Goal: Task Accomplishment & Management: Use online tool/utility

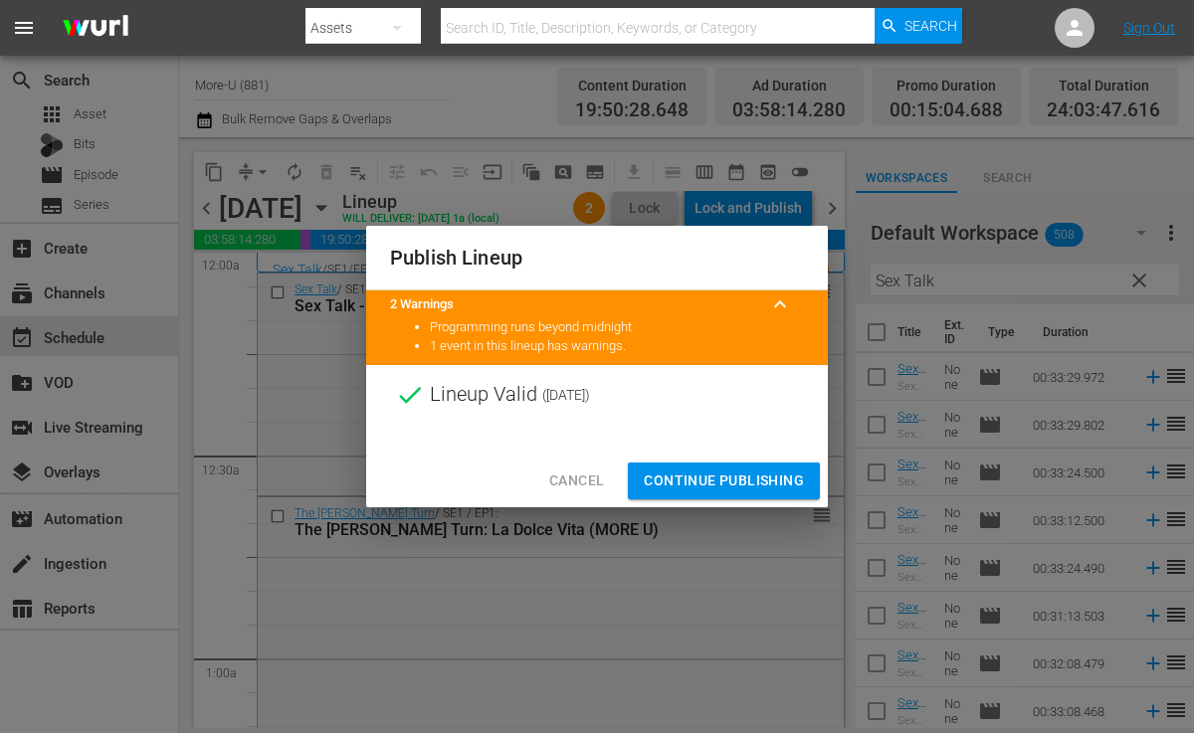
scroll to position [348, 0]
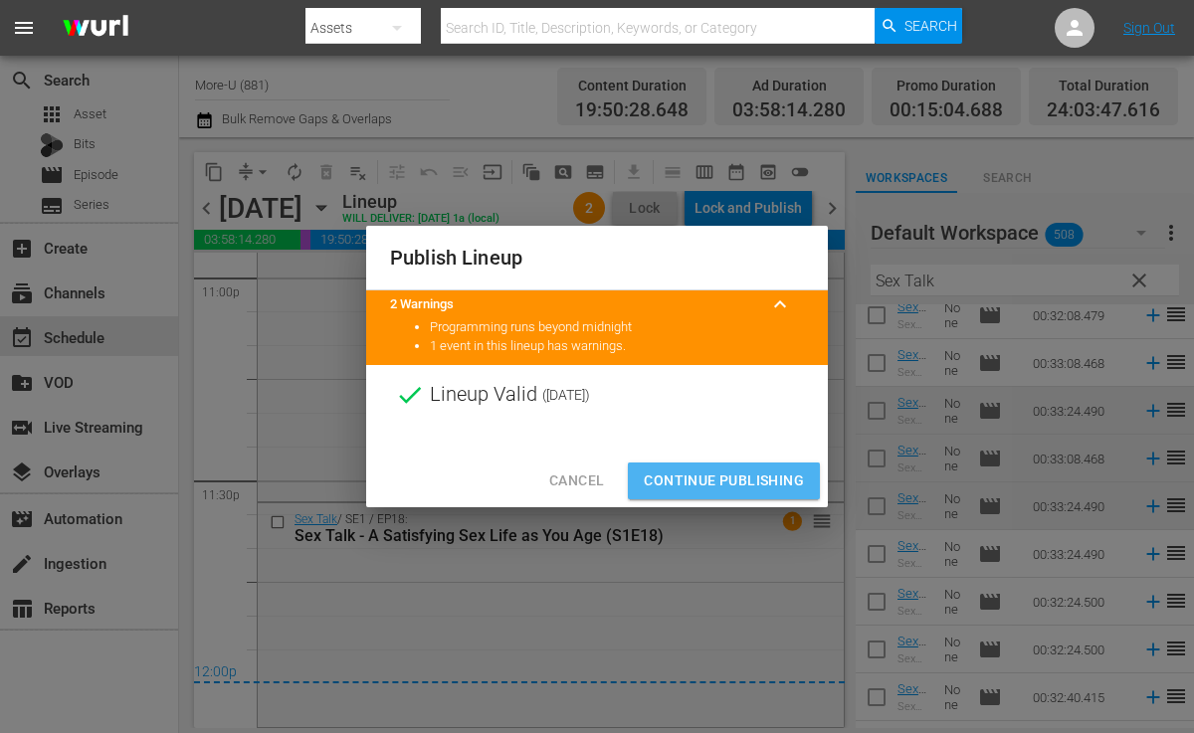
click at [762, 484] on span "Continue Publishing" at bounding box center [724, 481] width 160 height 25
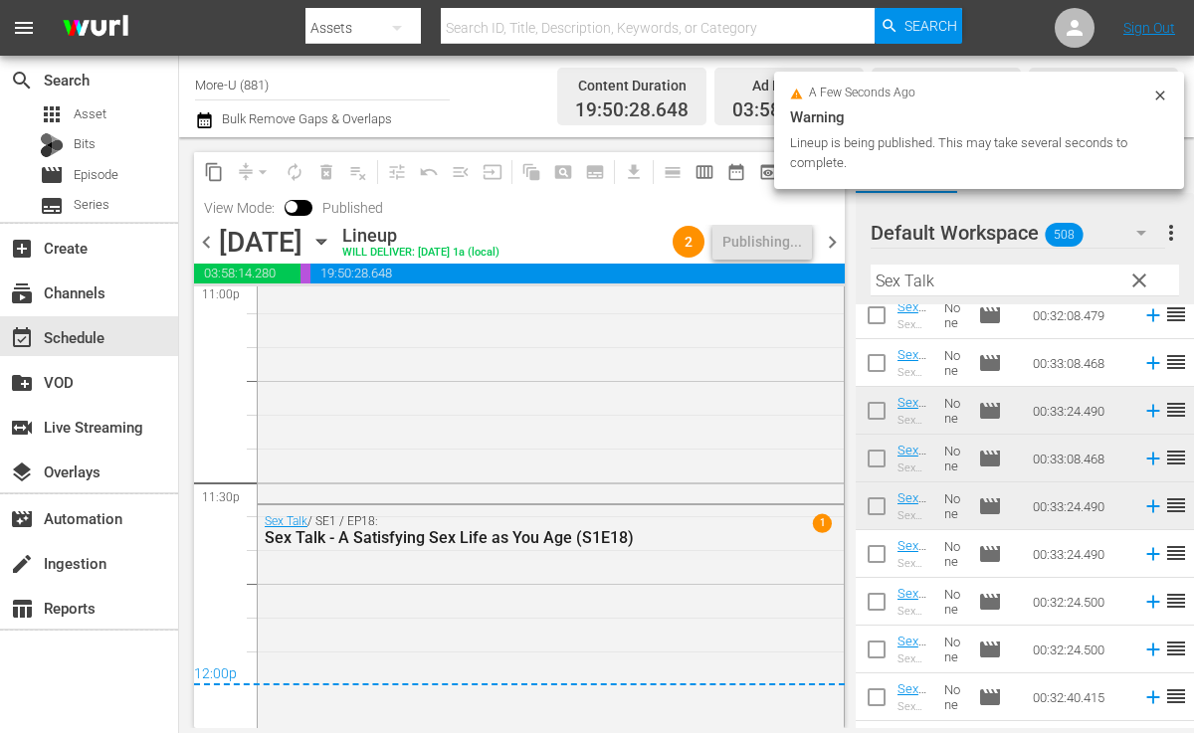
click at [836, 241] on span "chevron_right" at bounding box center [832, 242] width 25 height 25
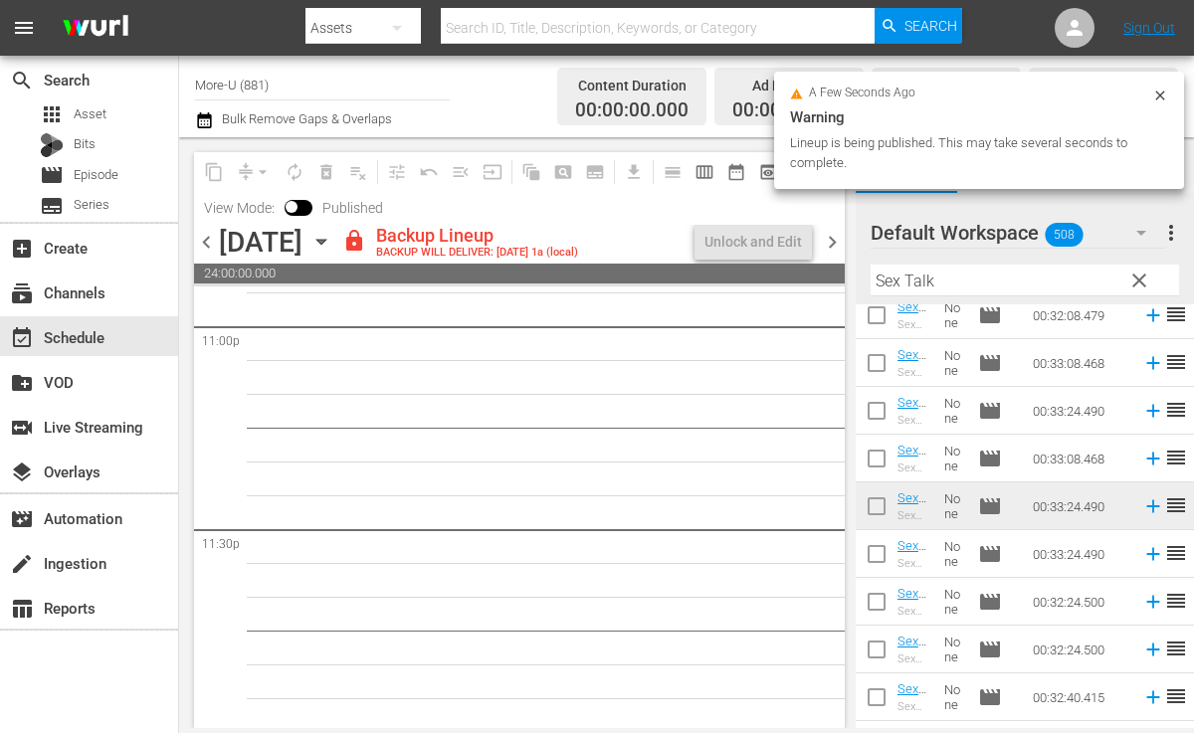
scroll to position [9303, 0]
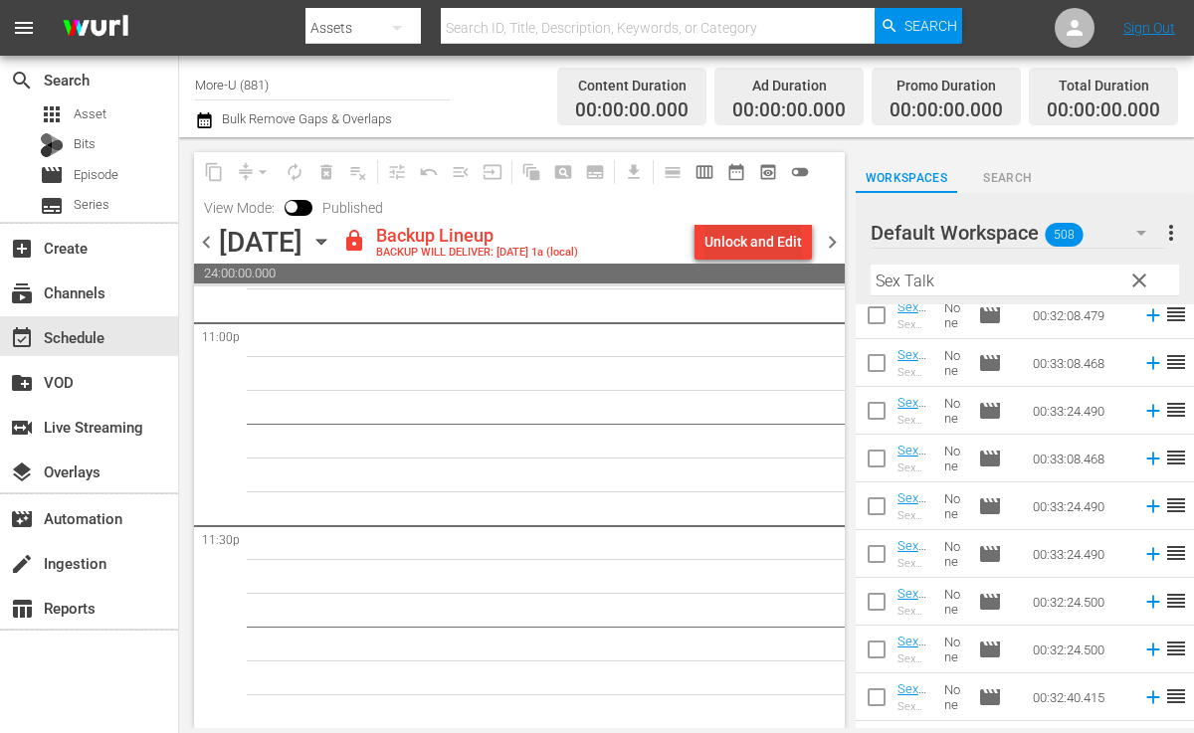
click at [746, 244] on div "Unlock and Edit" at bounding box center [754, 242] width 98 height 36
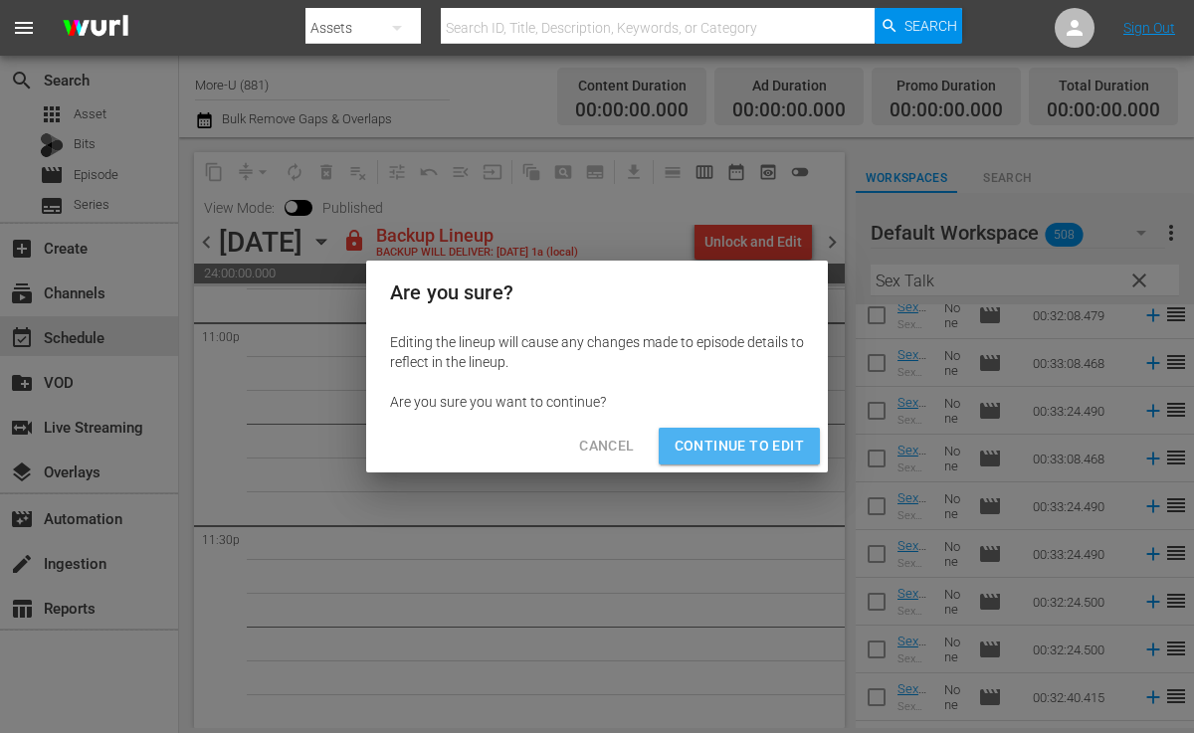
click at [791, 451] on span "Continue to Edit" at bounding box center [739, 446] width 129 height 25
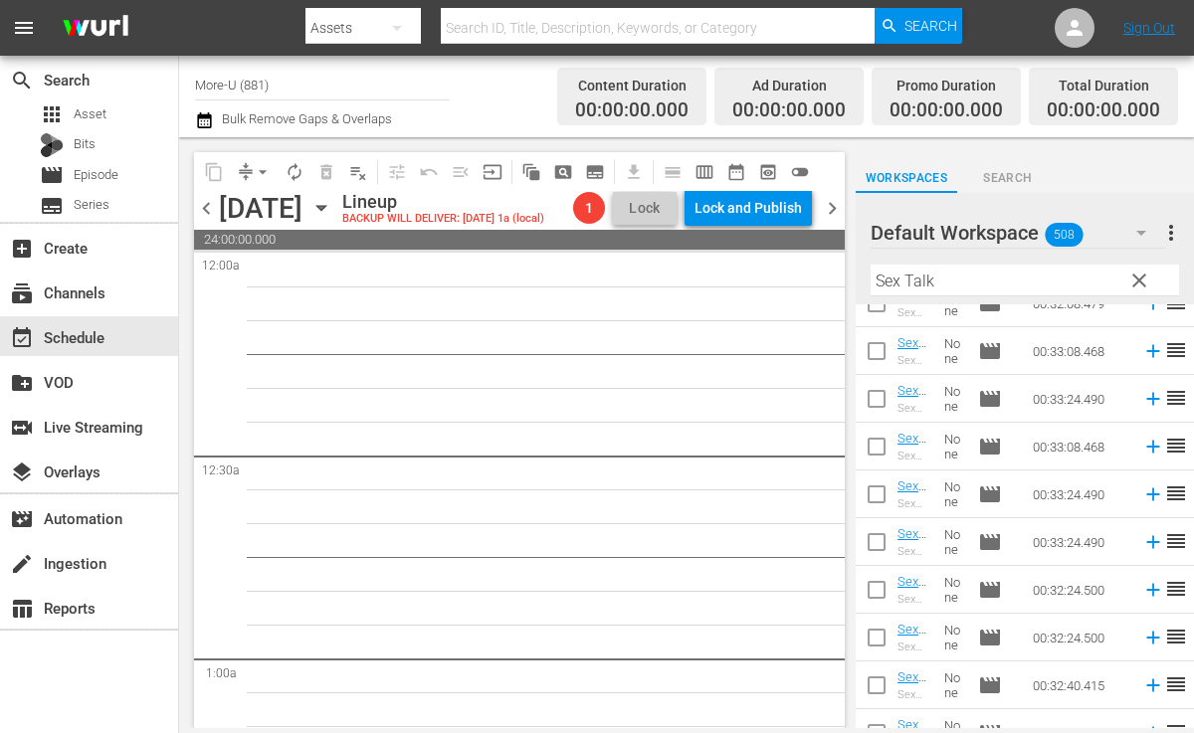
scroll to position [0, 0]
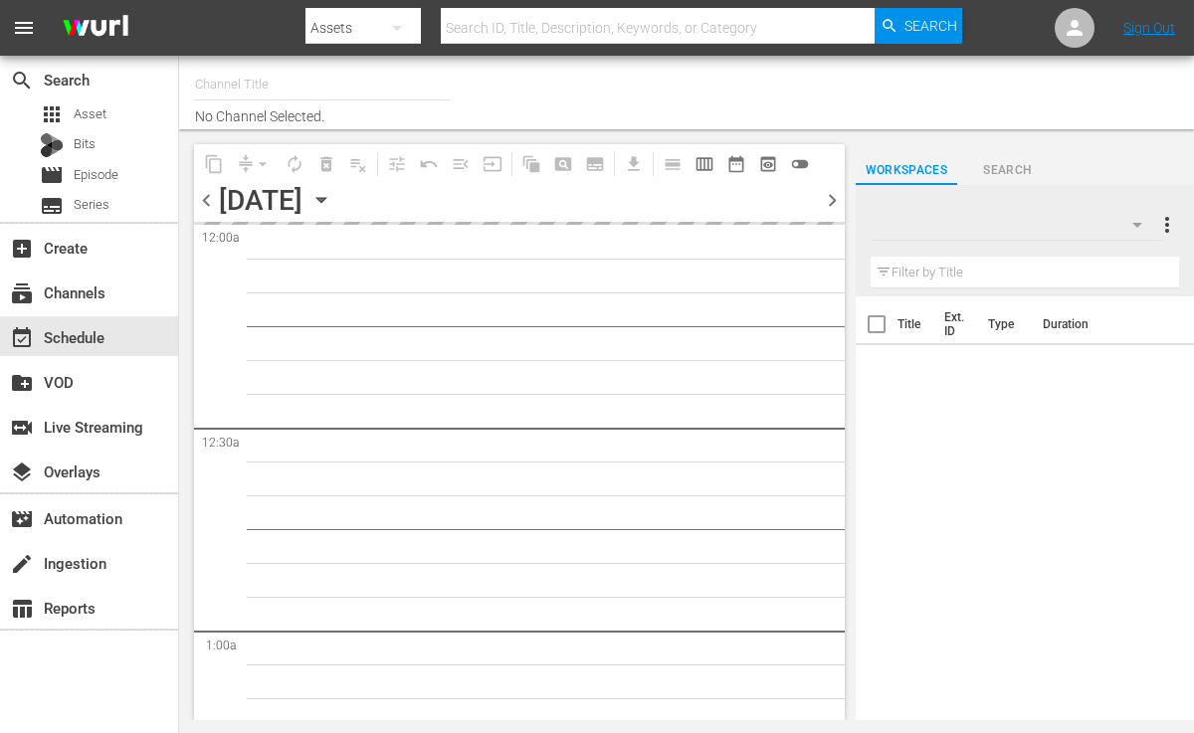
type input "More-U (881)"
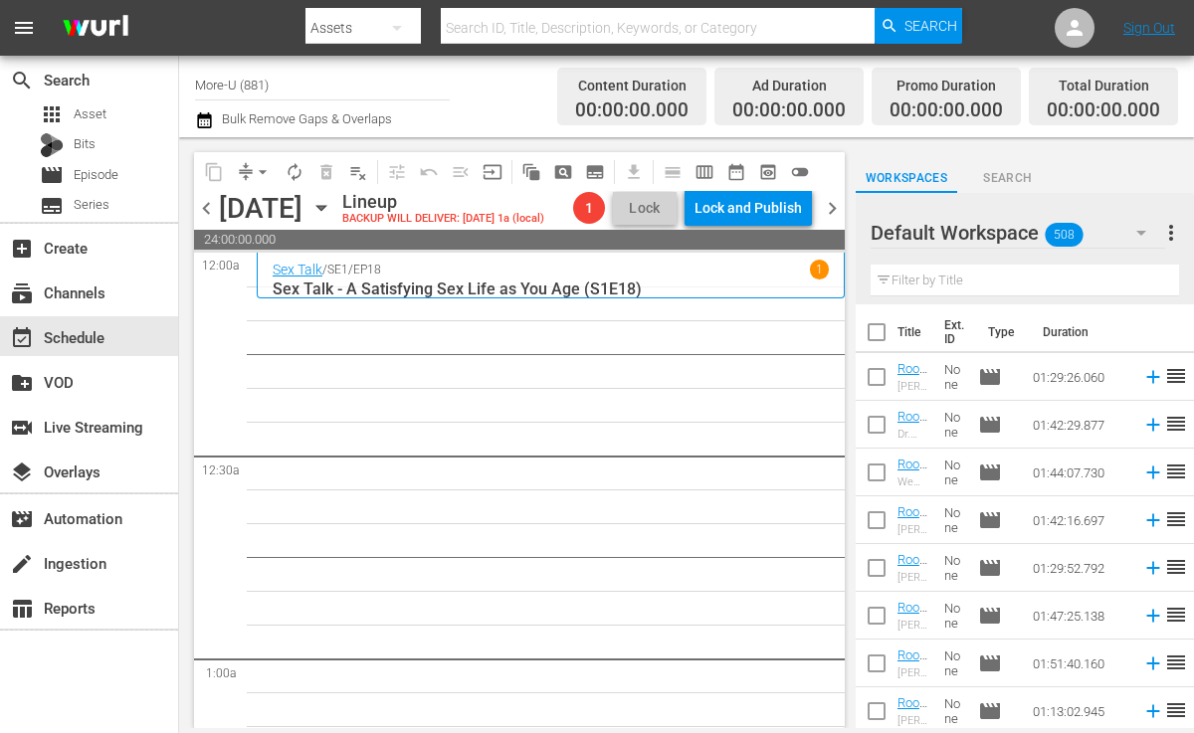
click at [941, 287] on input "text" at bounding box center [1025, 281] width 309 height 32
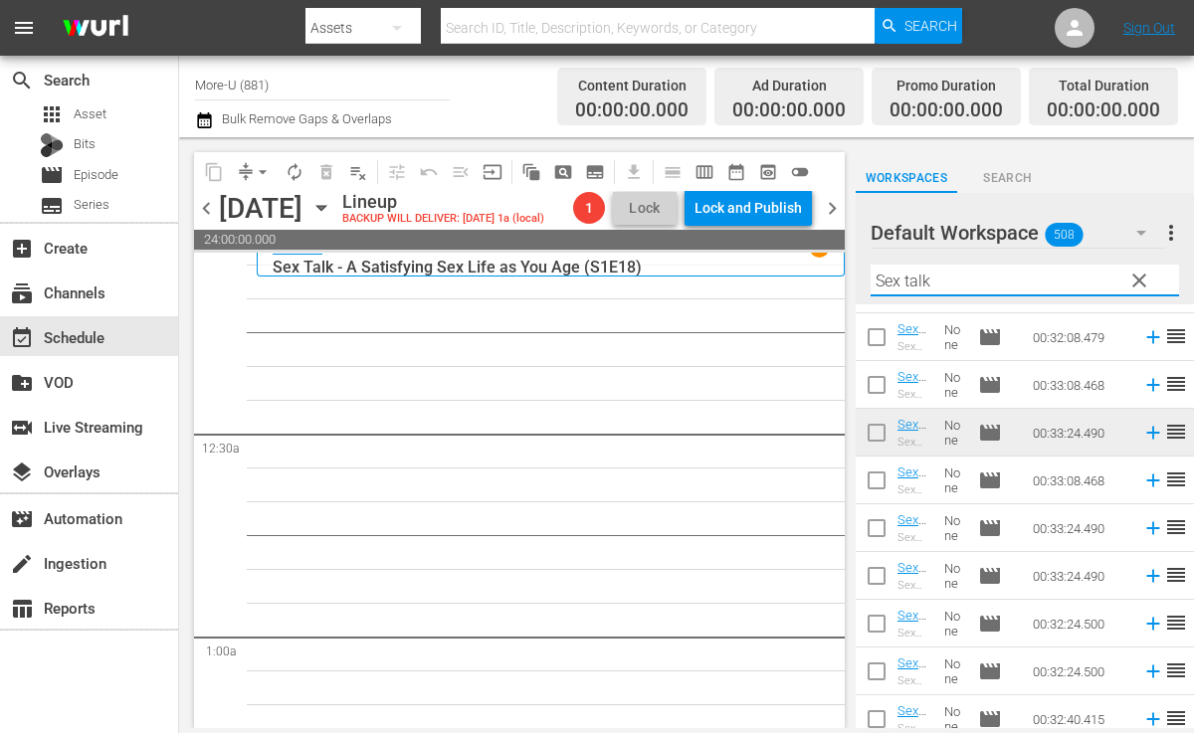
scroll to position [288, 0]
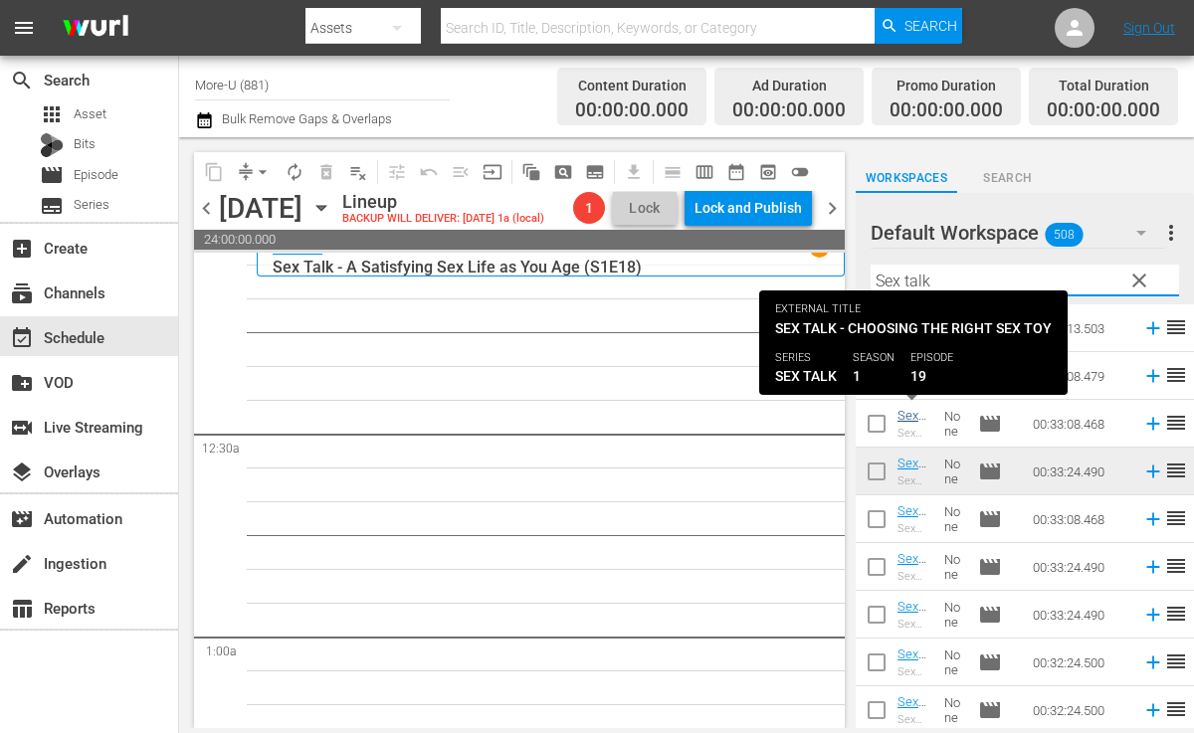
type input "Sex talk"
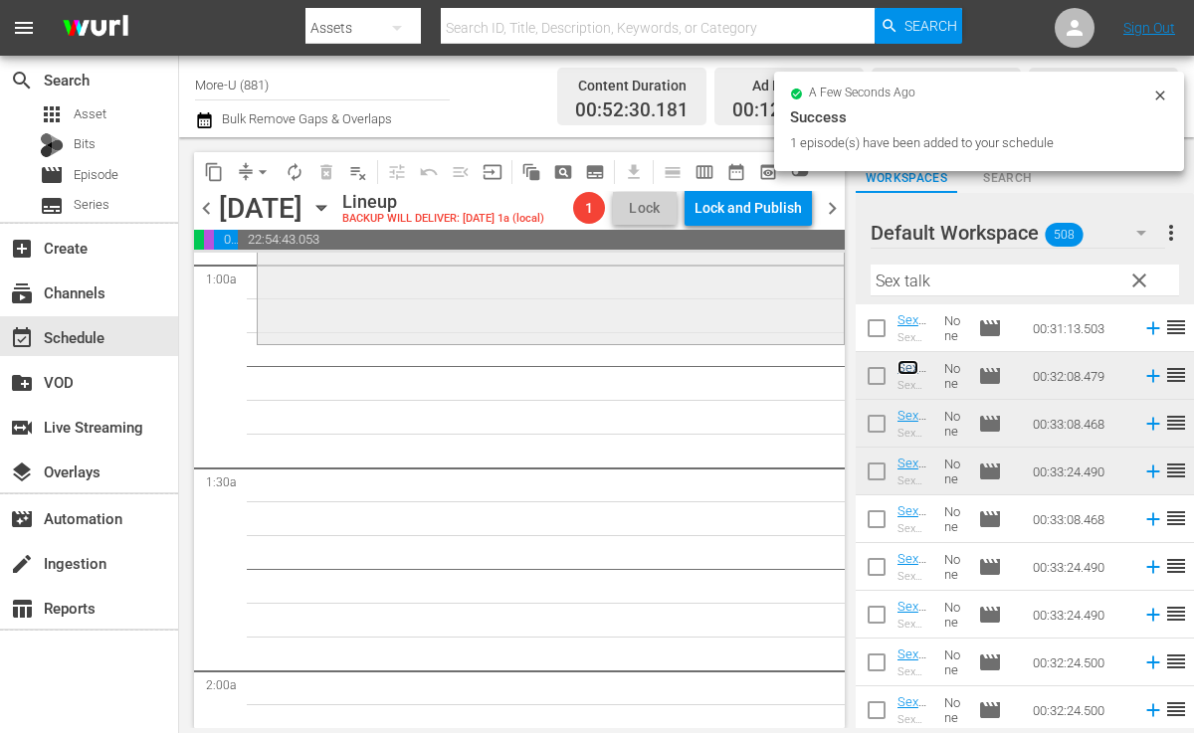
scroll to position [396, 0]
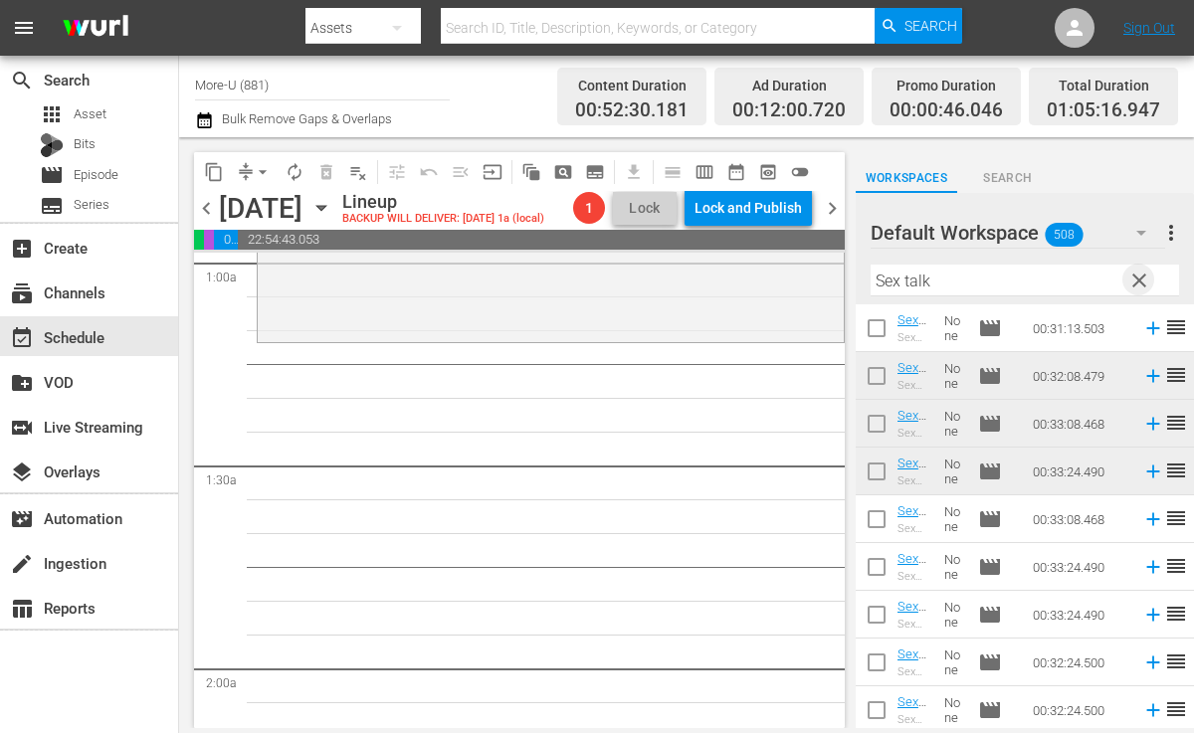
click at [1140, 280] on span "clear" at bounding box center [1140, 281] width 24 height 24
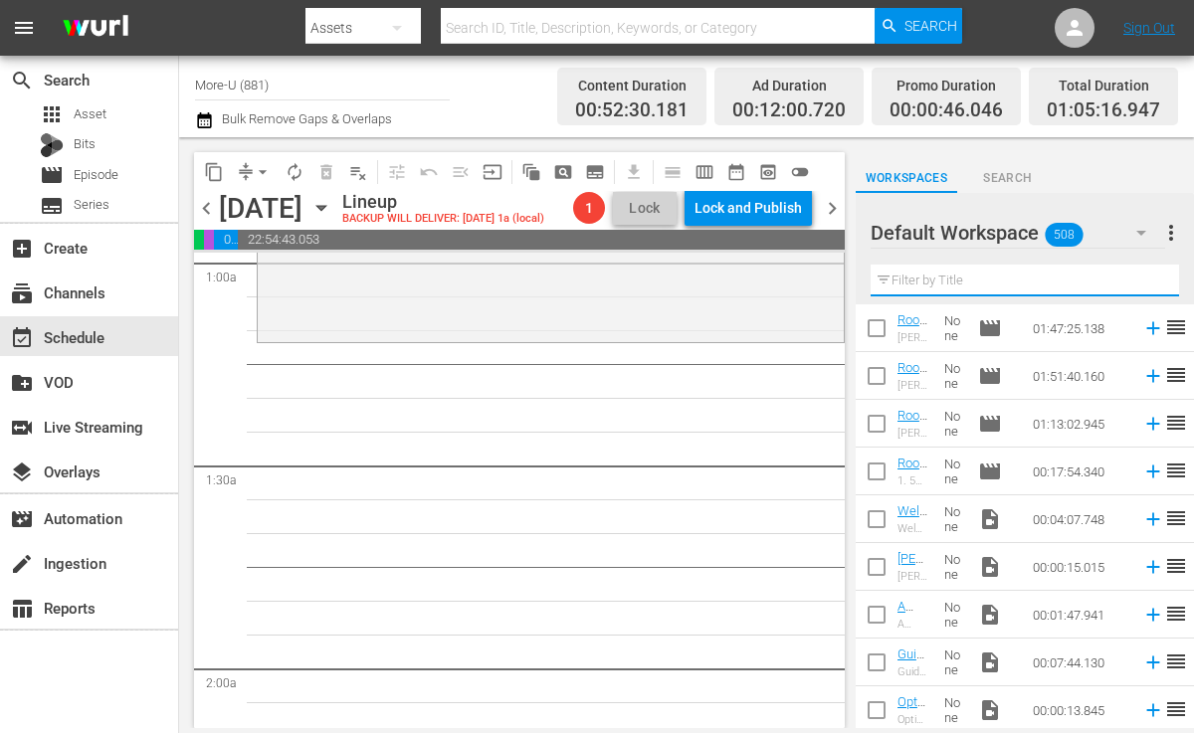
click at [991, 281] on input "text" at bounding box center [1025, 281] width 309 height 32
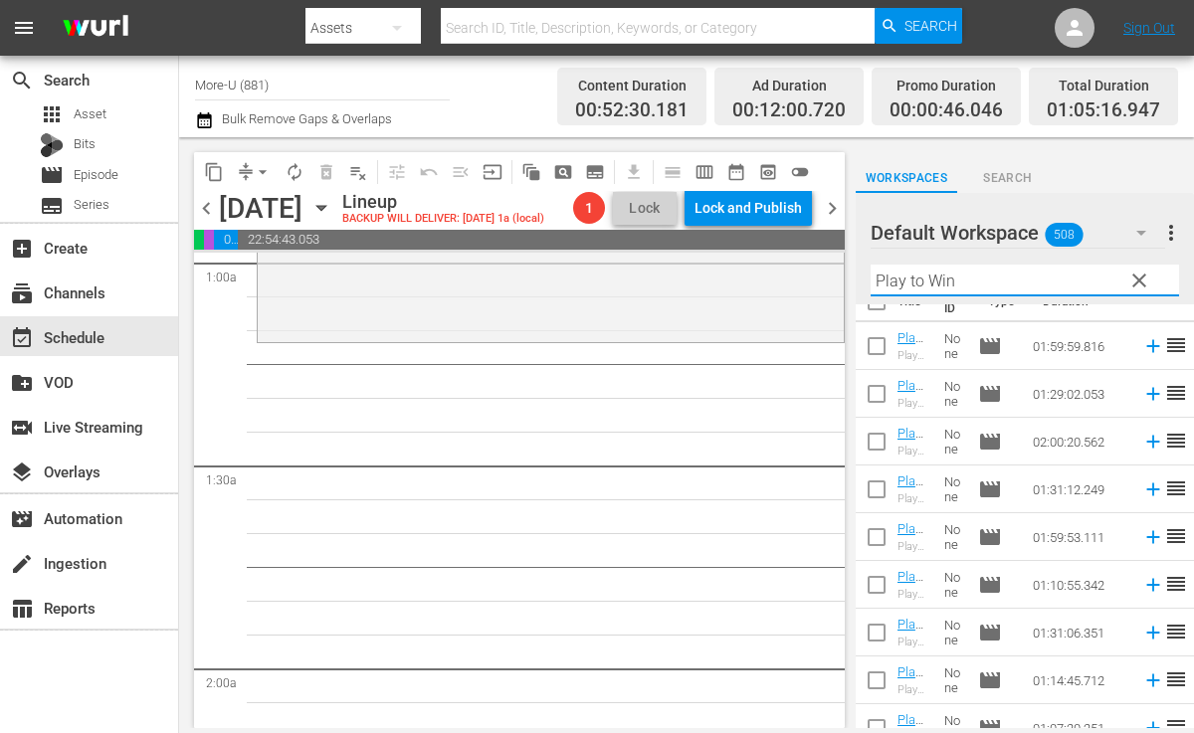
scroll to position [0, 0]
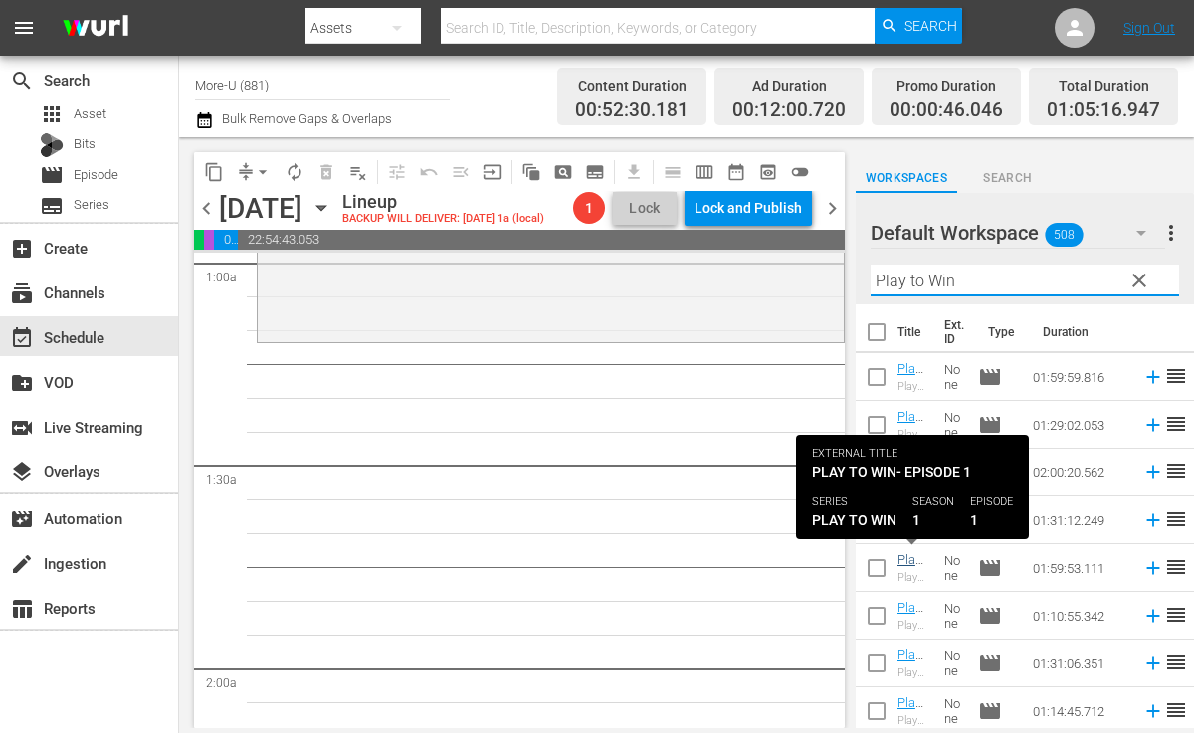
type input "Play to Win"
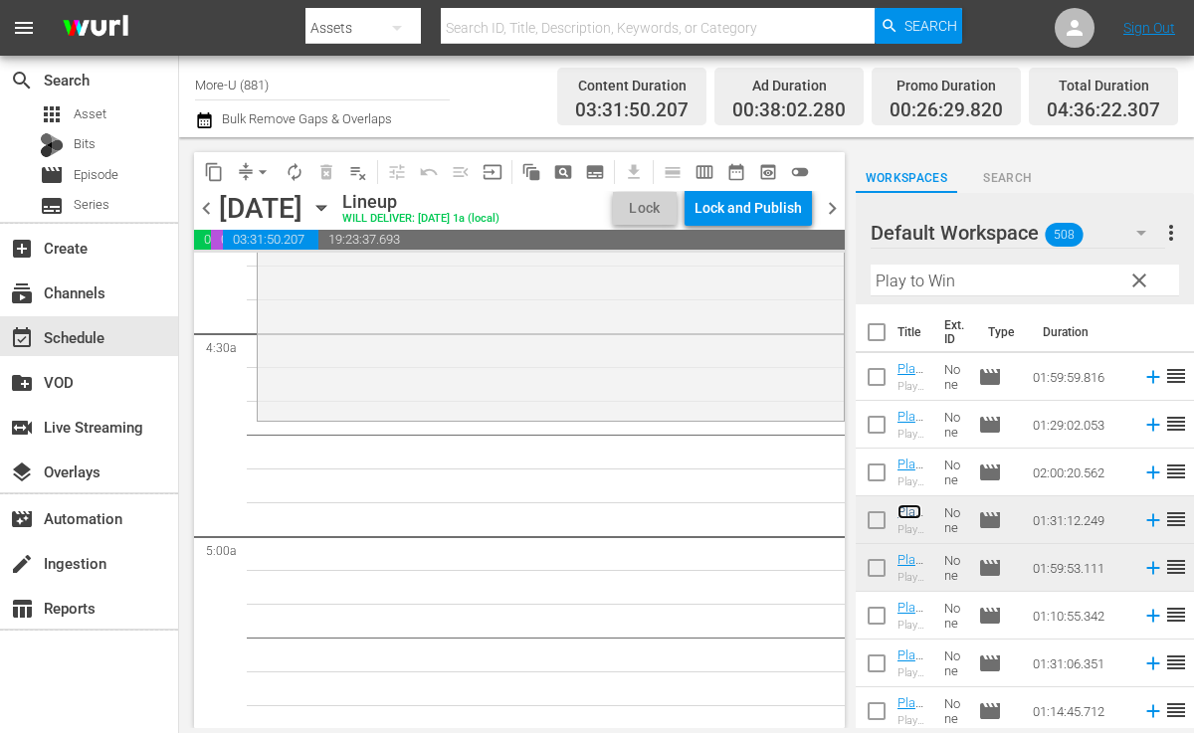
scroll to position [1746, 0]
click at [1133, 272] on span "clear" at bounding box center [1140, 281] width 24 height 24
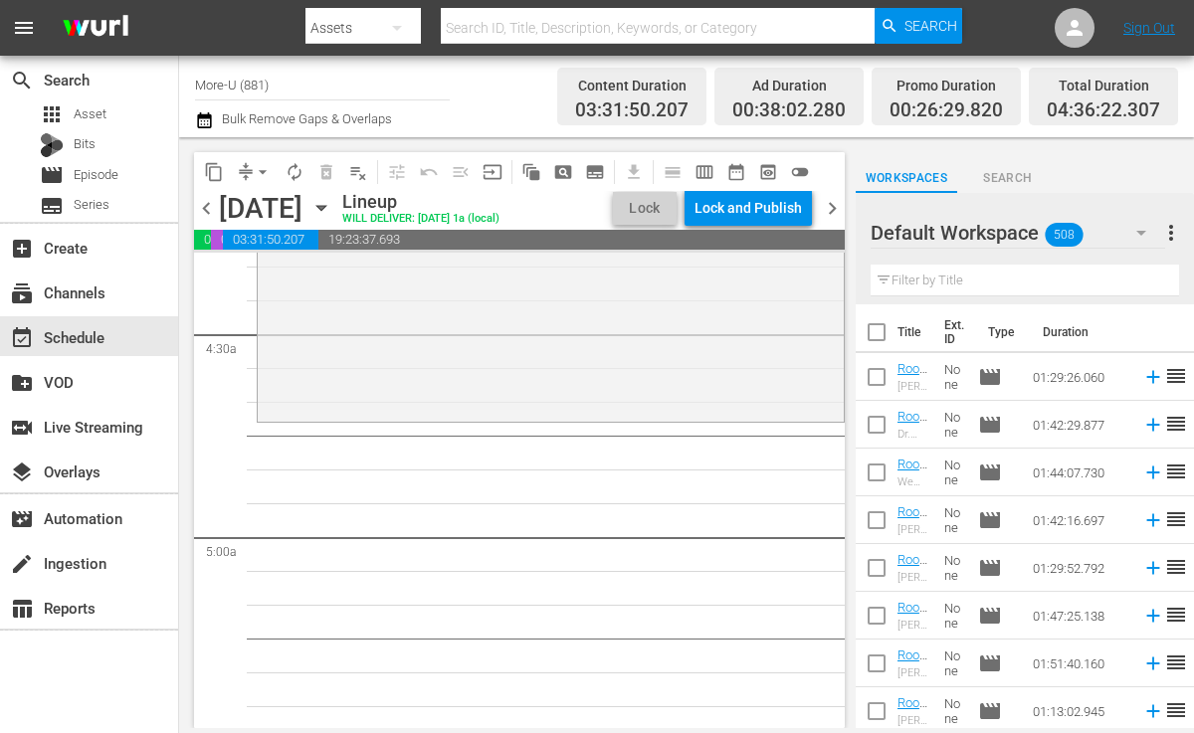
click at [970, 287] on input "text" at bounding box center [1025, 281] width 309 height 32
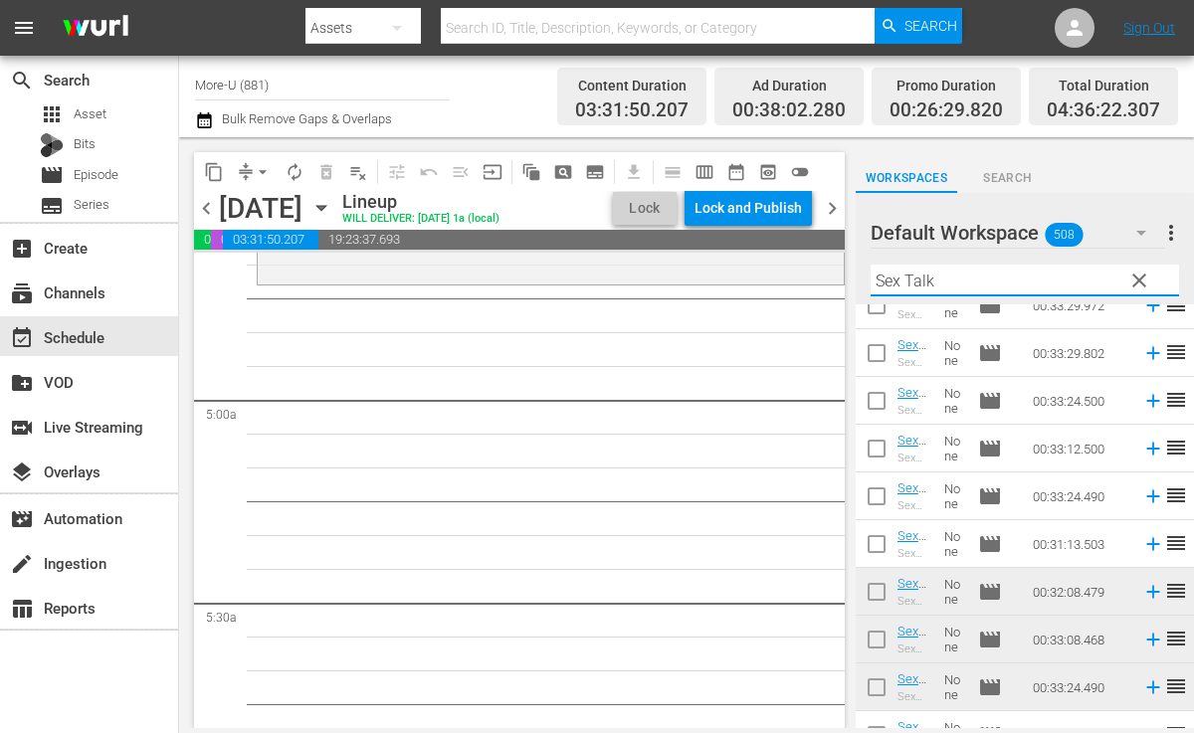
scroll to position [82, 0]
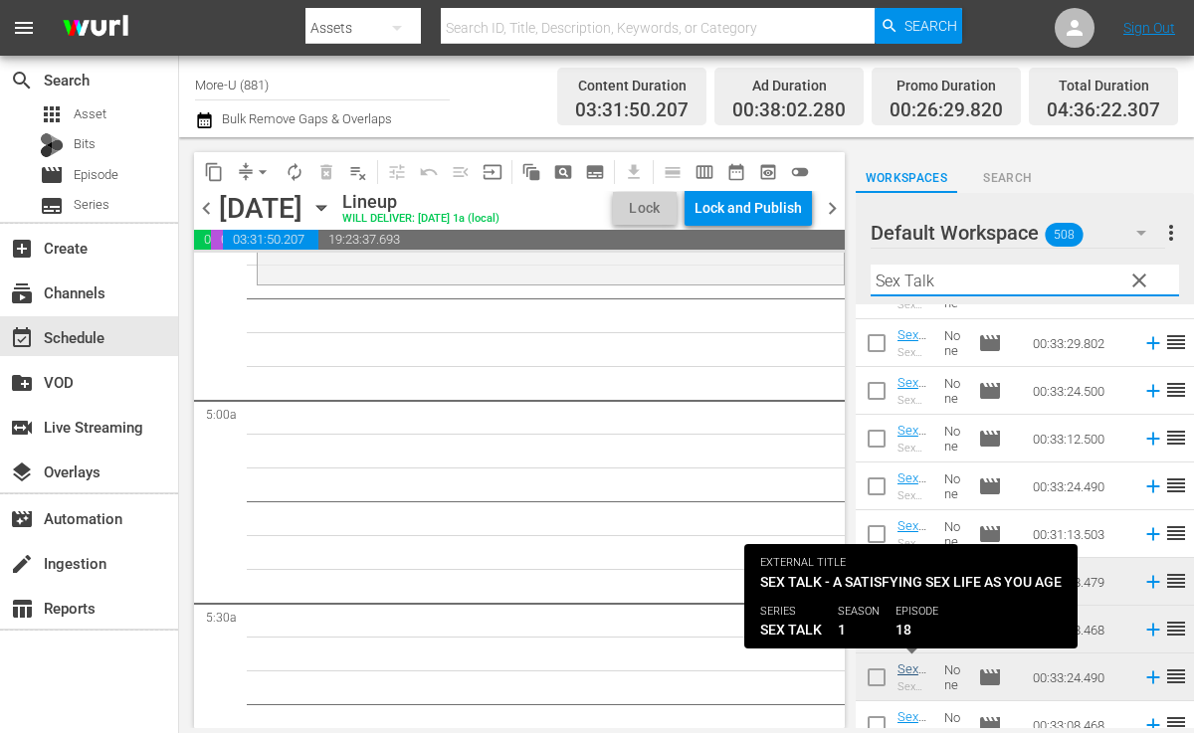
type input "Sex Talk"
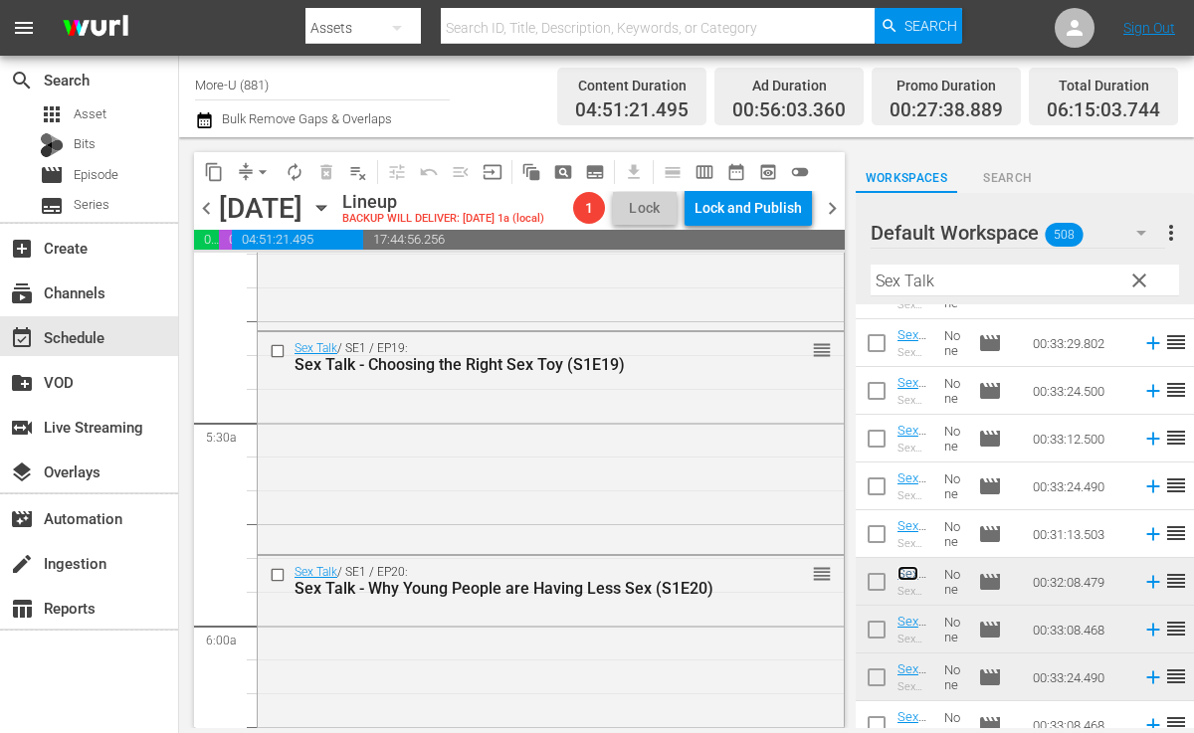
scroll to position [2035, 0]
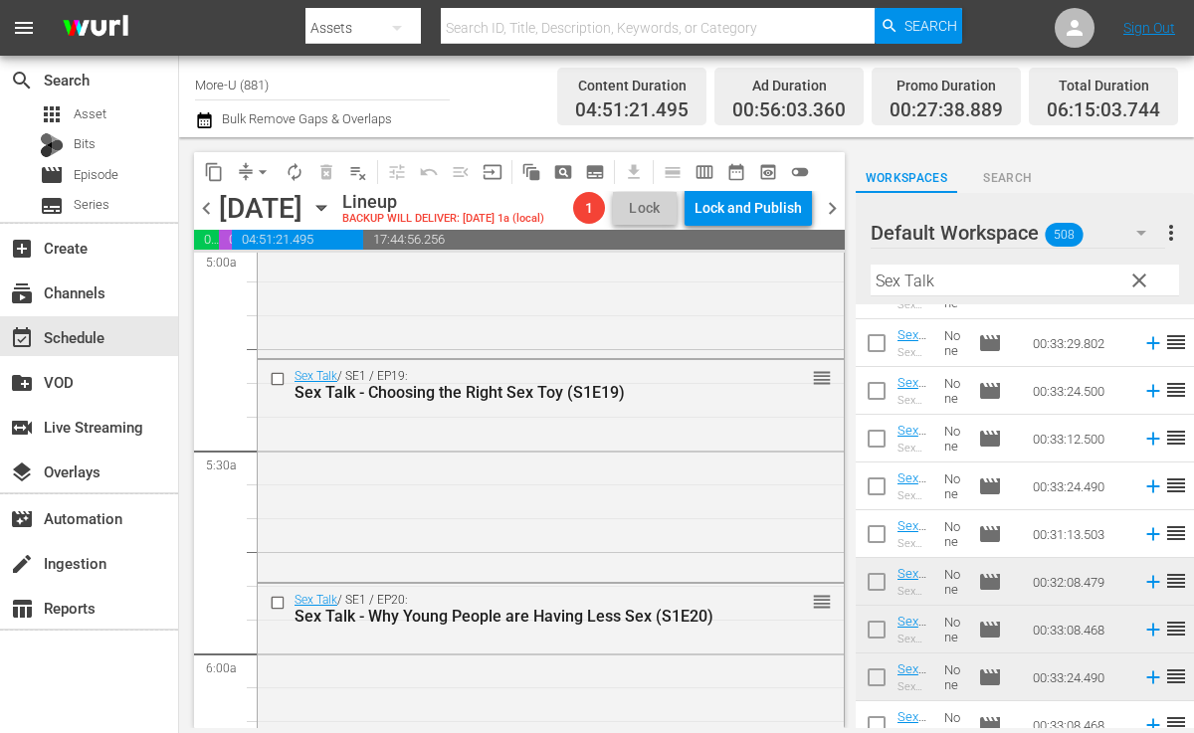
click at [1146, 284] on span "clear" at bounding box center [1140, 281] width 24 height 24
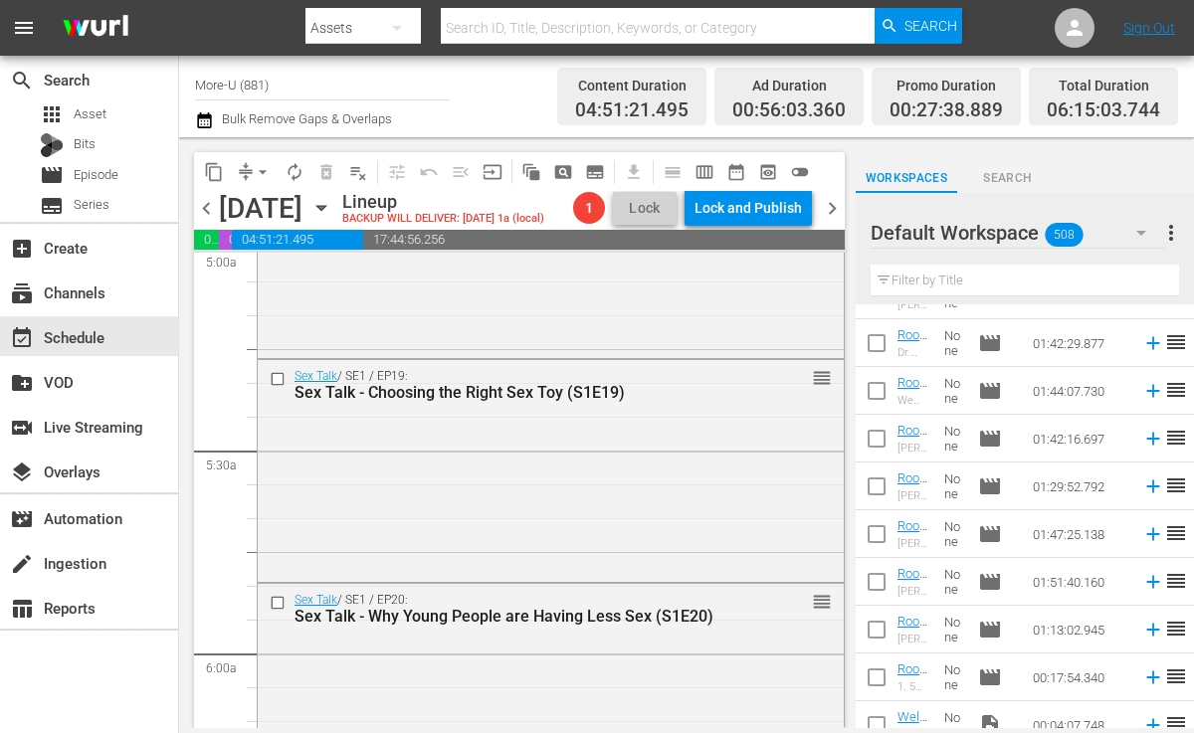
click at [1052, 285] on input "text" at bounding box center [1025, 281] width 309 height 32
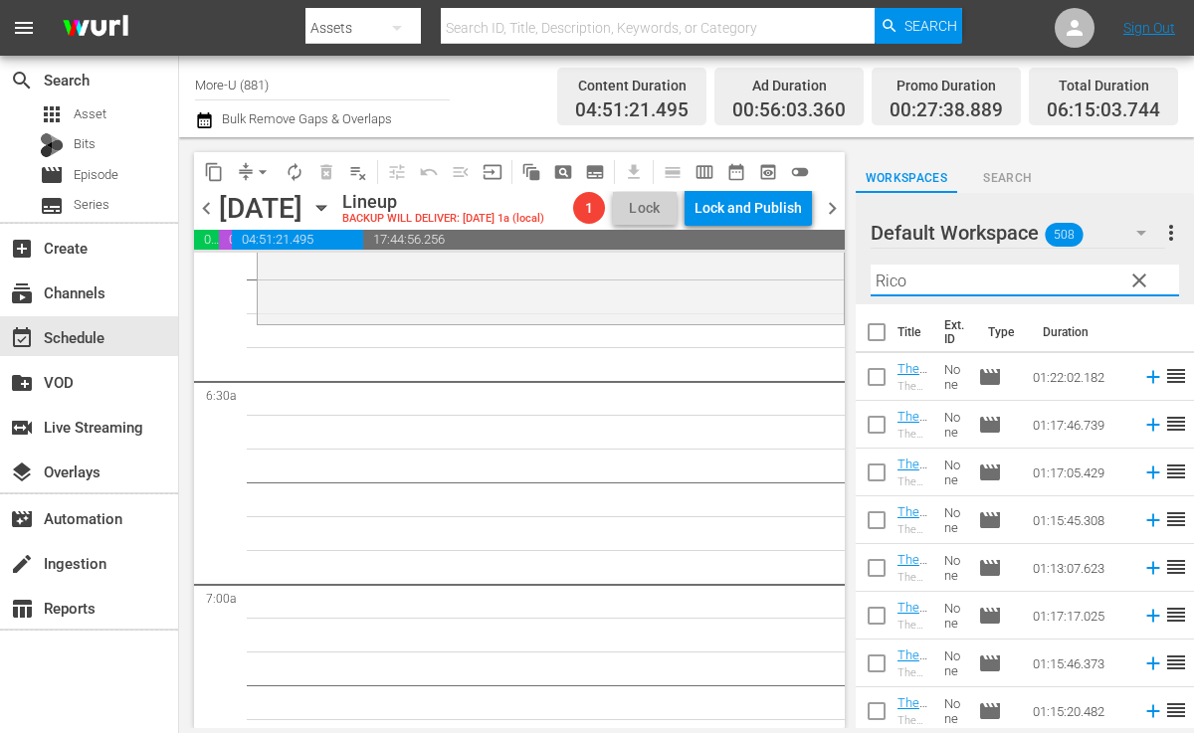
scroll to position [2484, 0]
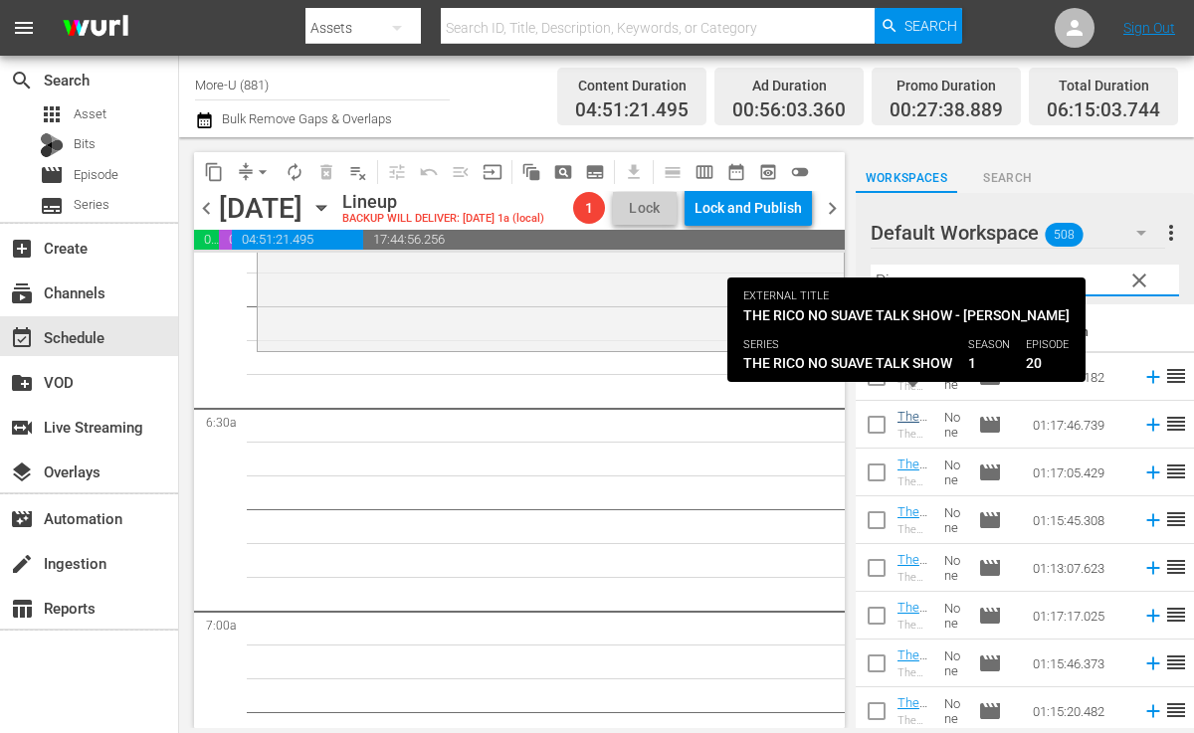
type input "Rico"
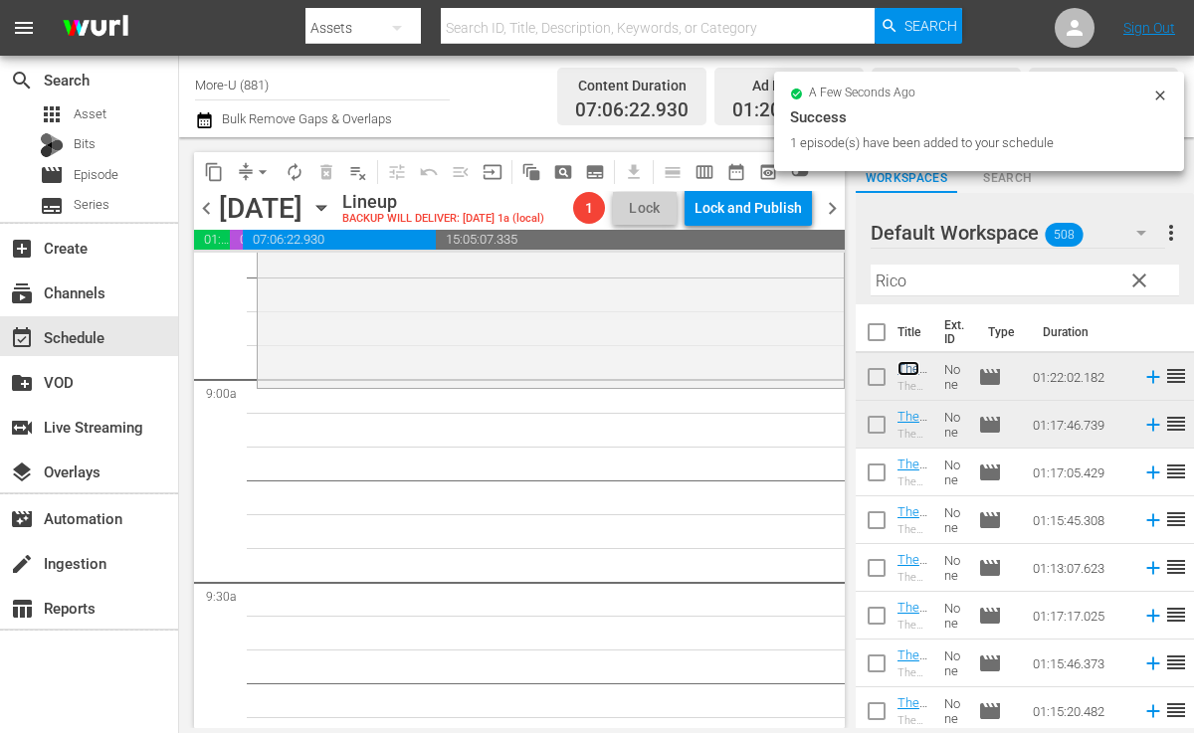
scroll to position [3541, 0]
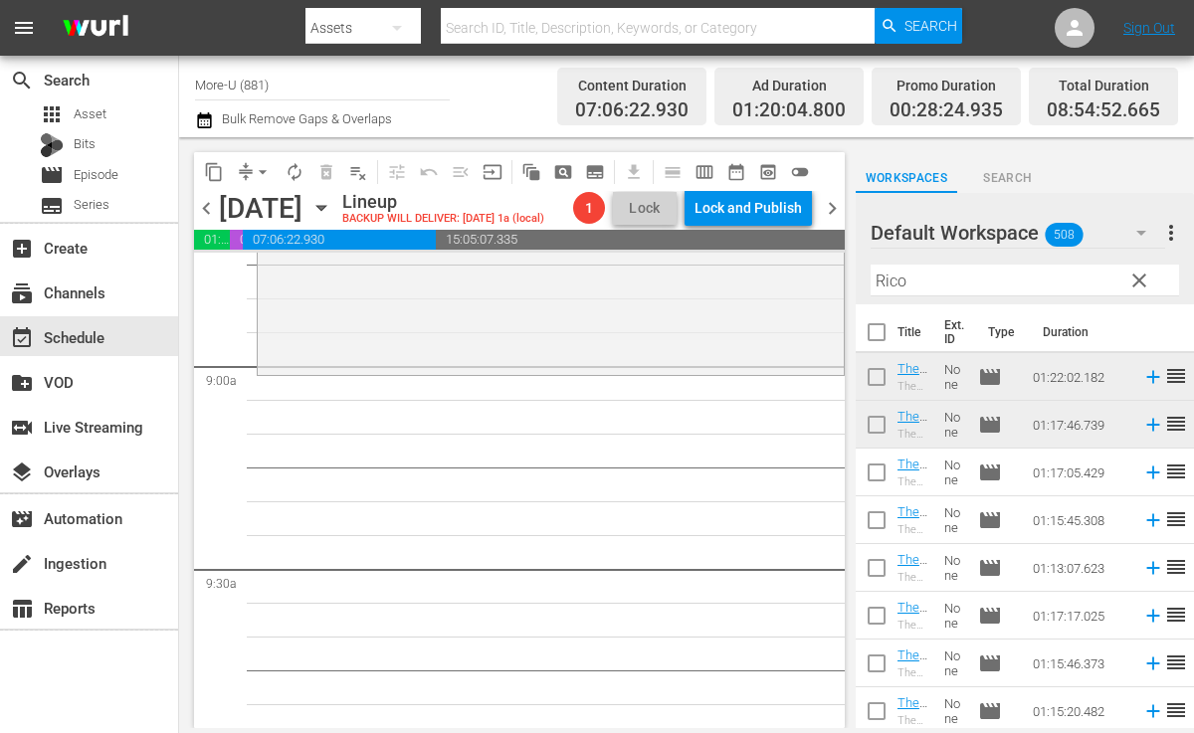
click at [1142, 282] on span "clear" at bounding box center [1140, 281] width 24 height 24
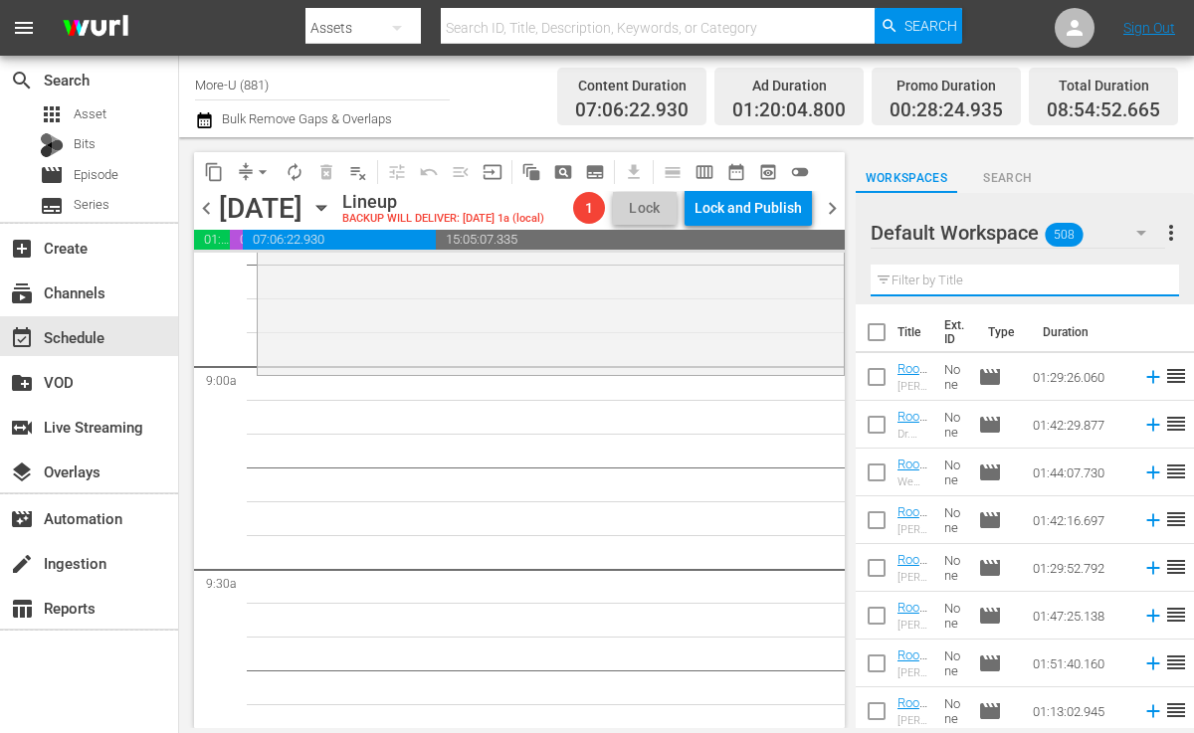
click at [929, 281] on input "text" at bounding box center [1025, 281] width 309 height 32
paste input "Fatherhood Jam: Be A Values Driven Man with [PERSON_NAME] & [PERSON_NAME] & [PE…"
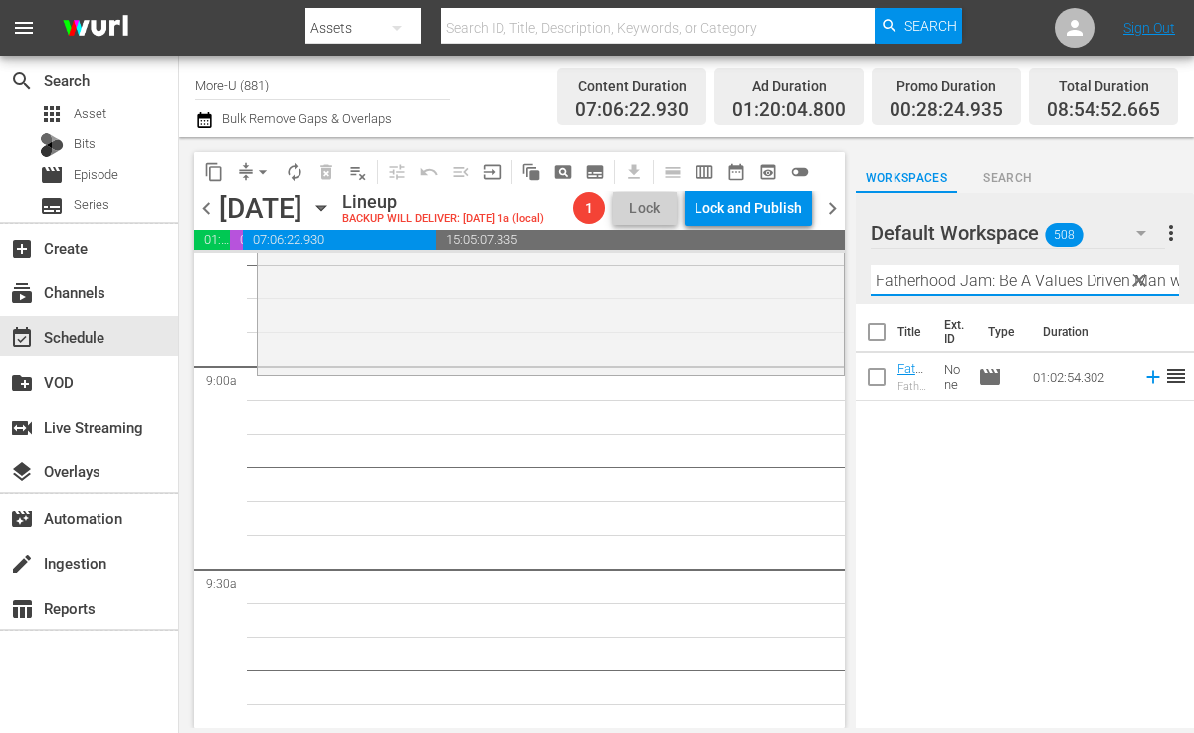
scroll to position [0, 294]
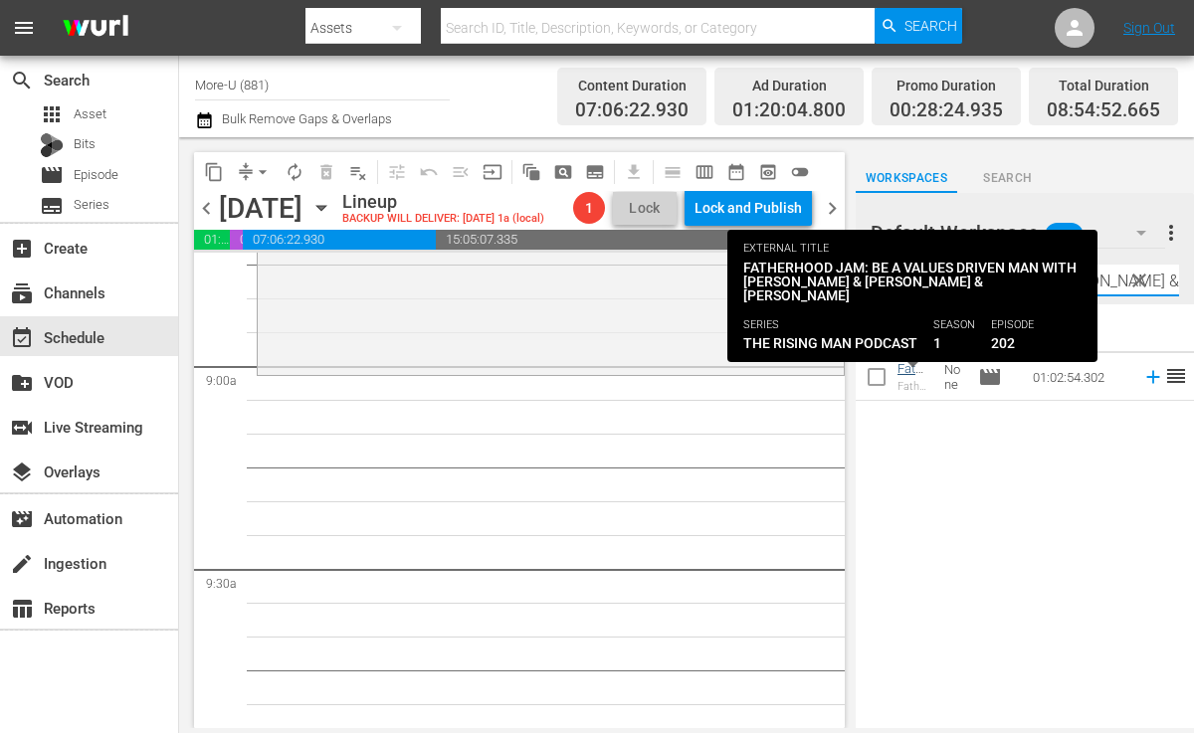
type input "Fatherhood Jam: Be A Values Driven Man with [PERSON_NAME] & [PERSON_NAME] & [PE…"
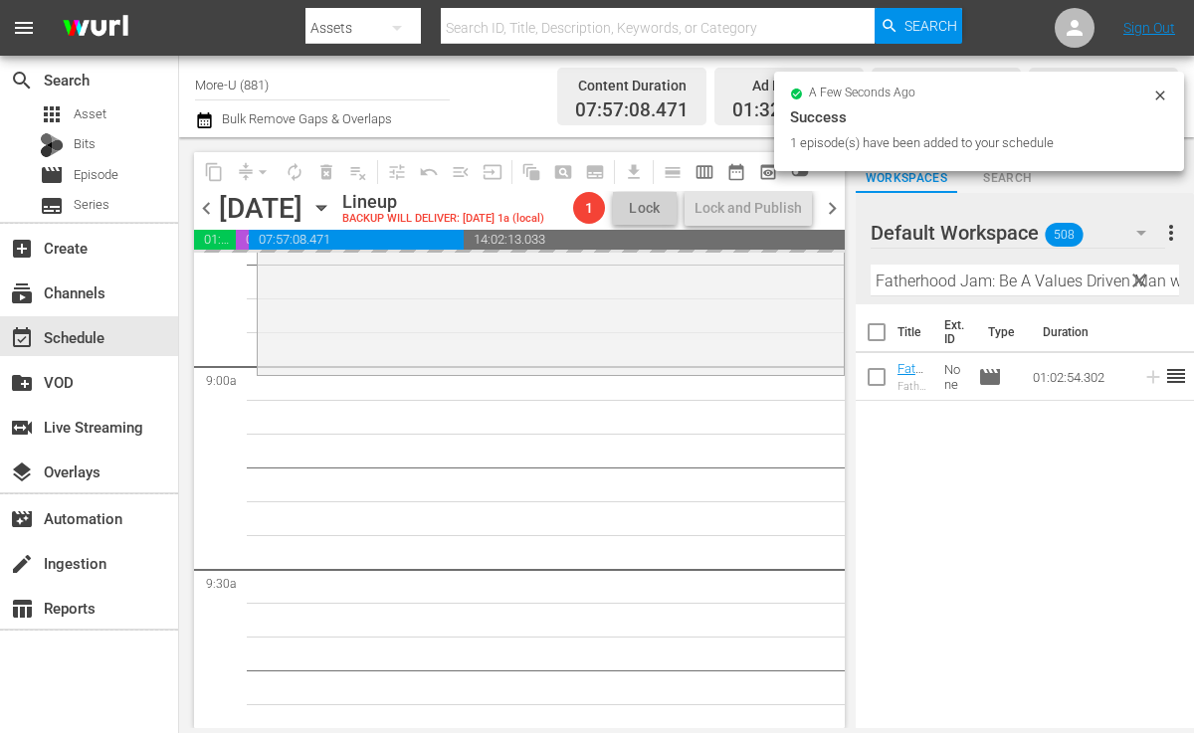
drag, startPoint x: 907, startPoint y: 375, endPoint x: 232, endPoint y: 0, distance: 772.1
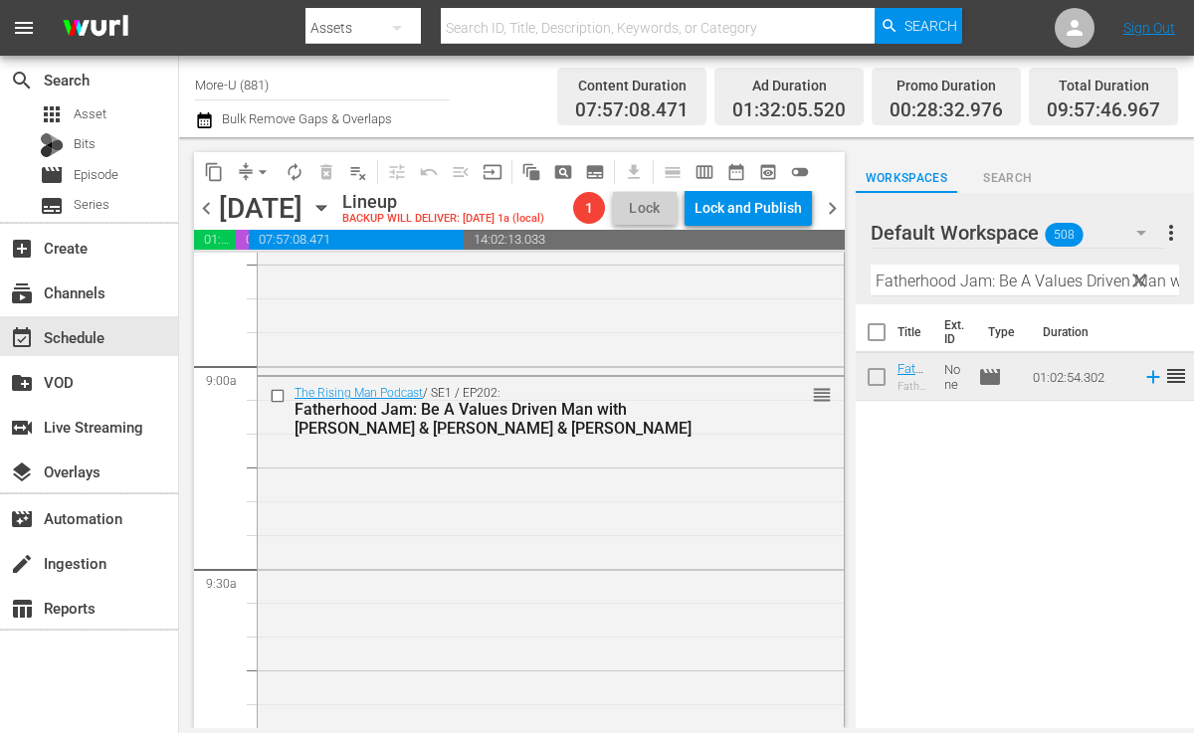
click at [1137, 286] on span "clear" at bounding box center [1140, 281] width 24 height 24
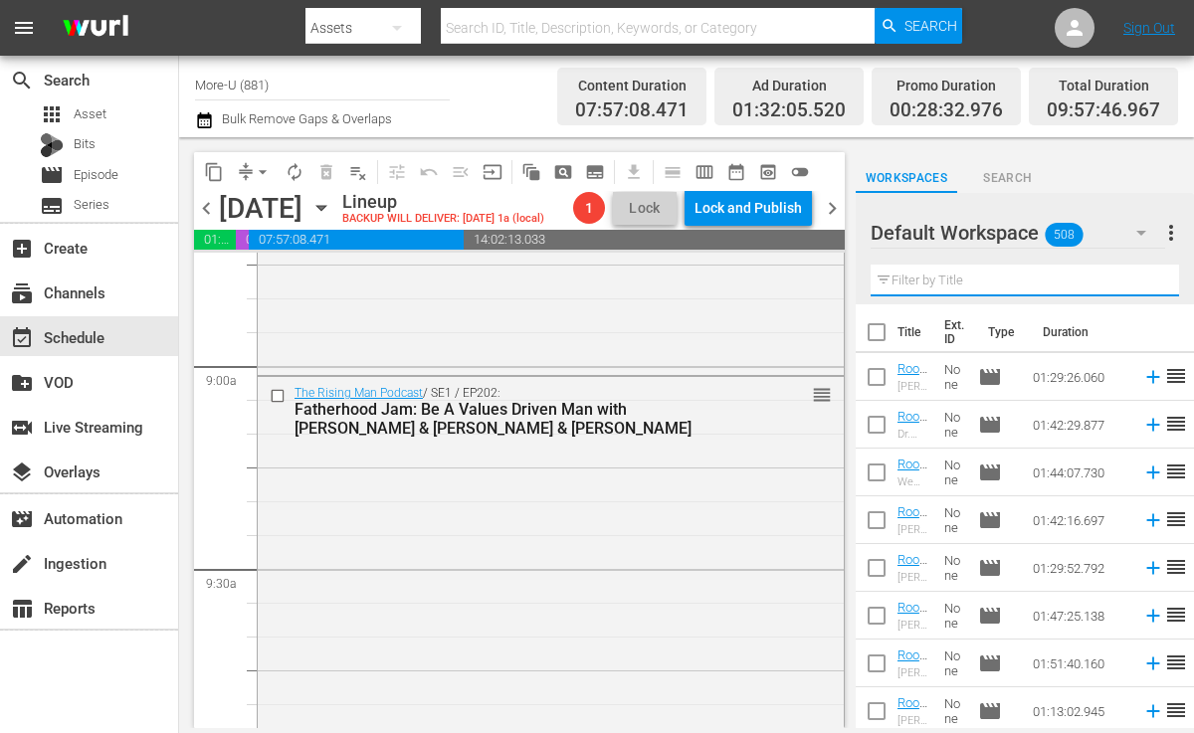
click at [1024, 290] on input "text" at bounding box center [1025, 281] width 309 height 32
paste input "Explore Your Pain Consciously with [PERSON_NAME] & [PERSON_NAME]"
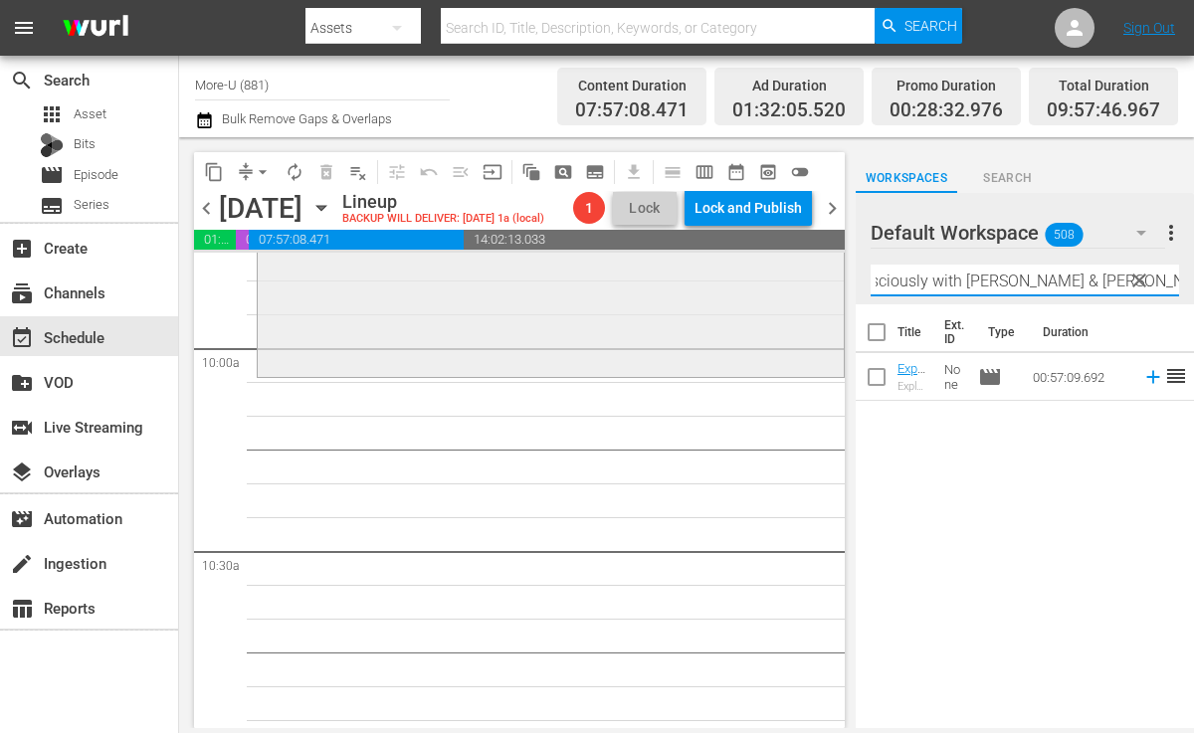
scroll to position [3971, 0]
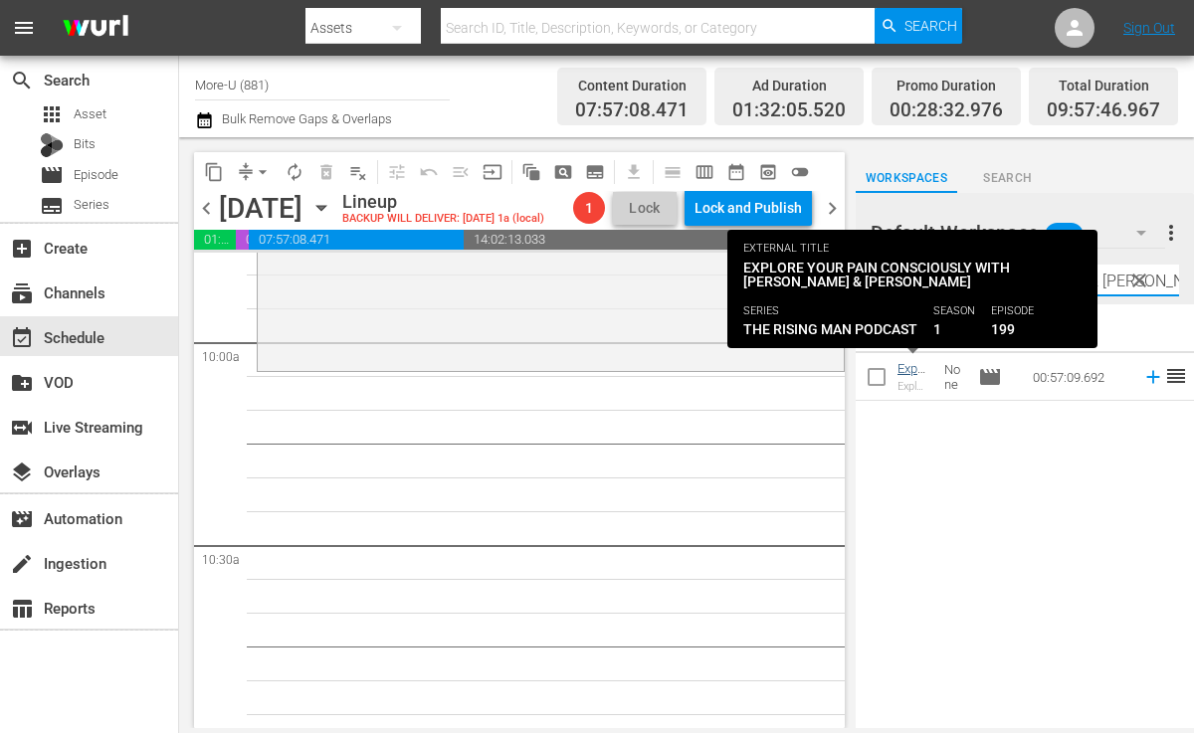
type input "Explore Your Pain Consciously with [PERSON_NAME] & [PERSON_NAME]"
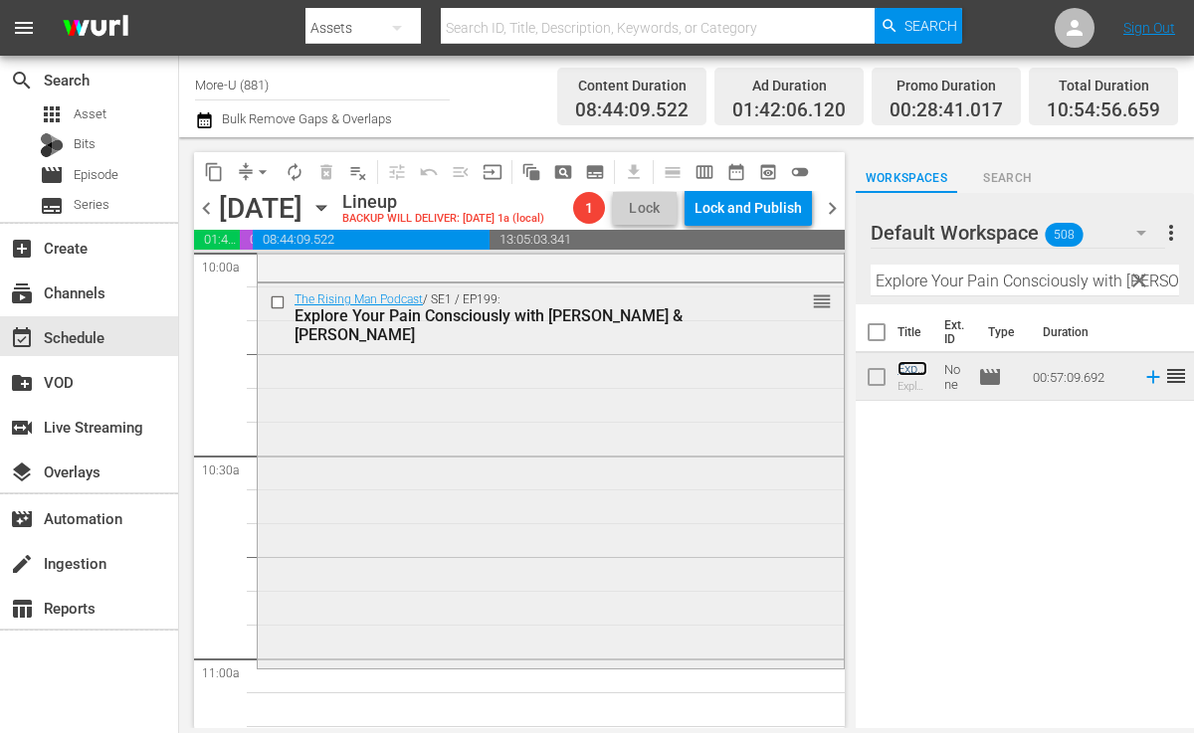
scroll to position [4066, 0]
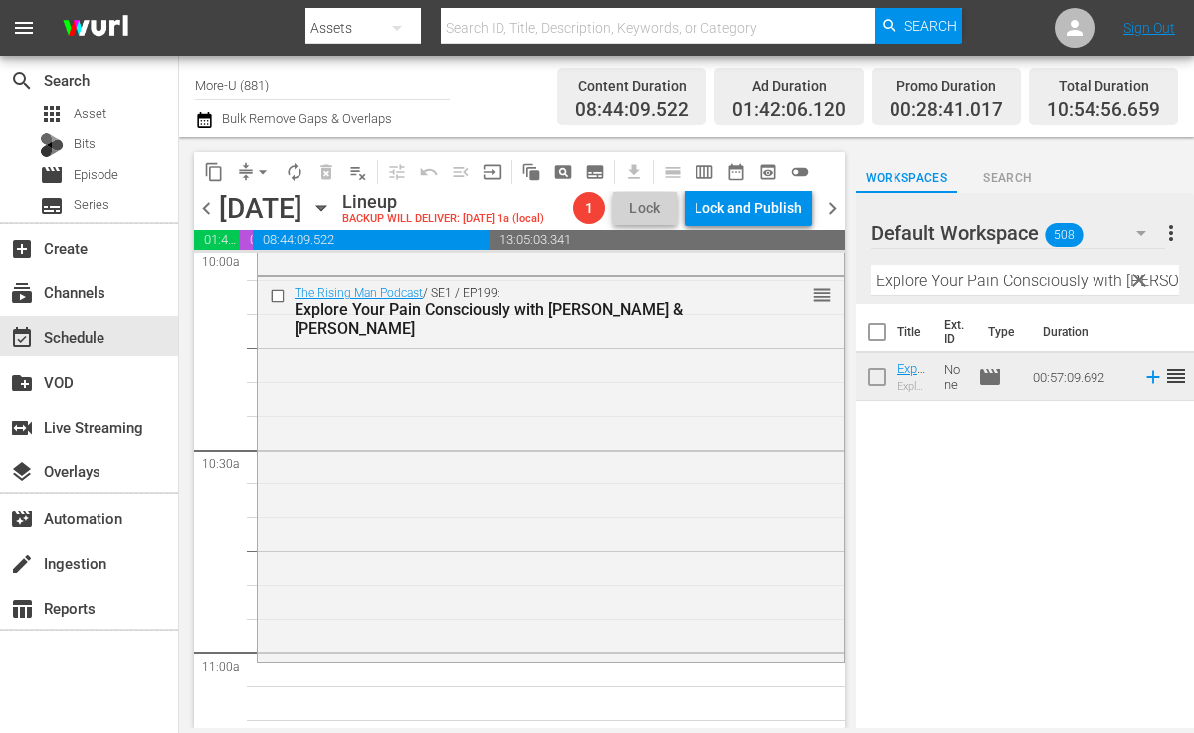
drag, startPoint x: 906, startPoint y: 368, endPoint x: 244, endPoint y: 9, distance: 753.1
click at [1135, 284] on span "clear" at bounding box center [1140, 281] width 24 height 24
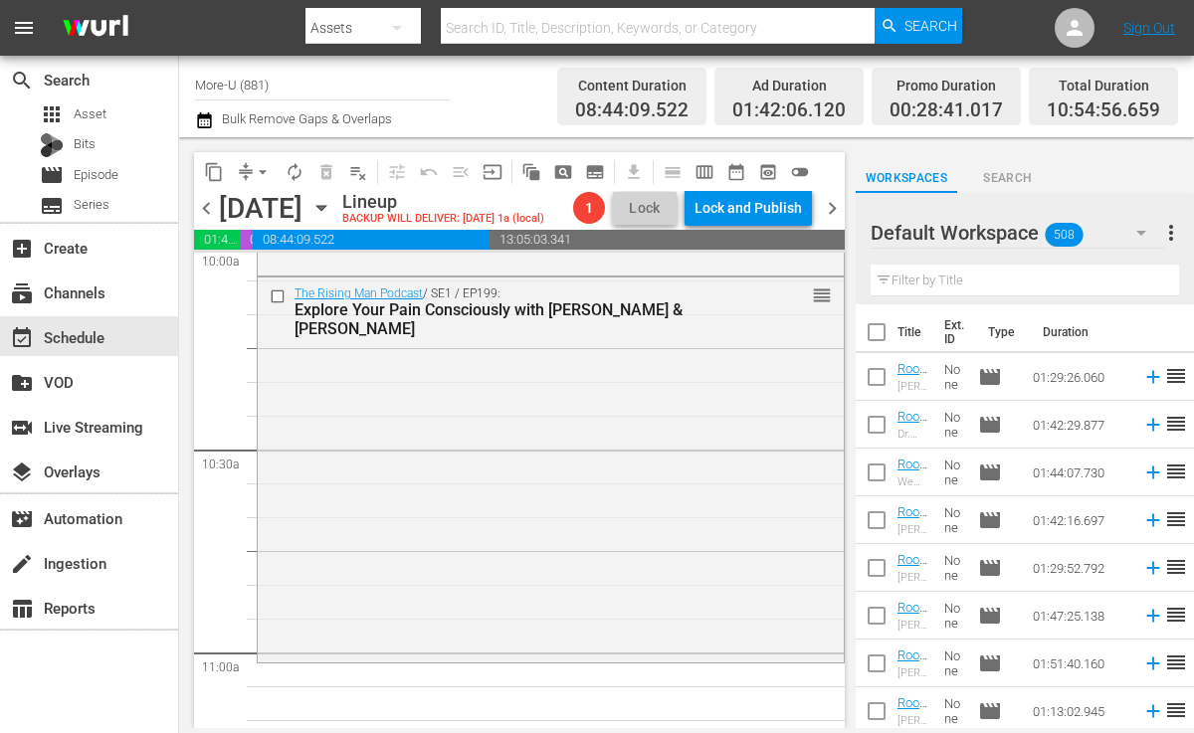
click at [984, 280] on input "text" at bounding box center [1025, 281] width 309 height 32
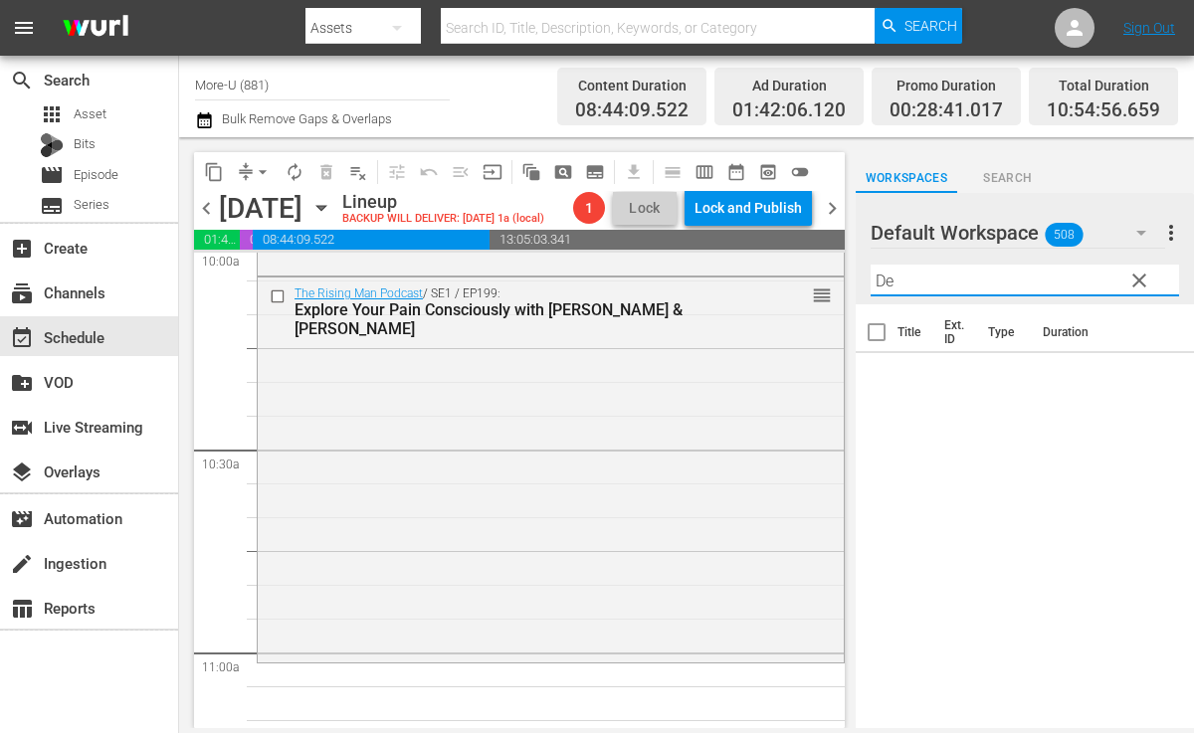
type input "D"
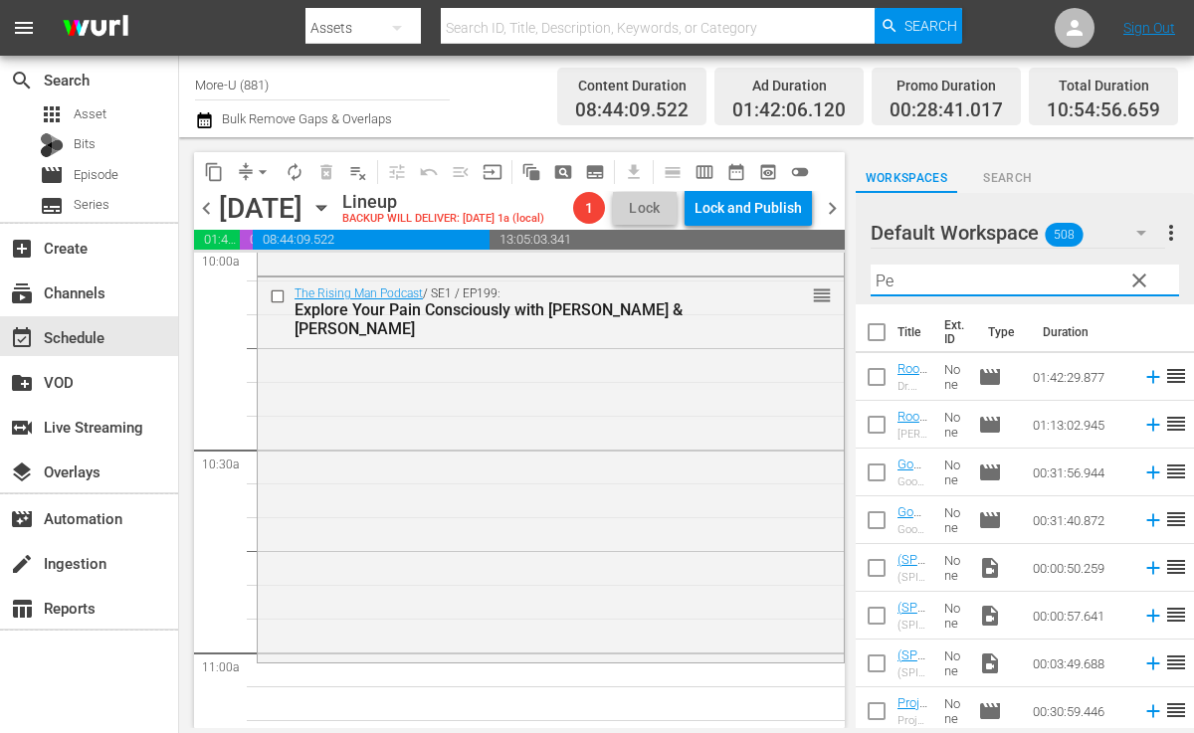
type input "P"
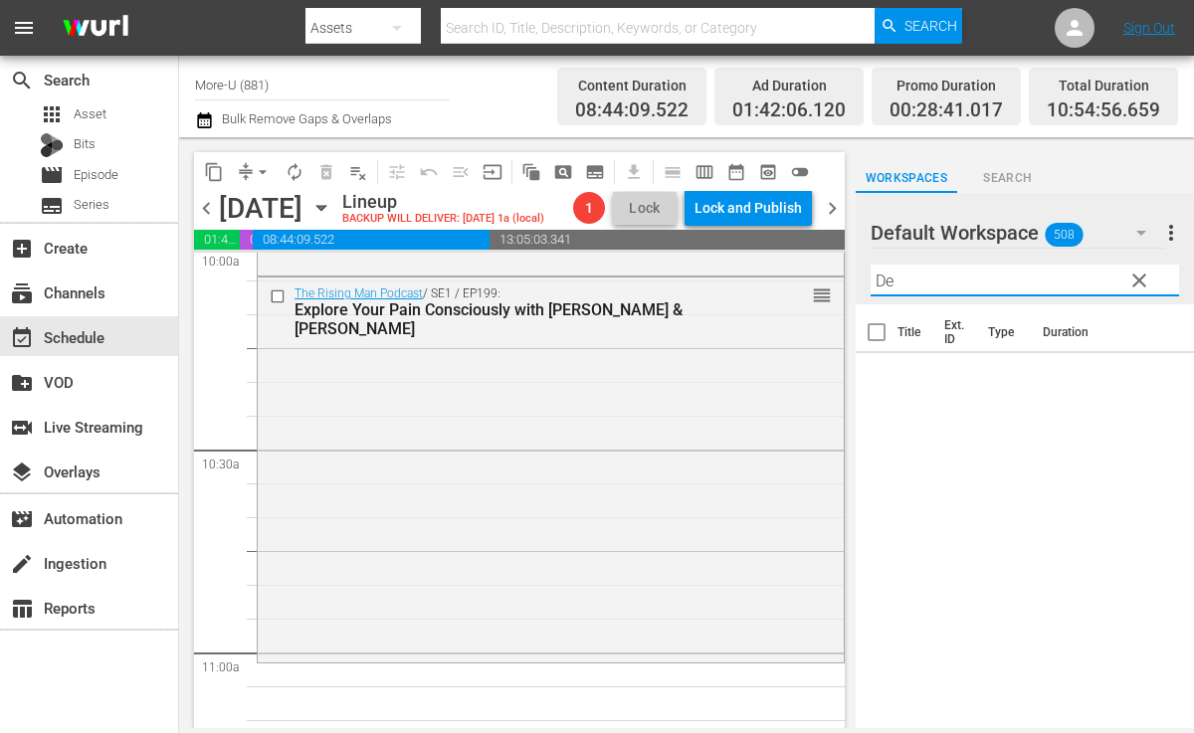
type input "D"
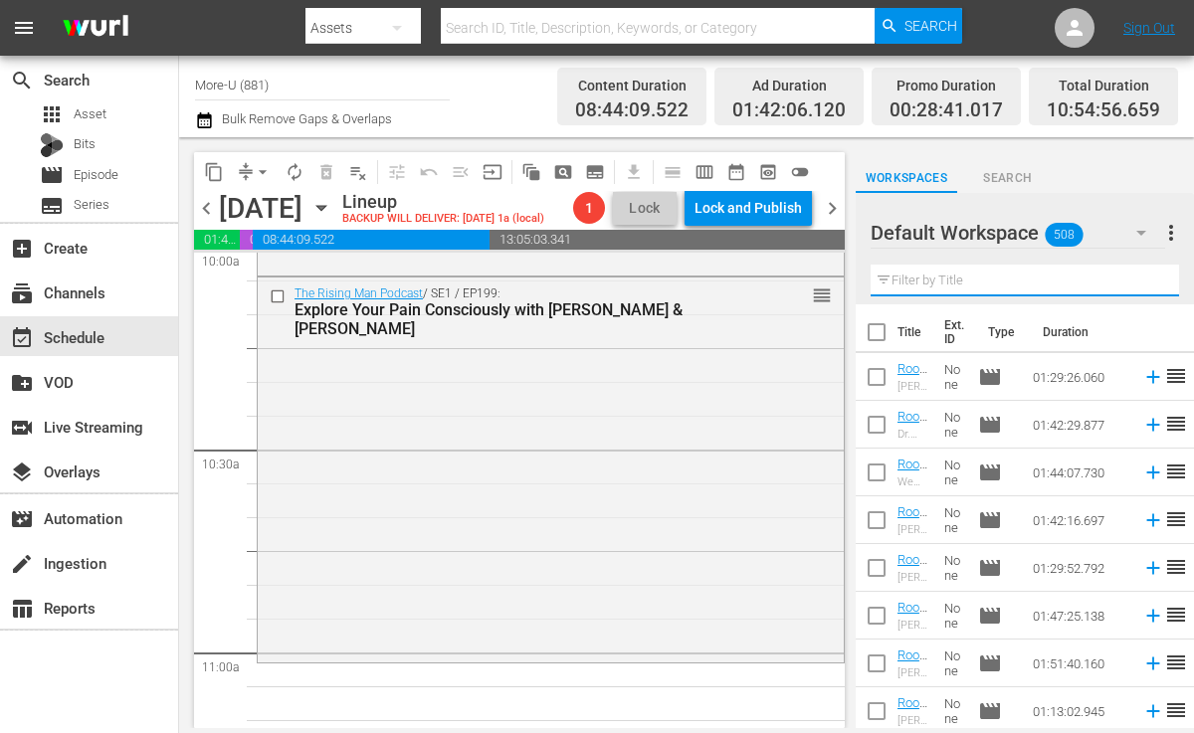
paste input "Guest [PERSON_NAME] and [PERSON_NAME]"
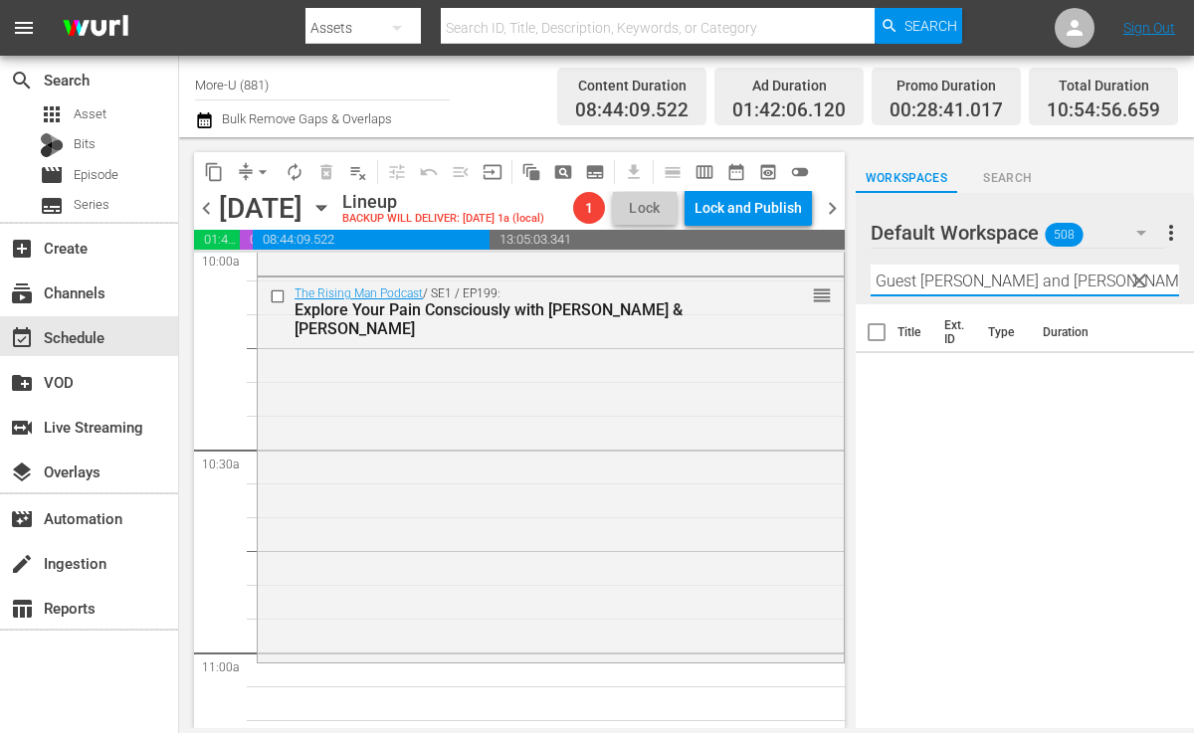
click at [876, 276] on input "Guest [PERSON_NAME] and [PERSON_NAME]" at bounding box center [1025, 281] width 309 height 32
type input "Guest [PERSON_NAME] and [PERSON_NAME]"
click at [1029, 179] on span "Search" at bounding box center [1008, 178] width 102 height 21
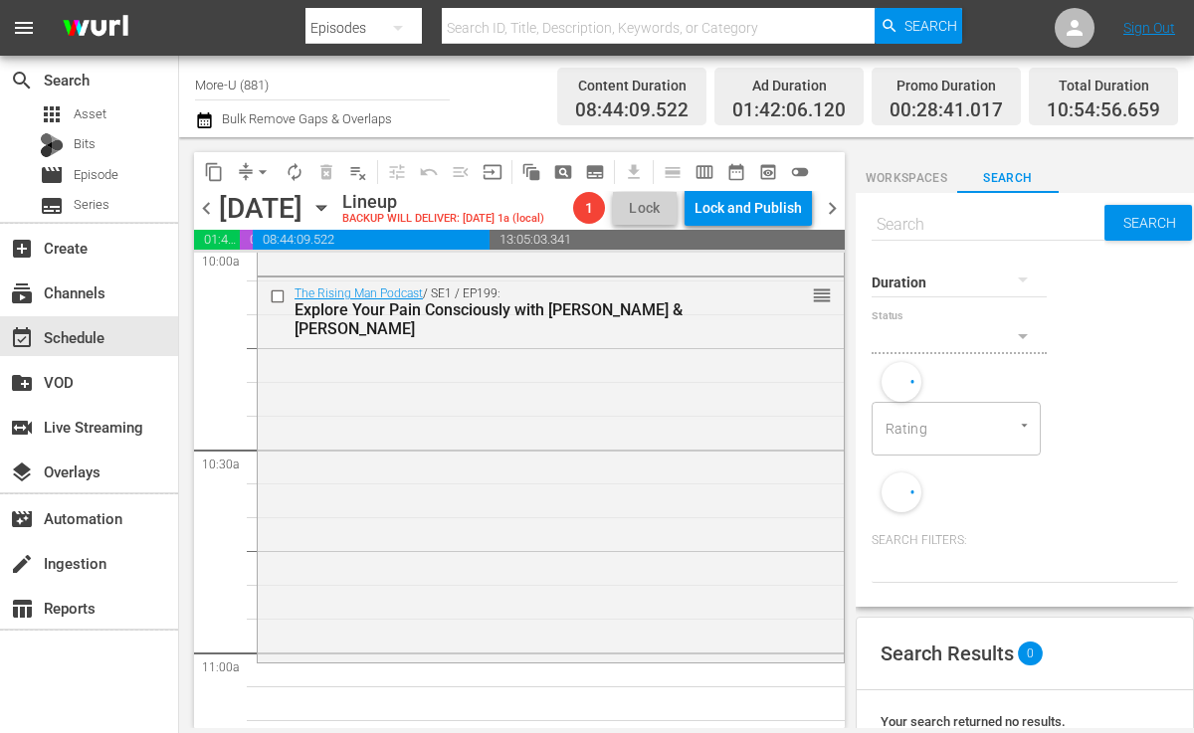
click at [944, 224] on input "text" at bounding box center [988, 225] width 233 height 48
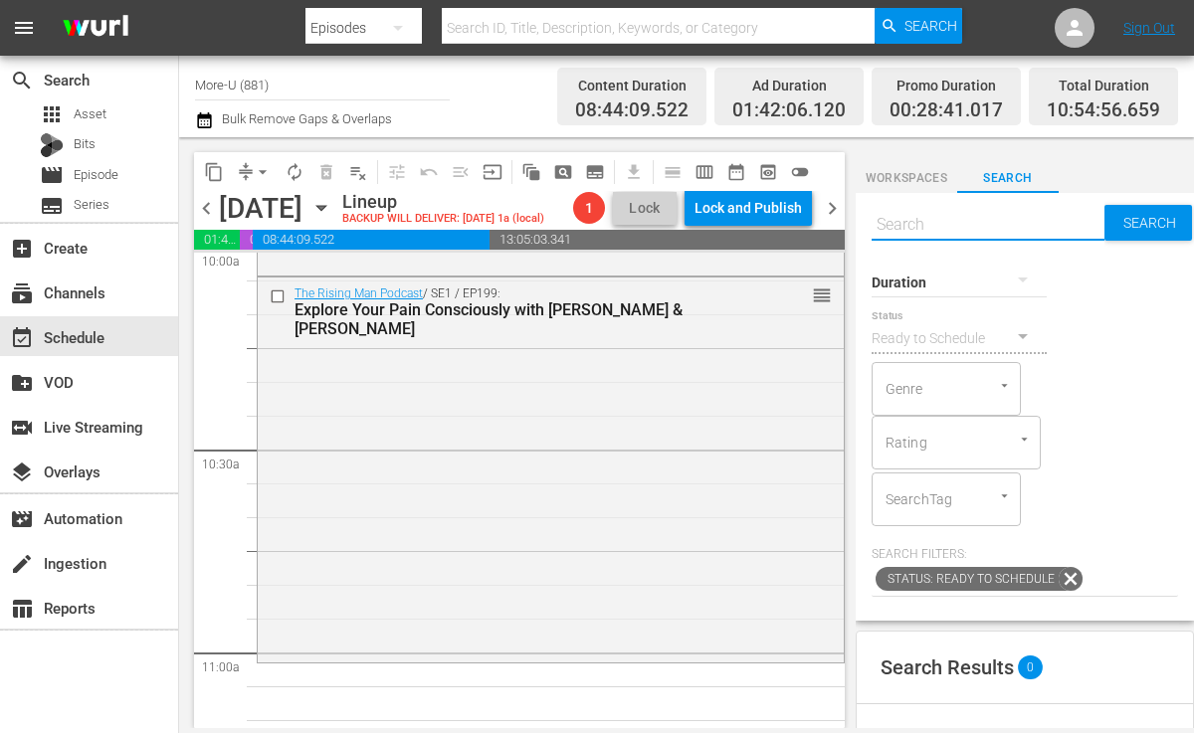
paste input "Guest [PERSON_NAME] and [PERSON_NAME]"
type input "Guest [PERSON_NAME] and [PERSON_NAME]"
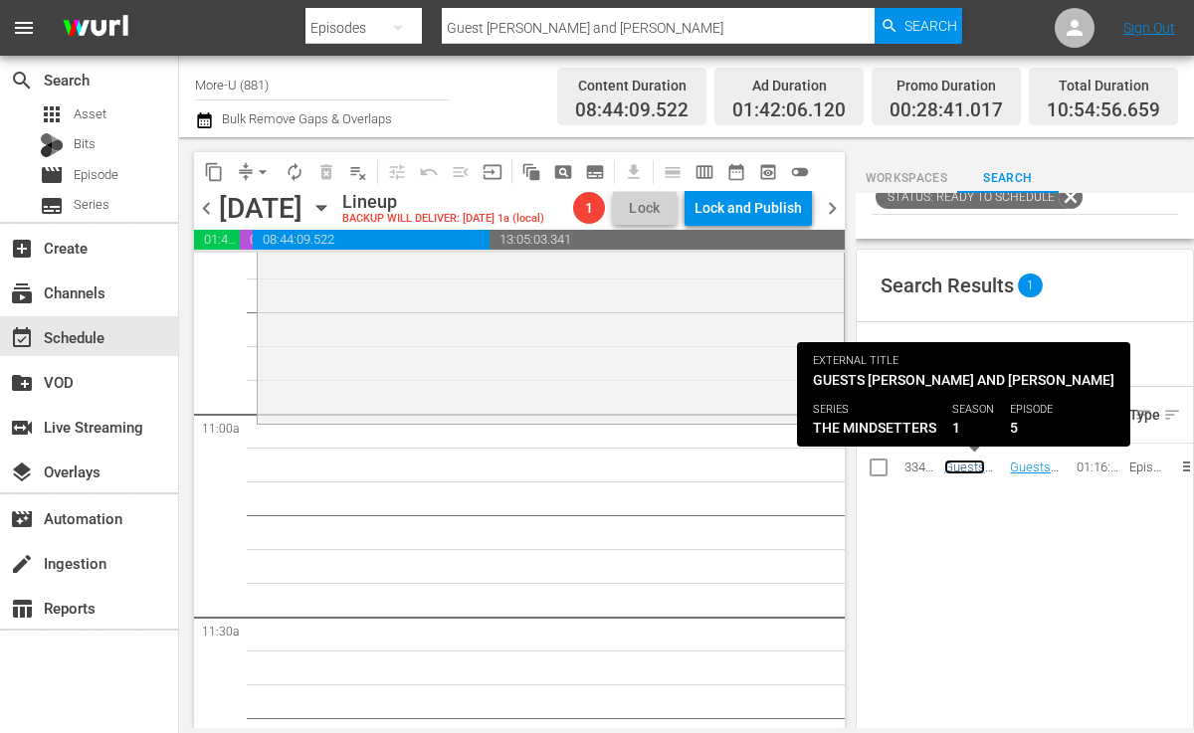
scroll to position [0, 0]
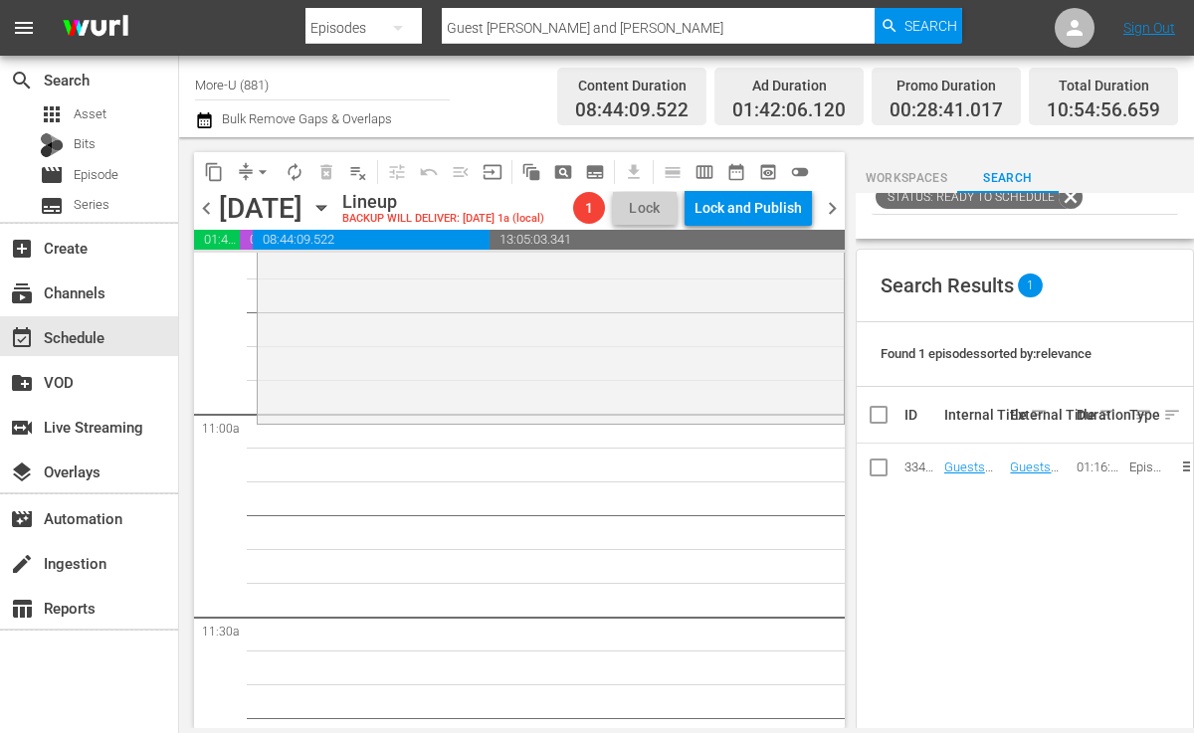
drag, startPoint x: 979, startPoint y: 462, endPoint x: 489, endPoint y: 10, distance: 667.0
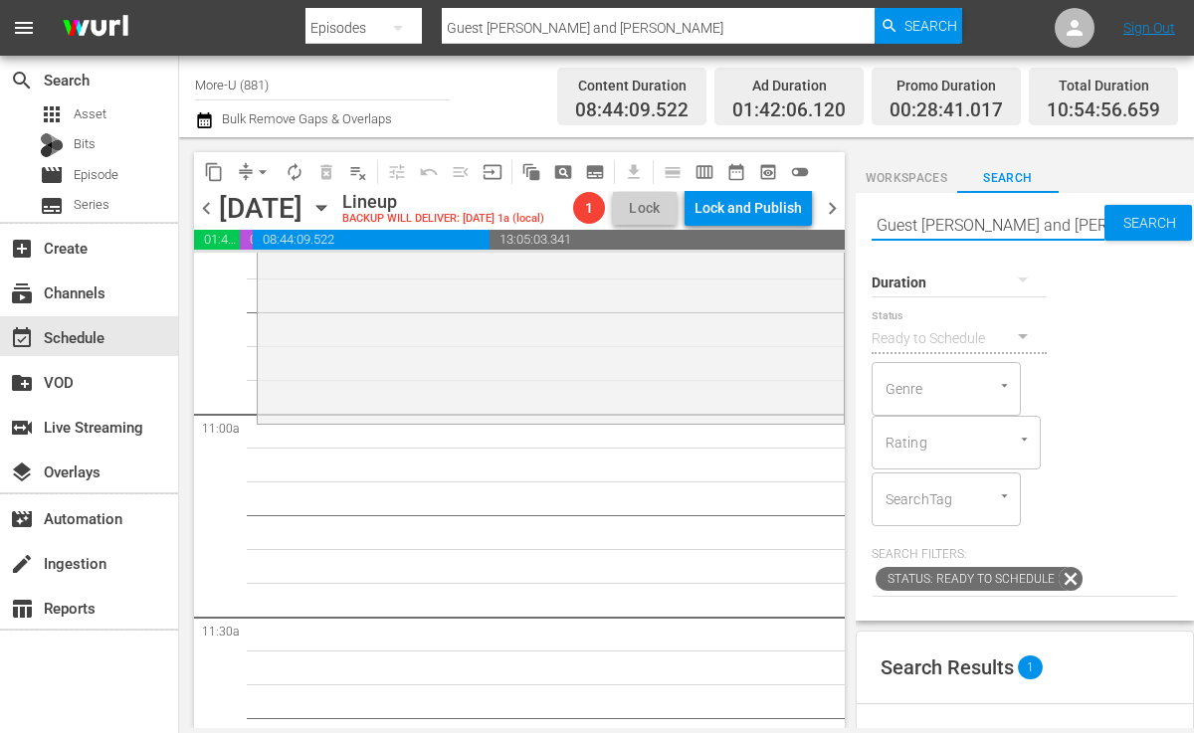
click at [1053, 231] on input "Guest [PERSON_NAME] and [PERSON_NAME]" at bounding box center [988, 225] width 233 height 48
type input "Guest [PERSON_NAME]"
type input "G"
type input "[PERSON_NAME]"
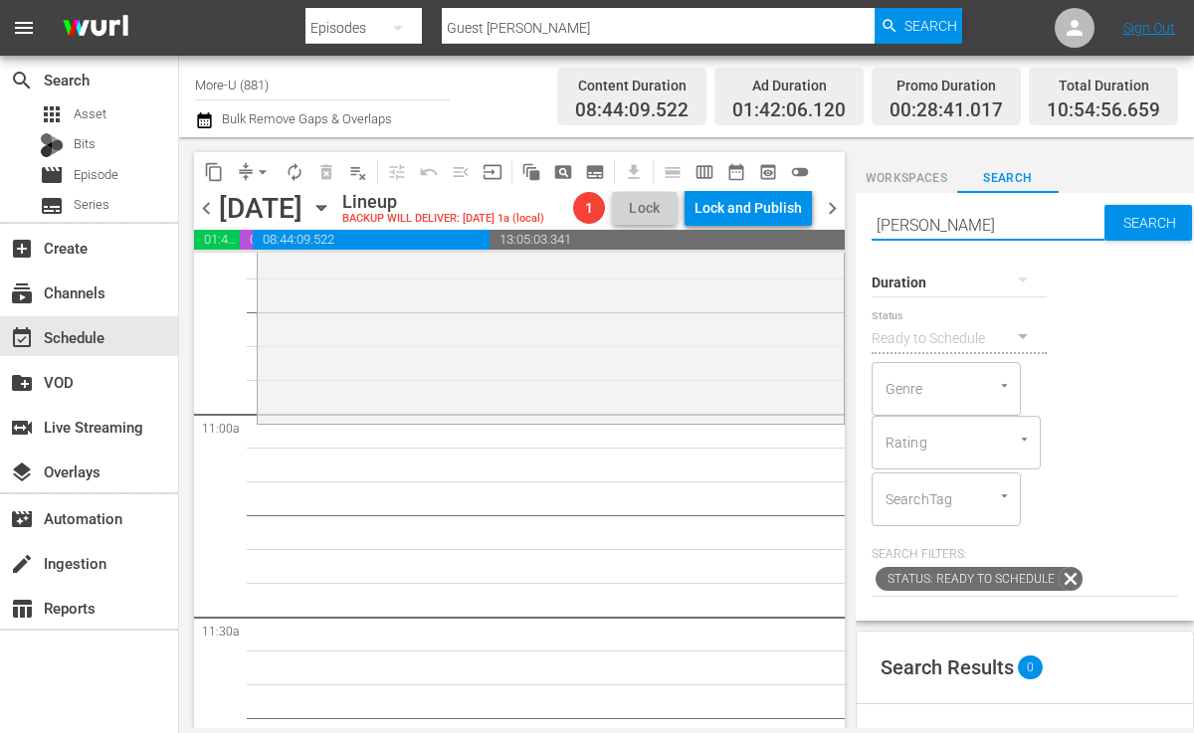
type input "[PERSON_NAME]"
click at [1004, 225] on input "[PERSON_NAME]" at bounding box center [988, 225] width 233 height 48
type input "P"
type input "[PERSON_NAME]"
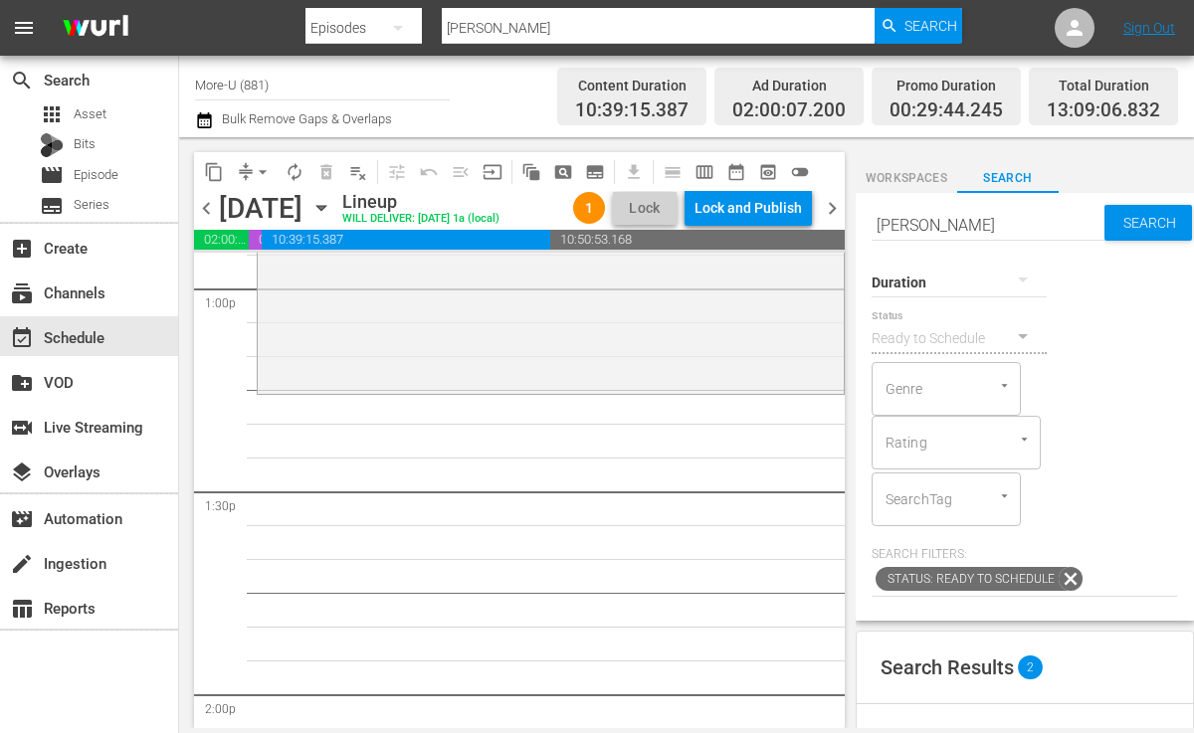
click at [960, 221] on input "[PERSON_NAME]" at bounding box center [988, 225] width 233 height 48
type input "R"
type input "Hope is here"
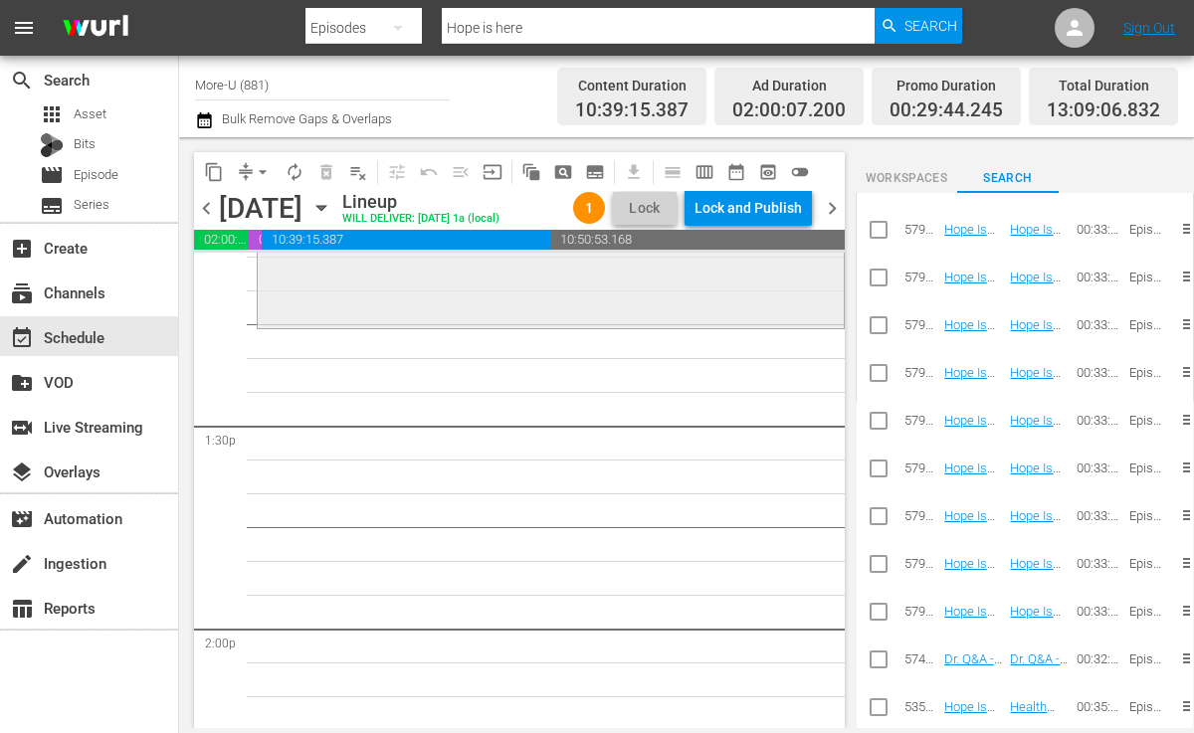
scroll to position [5334, 0]
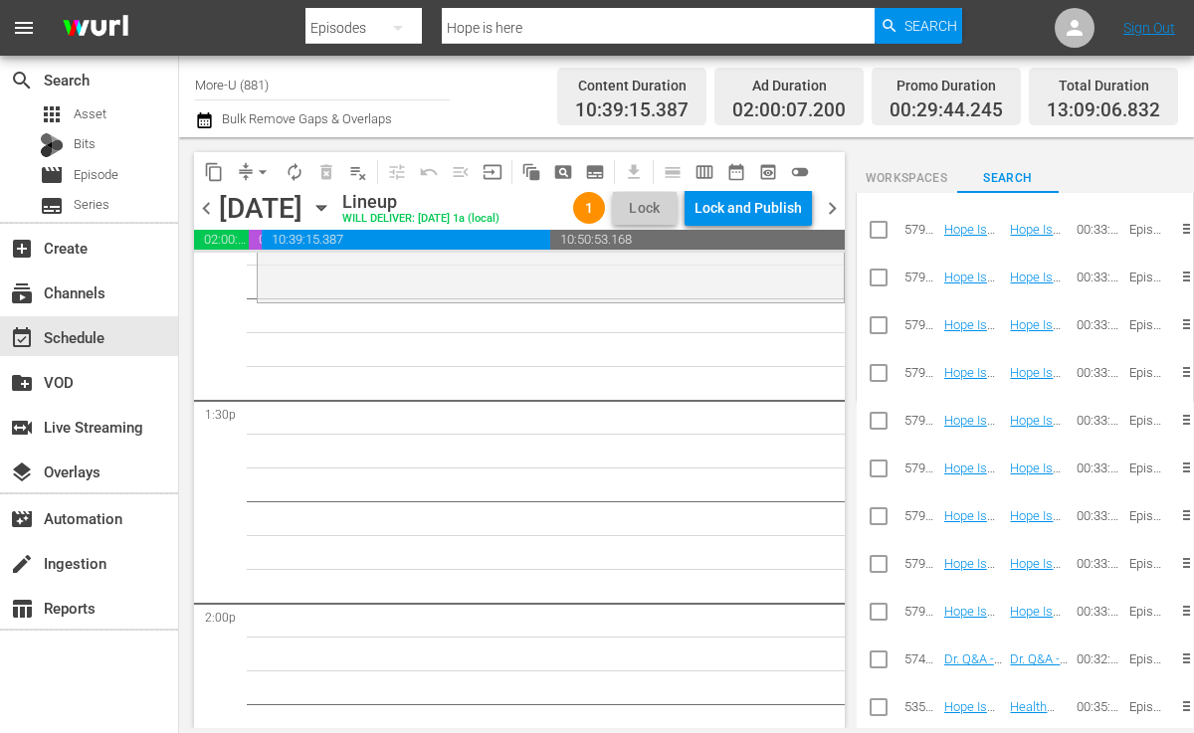
type input "Hope is here"
click at [917, 179] on span "Workspaces" at bounding box center [907, 178] width 102 height 21
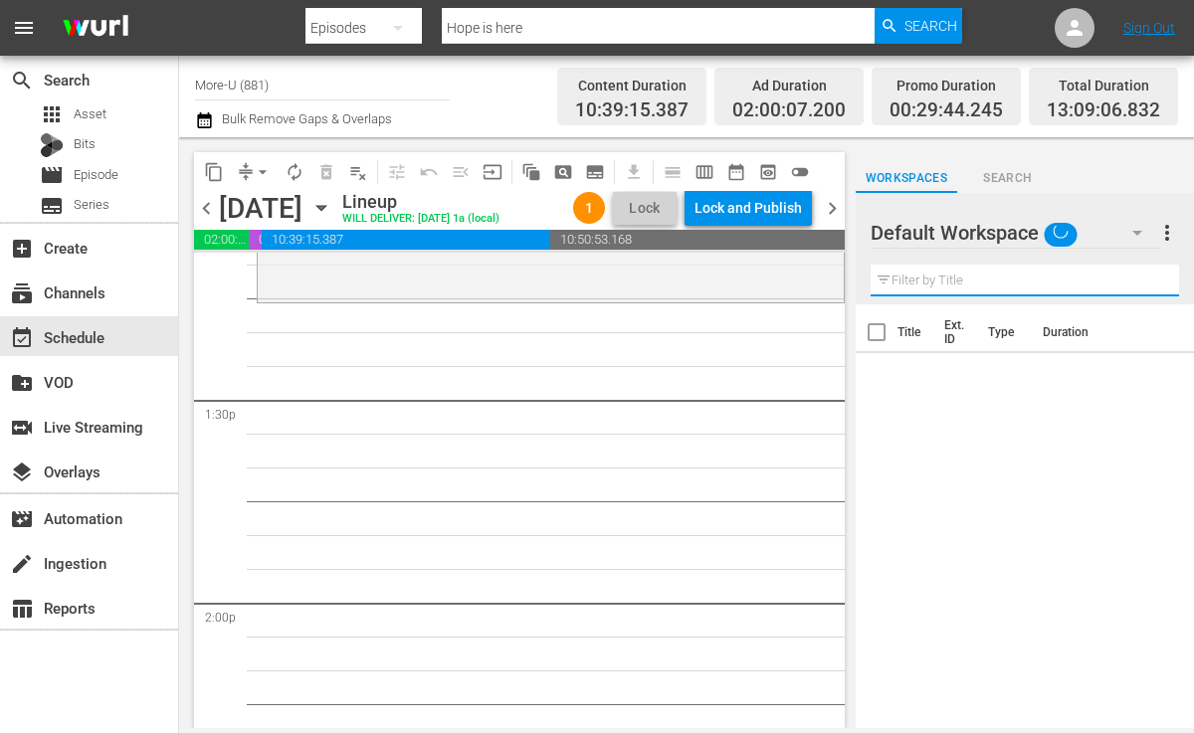
click at [938, 274] on input "text" at bounding box center [1025, 281] width 309 height 32
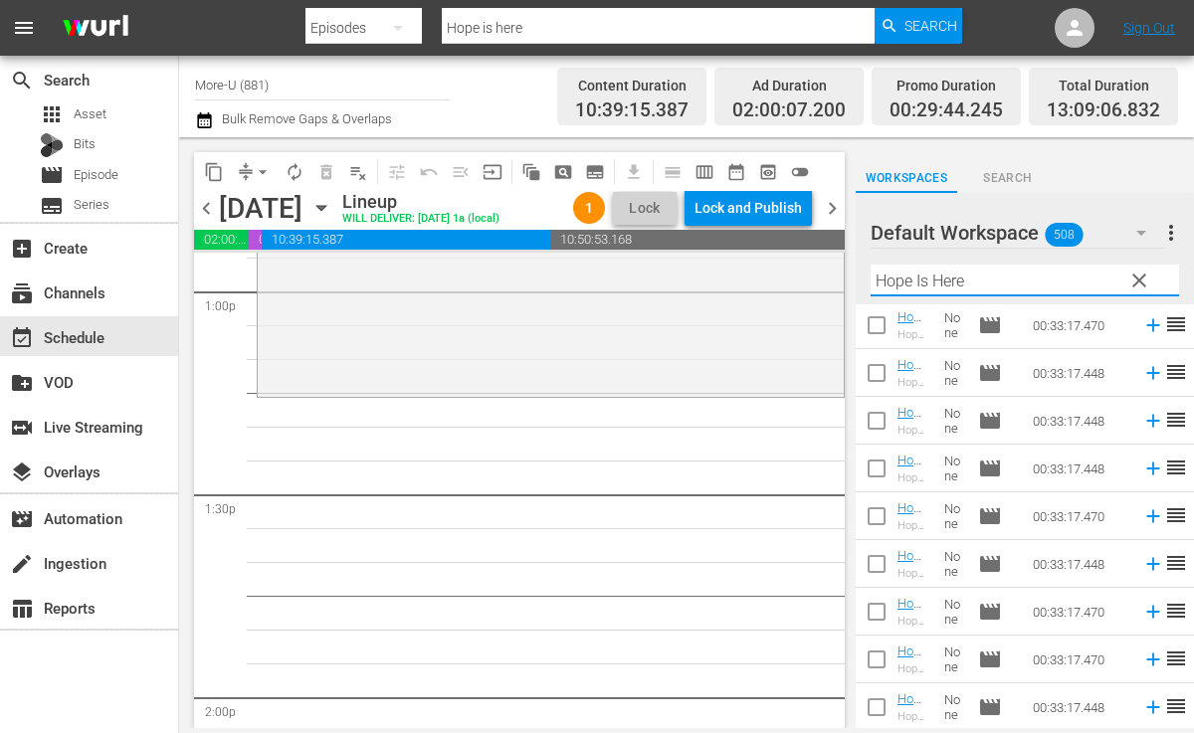
scroll to position [5233, 0]
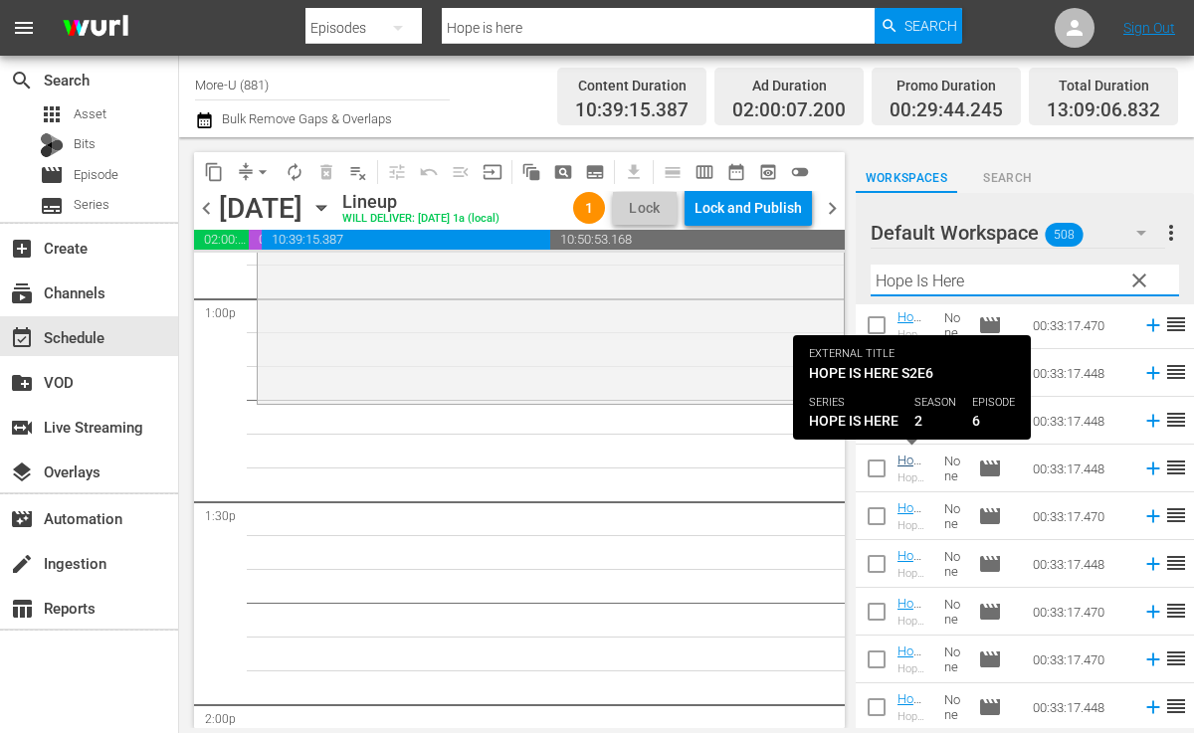
type input "Hope Is Here"
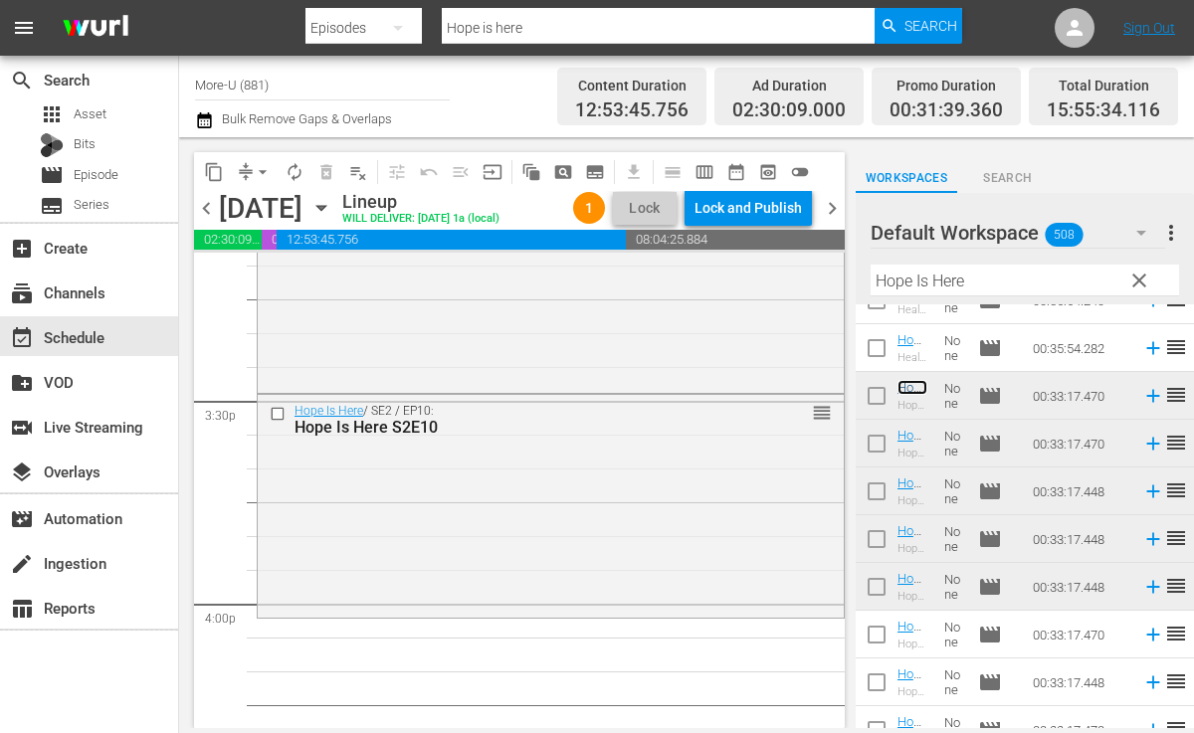
scroll to position [5873, 0]
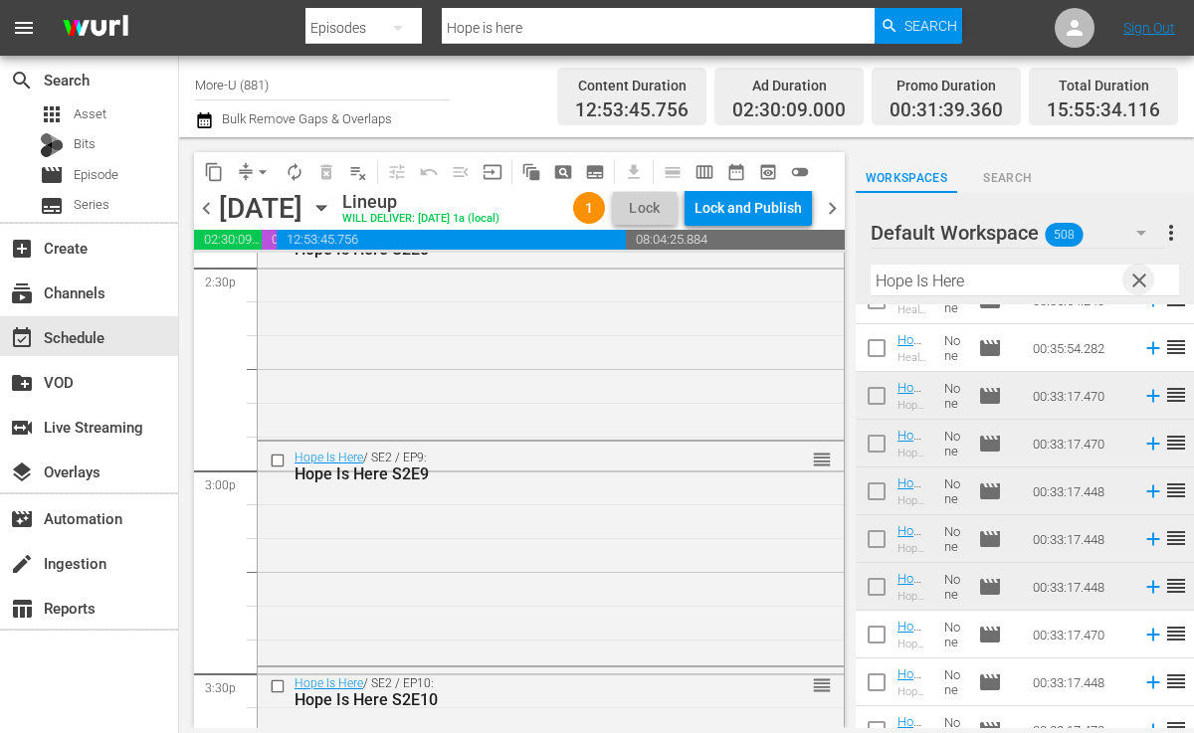
click at [1137, 280] on span "clear" at bounding box center [1140, 281] width 24 height 24
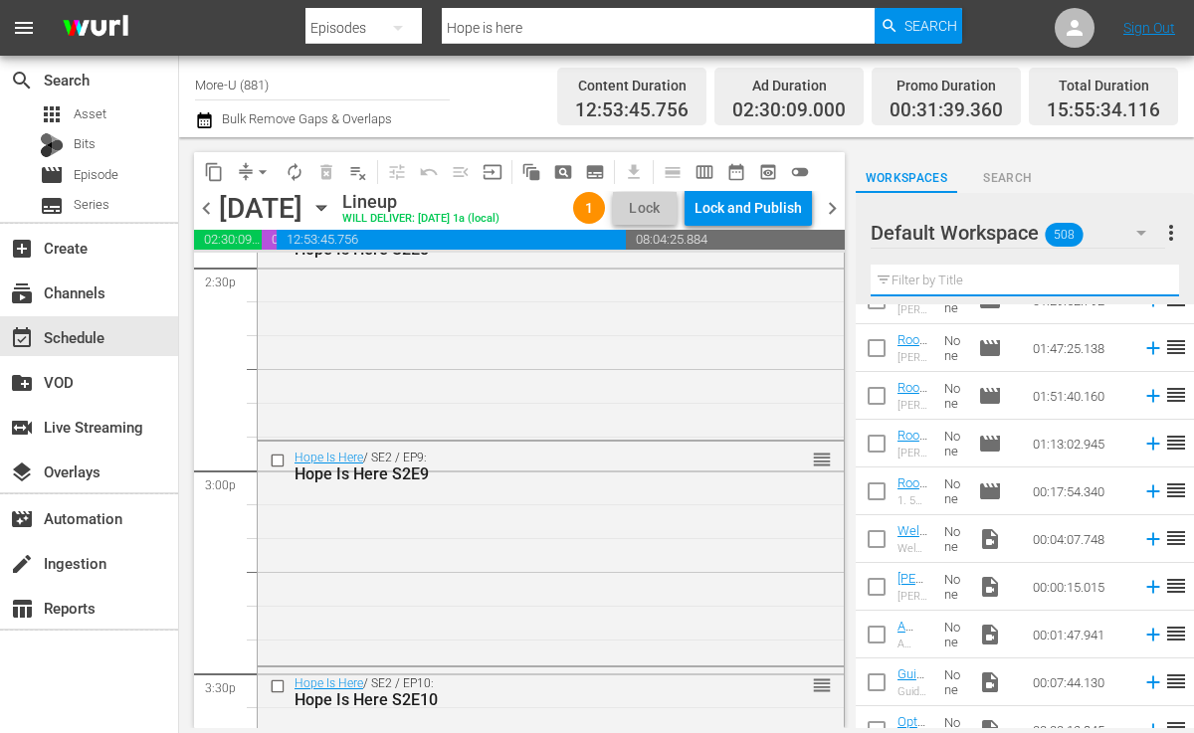
click at [921, 292] on input "text" at bounding box center [1025, 281] width 309 height 32
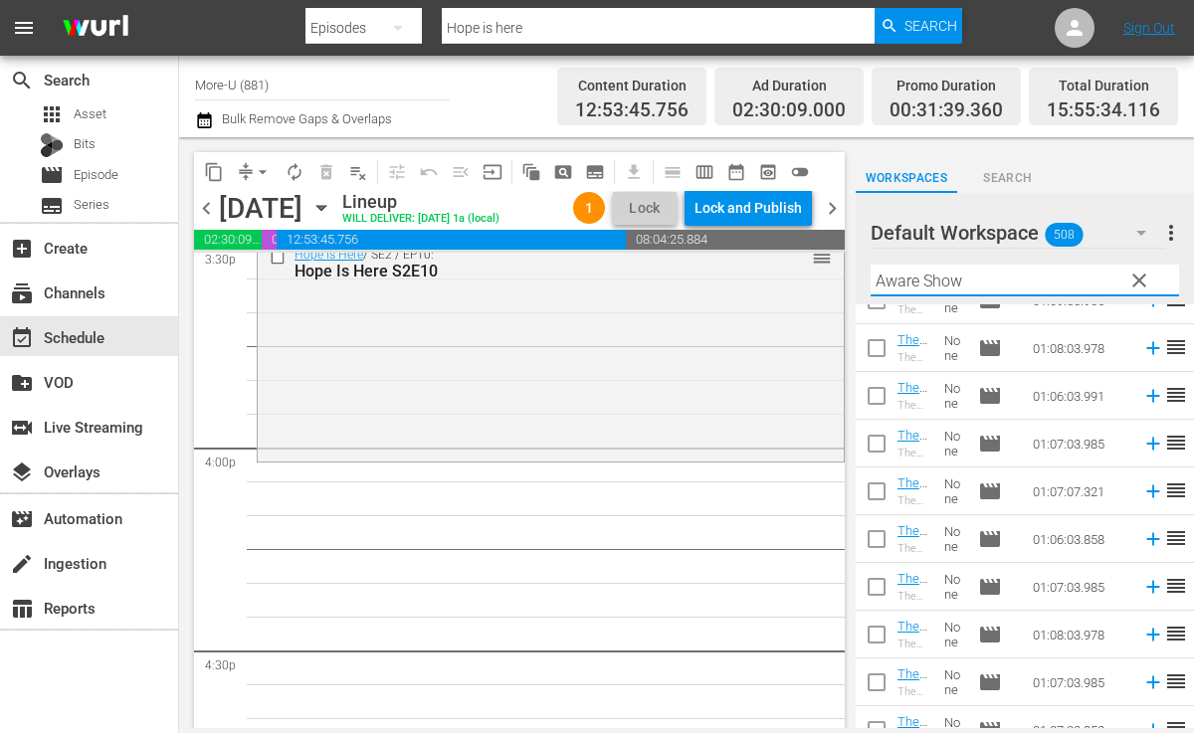
scroll to position [6360, 0]
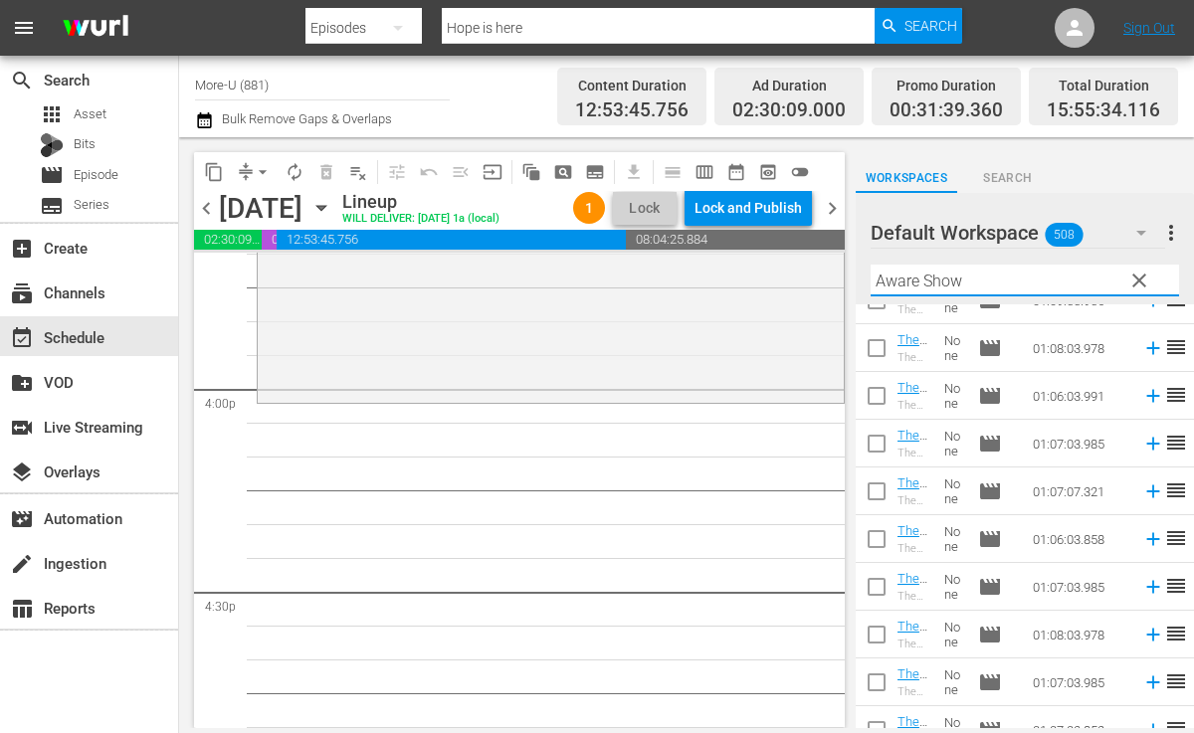
click at [212, 221] on span "chevron_left" at bounding box center [206, 208] width 25 height 25
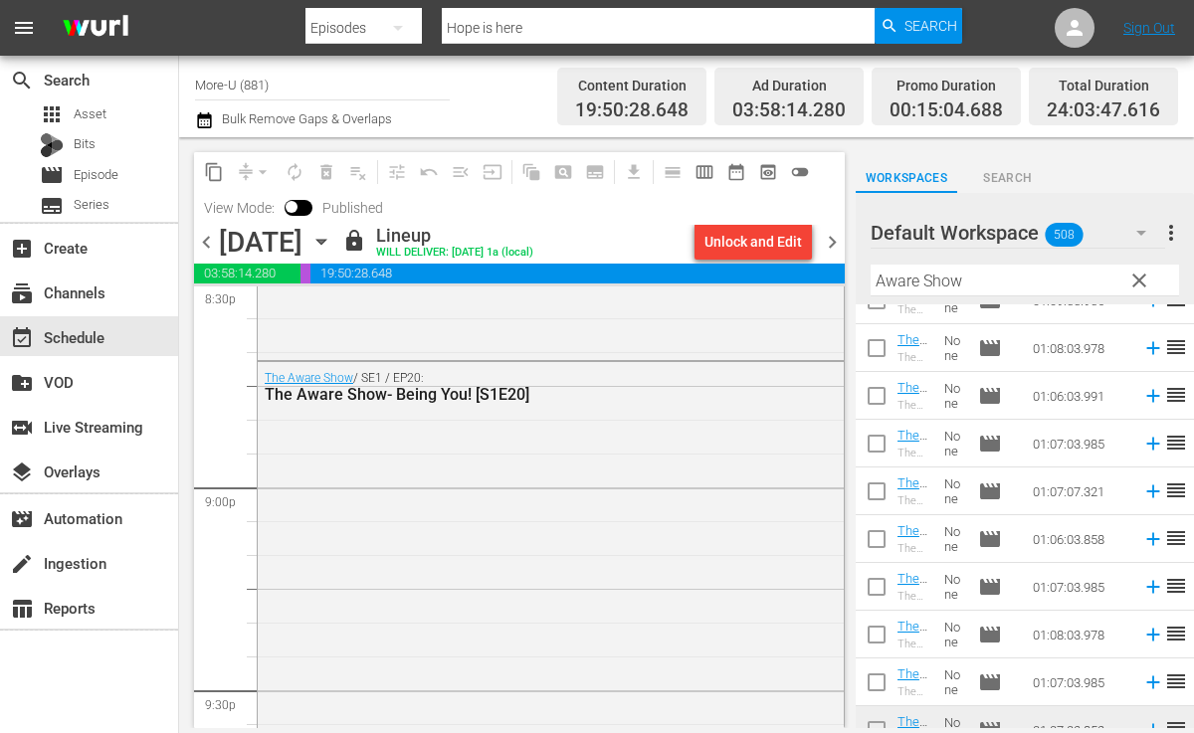
scroll to position [8318, 0]
click at [830, 235] on span "chevron_right" at bounding box center [832, 242] width 25 height 25
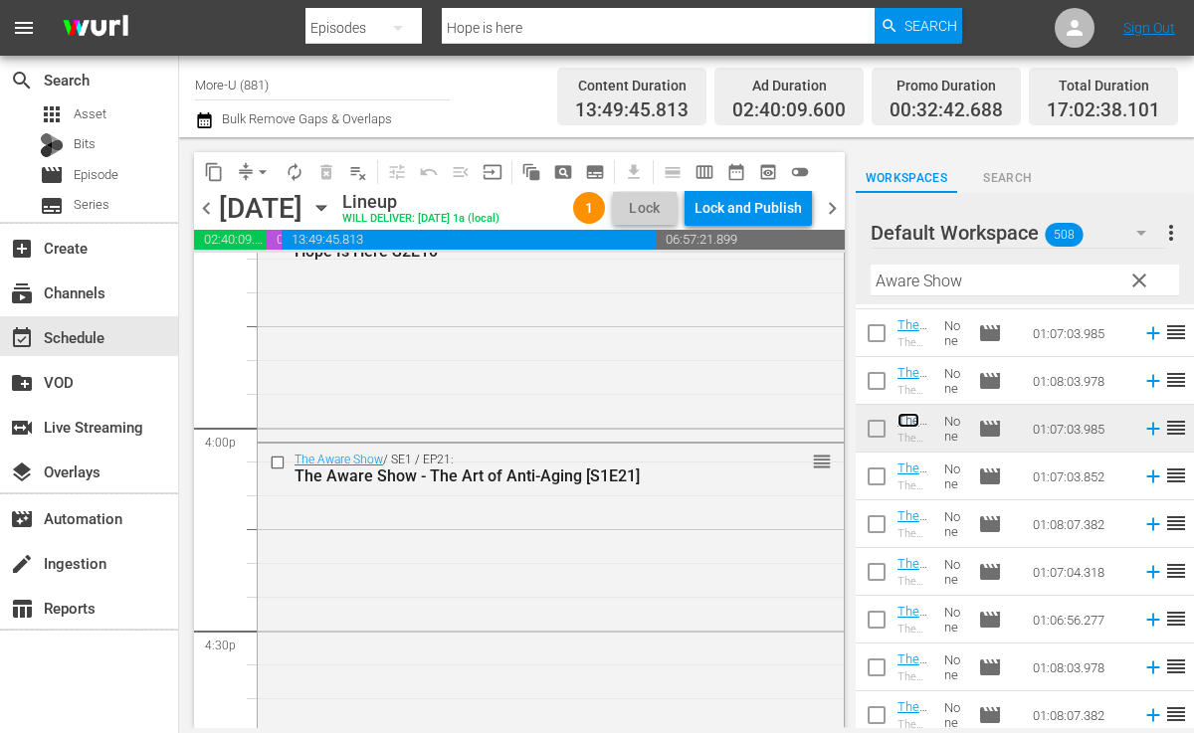
scroll to position [6359, 0]
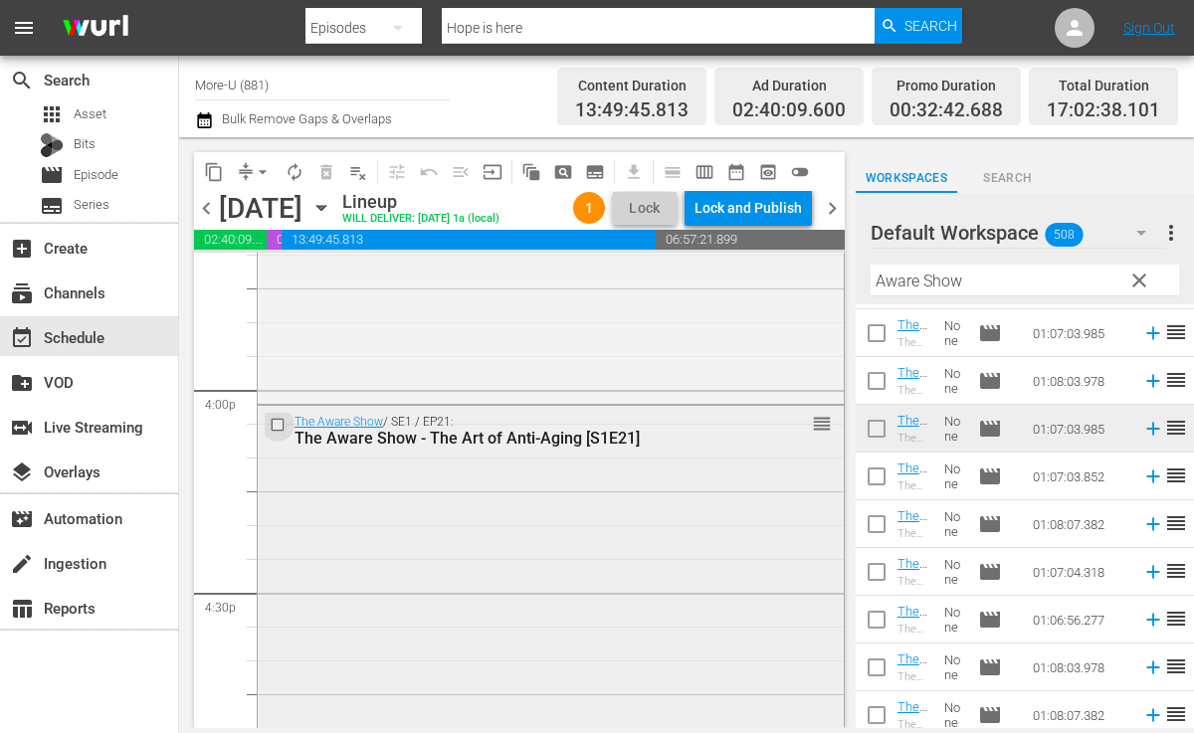
click at [282, 434] on input "checkbox" at bounding box center [280, 425] width 21 height 17
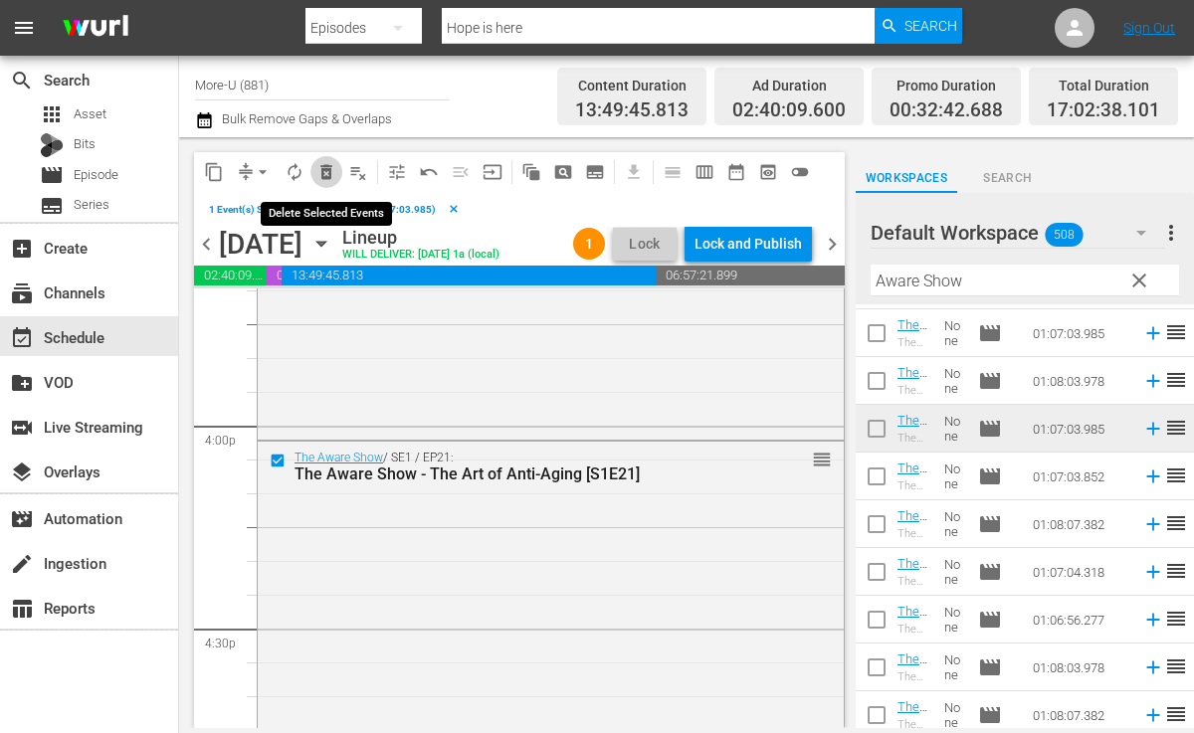
click at [327, 174] on span "delete_forever_outlined" at bounding box center [326, 172] width 20 height 20
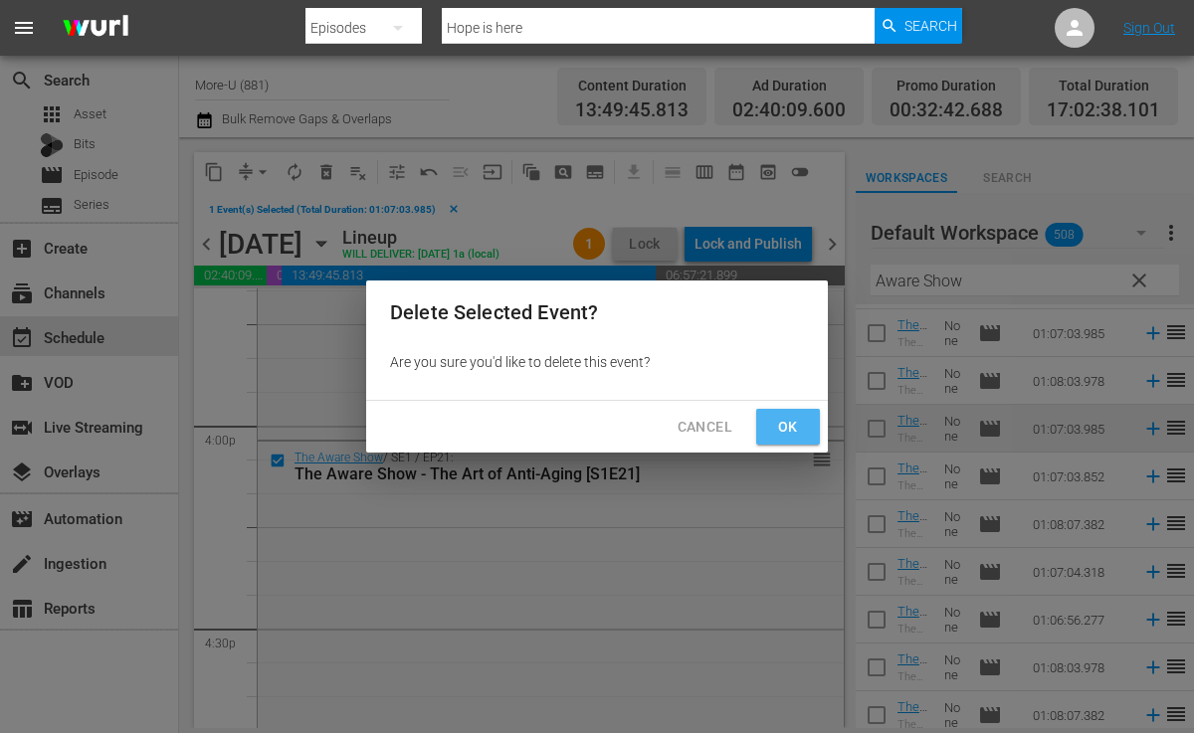
click at [784, 421] on span "Ok" at bounding box center [788, 427] width 32 height 25
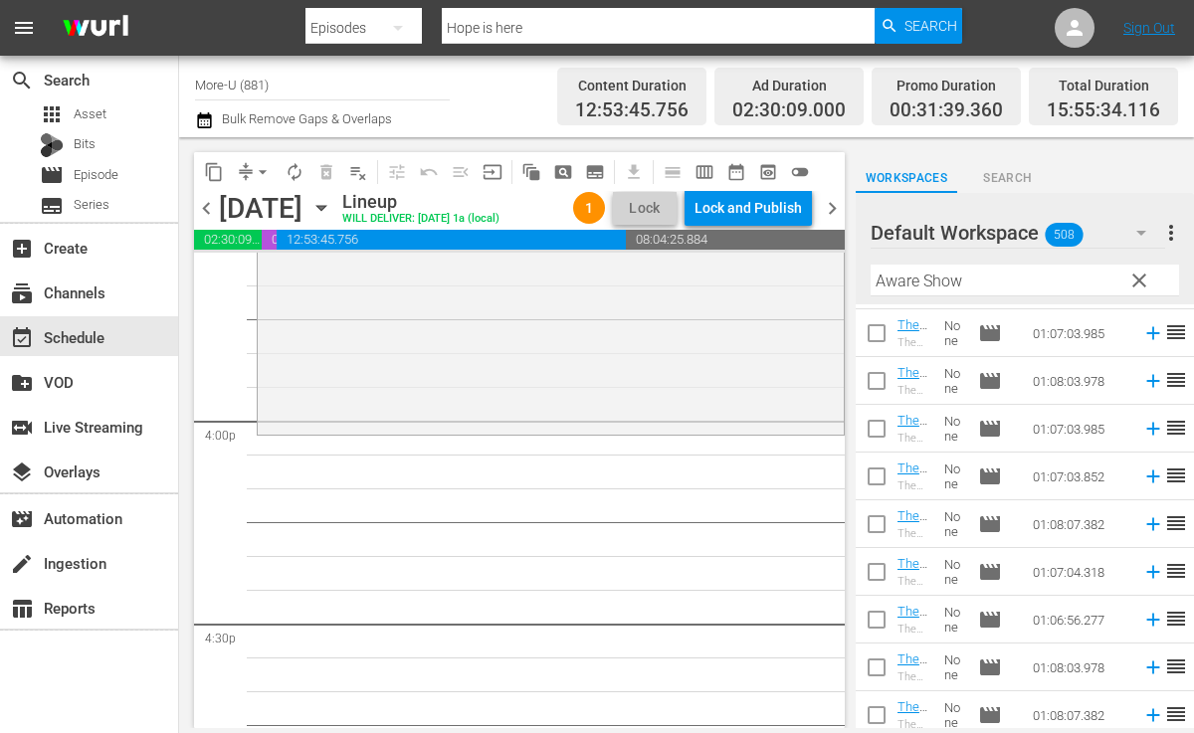
scroll to position [6240, 0]
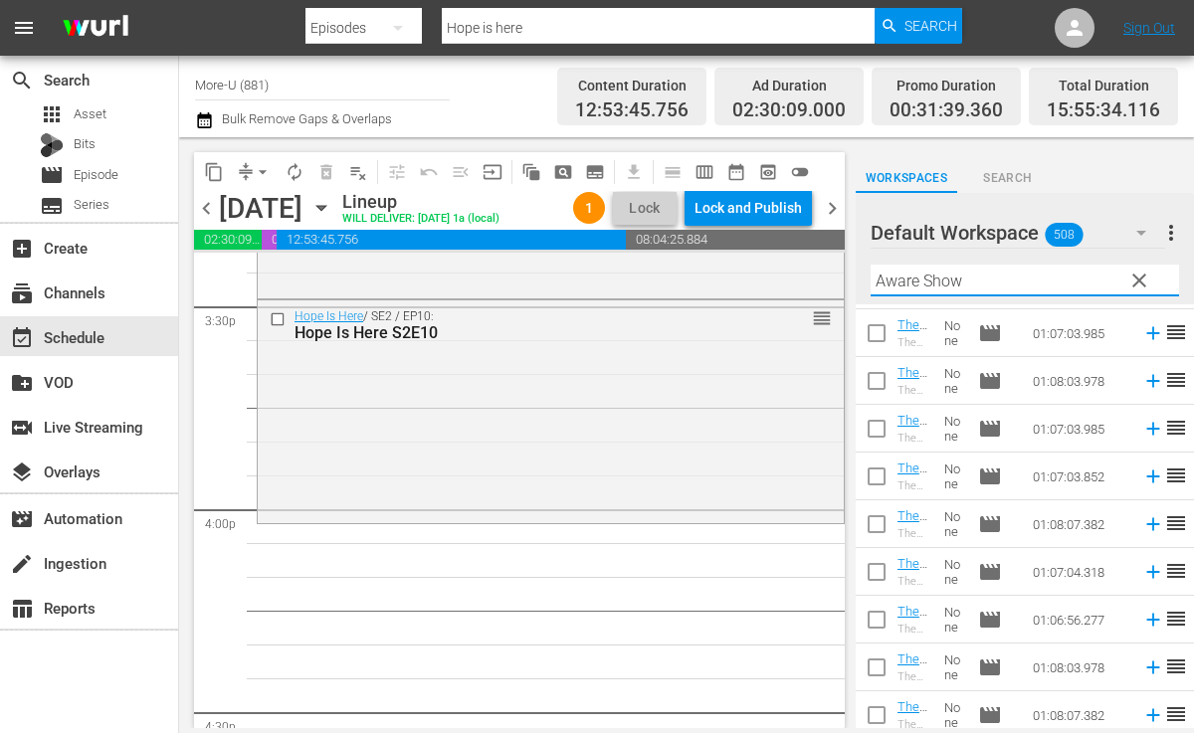
click at [999, 283] on input "Aware Show" at bounding box center [1025, 281] width 309 height 32
type input "A"
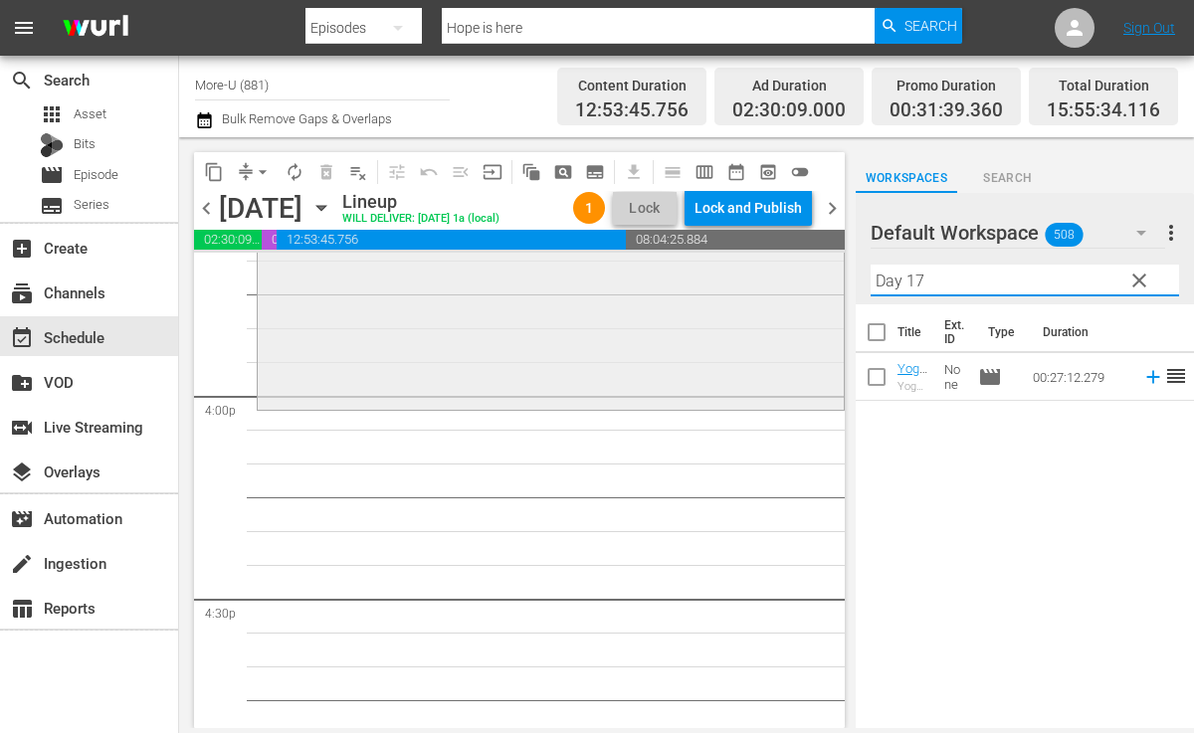
scroll to position [6380, 0]
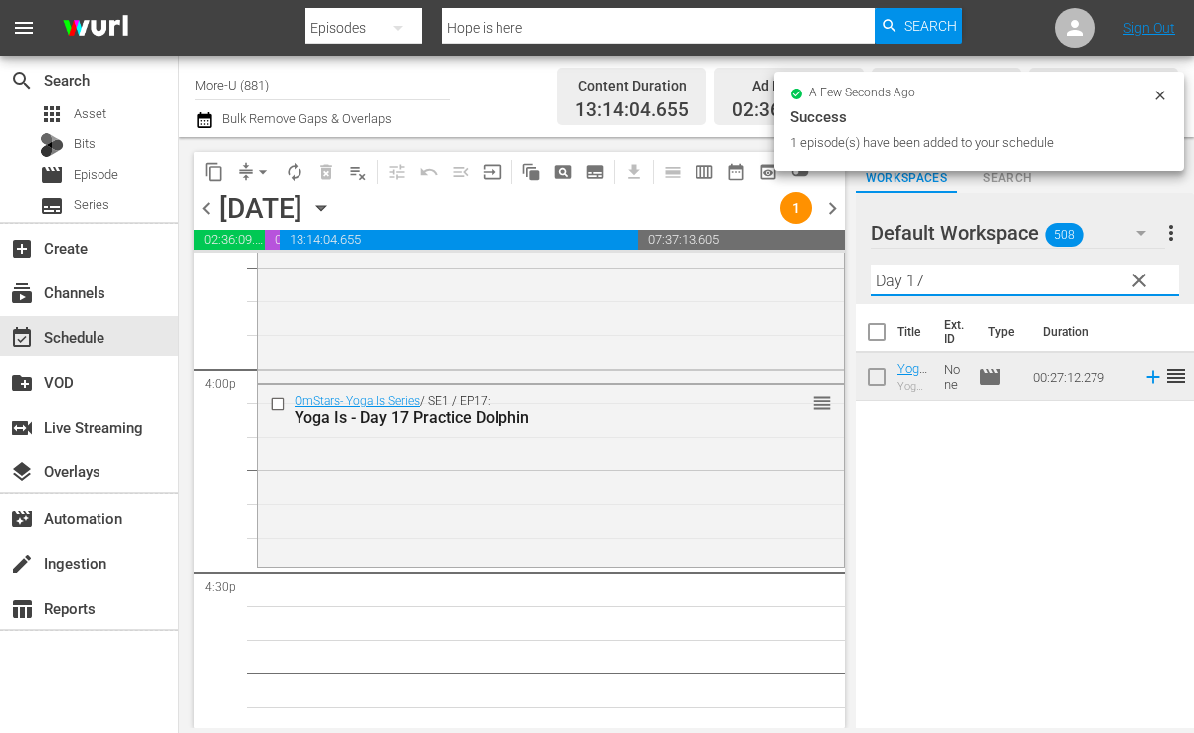
click at [936, 288] on input "Day 17" at bounding box center [1025, 281] width 309 height 32
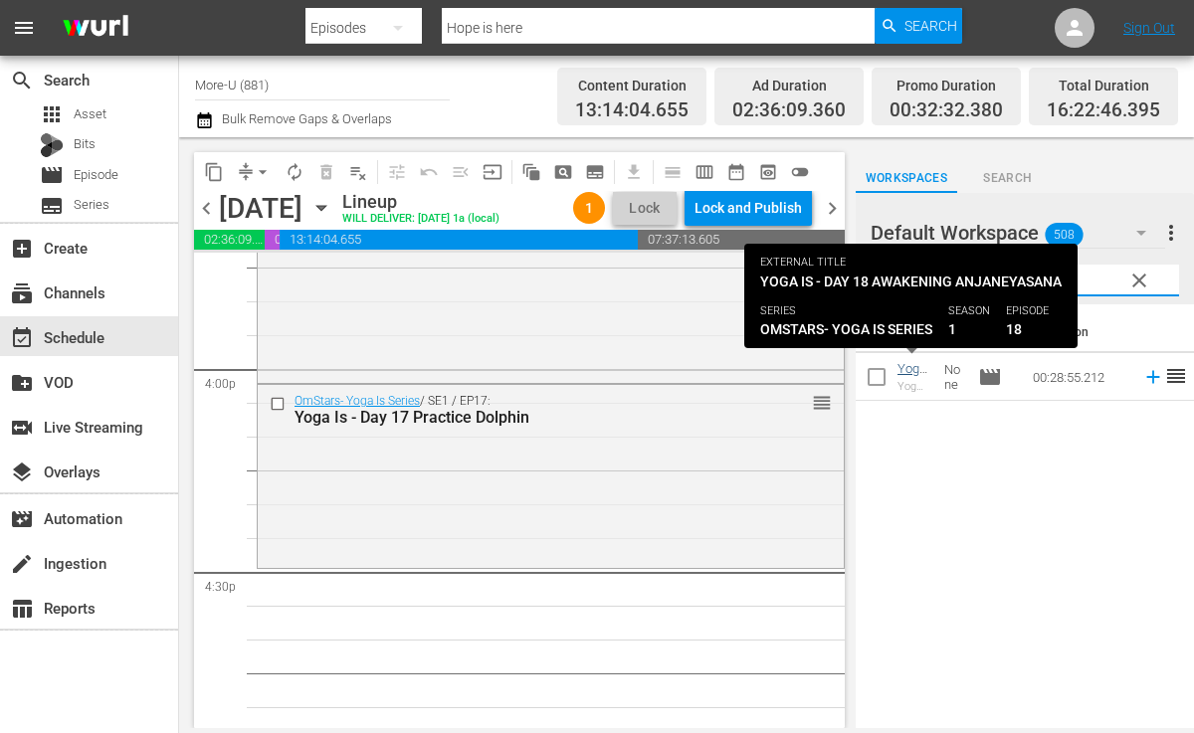
type input "Day 18"
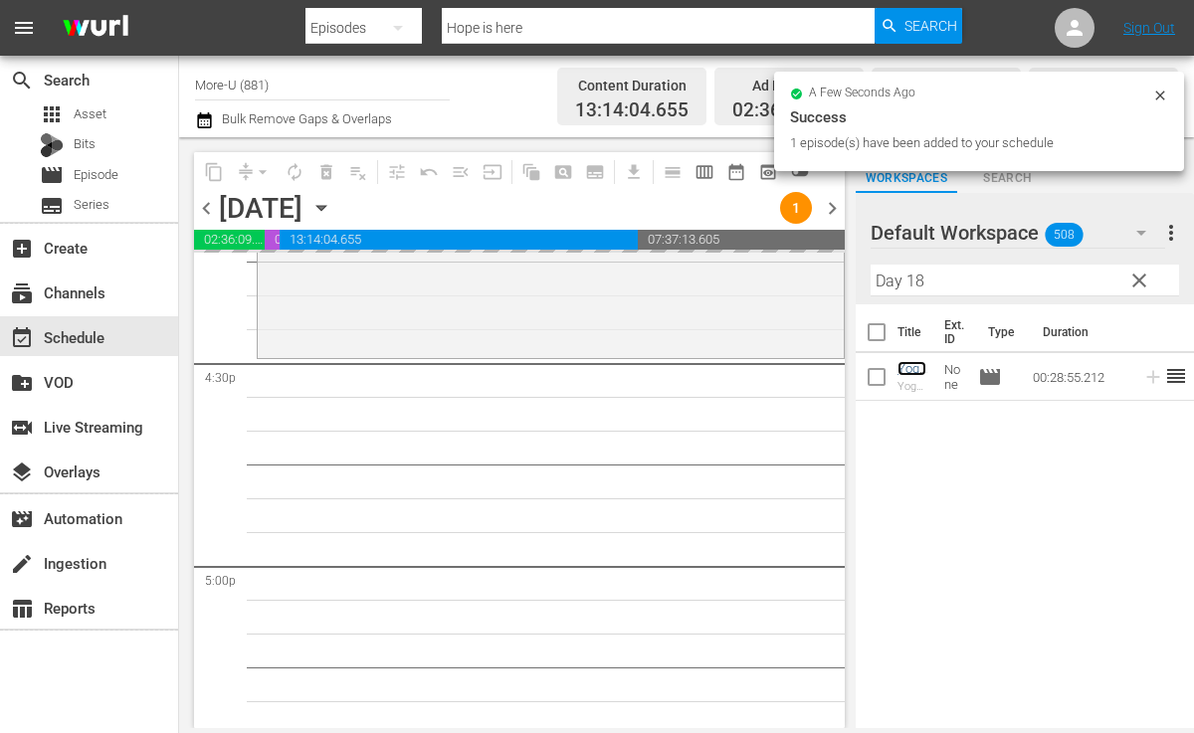
scroll to position [6591, 0]
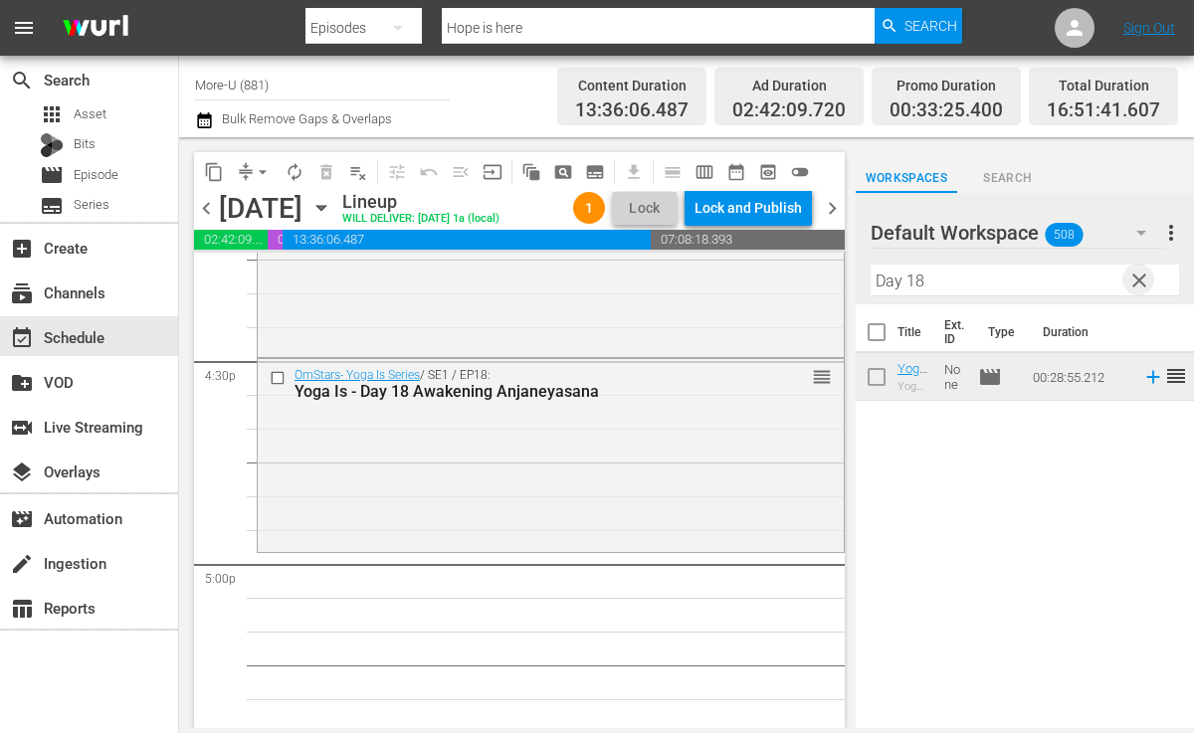
click at [1131, 285] on span "clear" at bounding box center [1140, 281] width 24 height 24
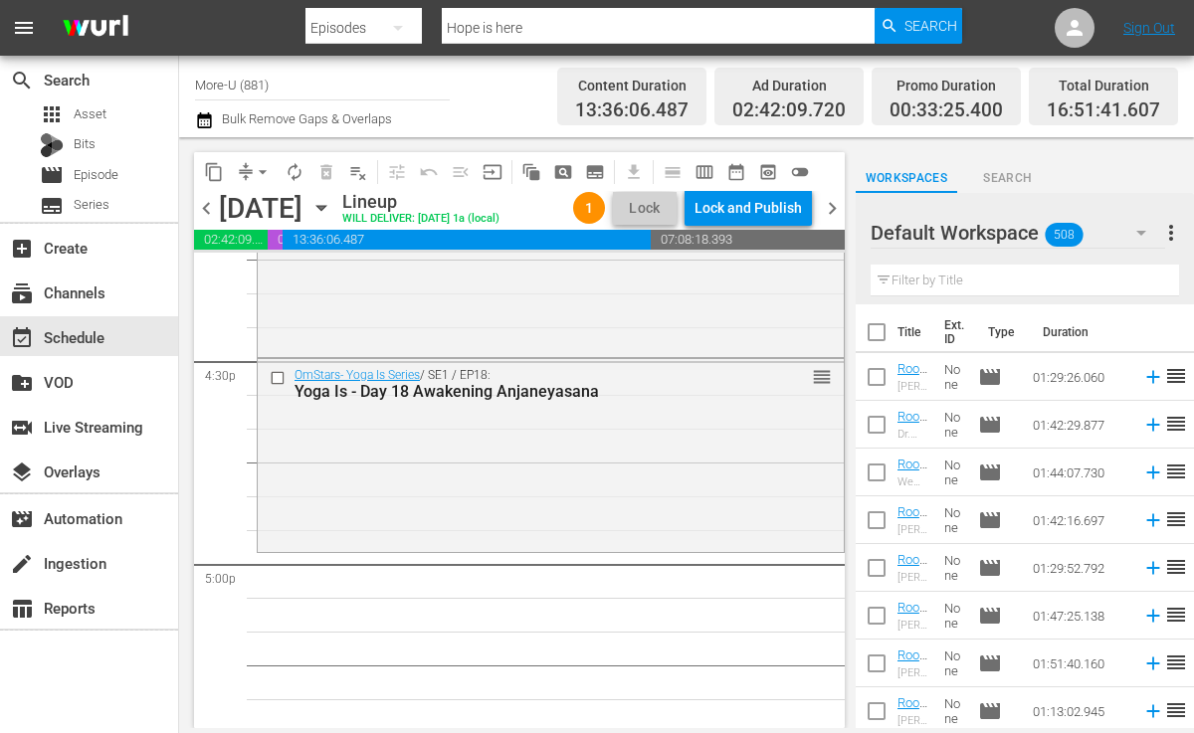
click at [933, 292] on input "text" at bounding box center [1025, 281] width 309 height 32
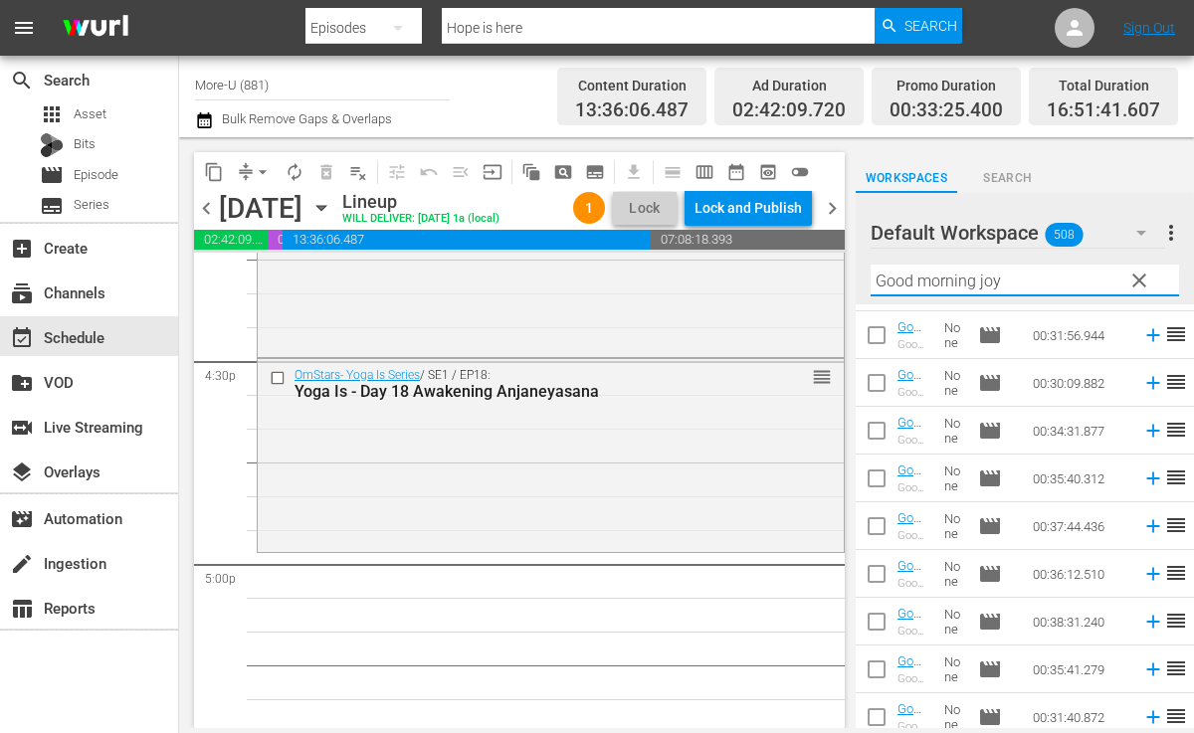
scroll to position [147, 0]
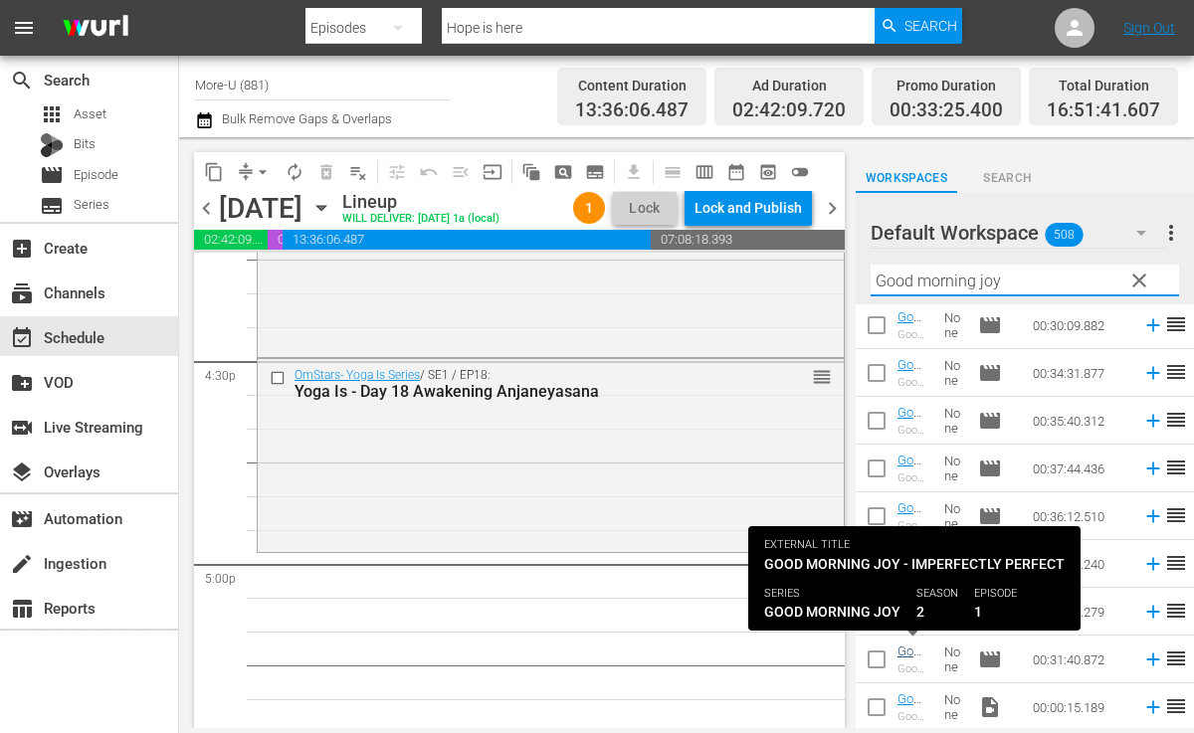
type input "Good morning joy"
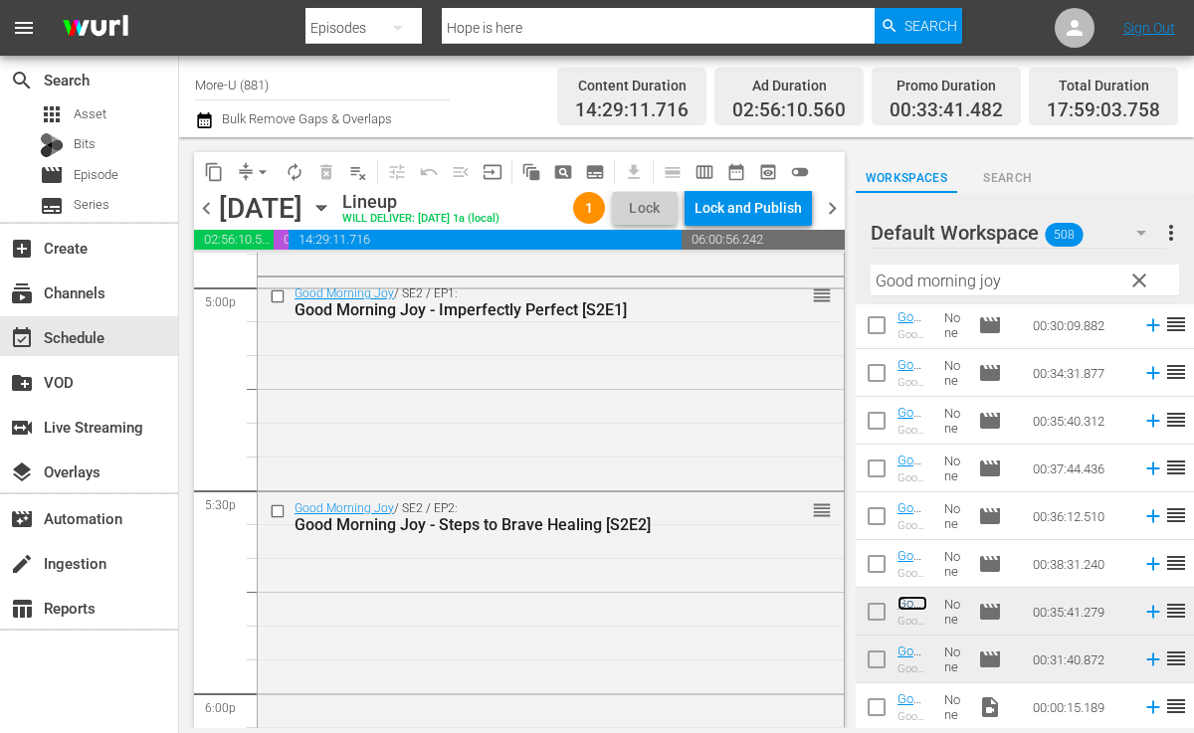
scroll to position [6862, 0]
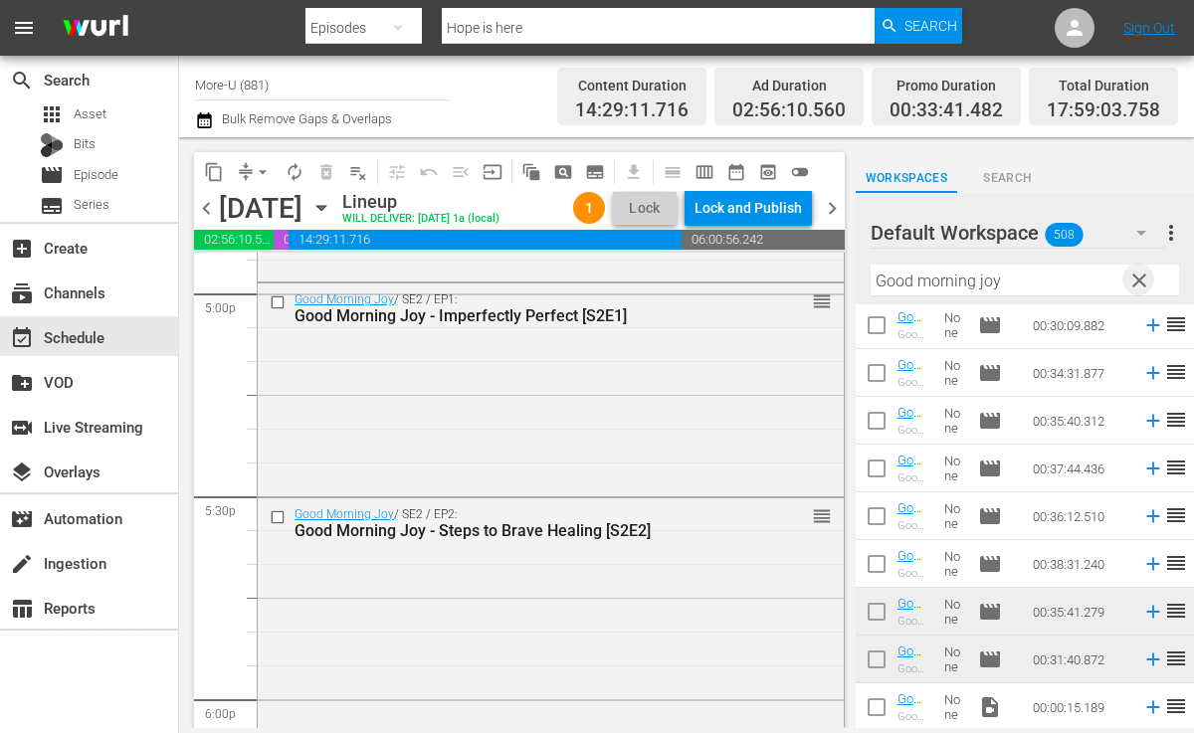
click at [1143, 280] on span "clear" at bounding box center [1140, 281] width 24 height 24
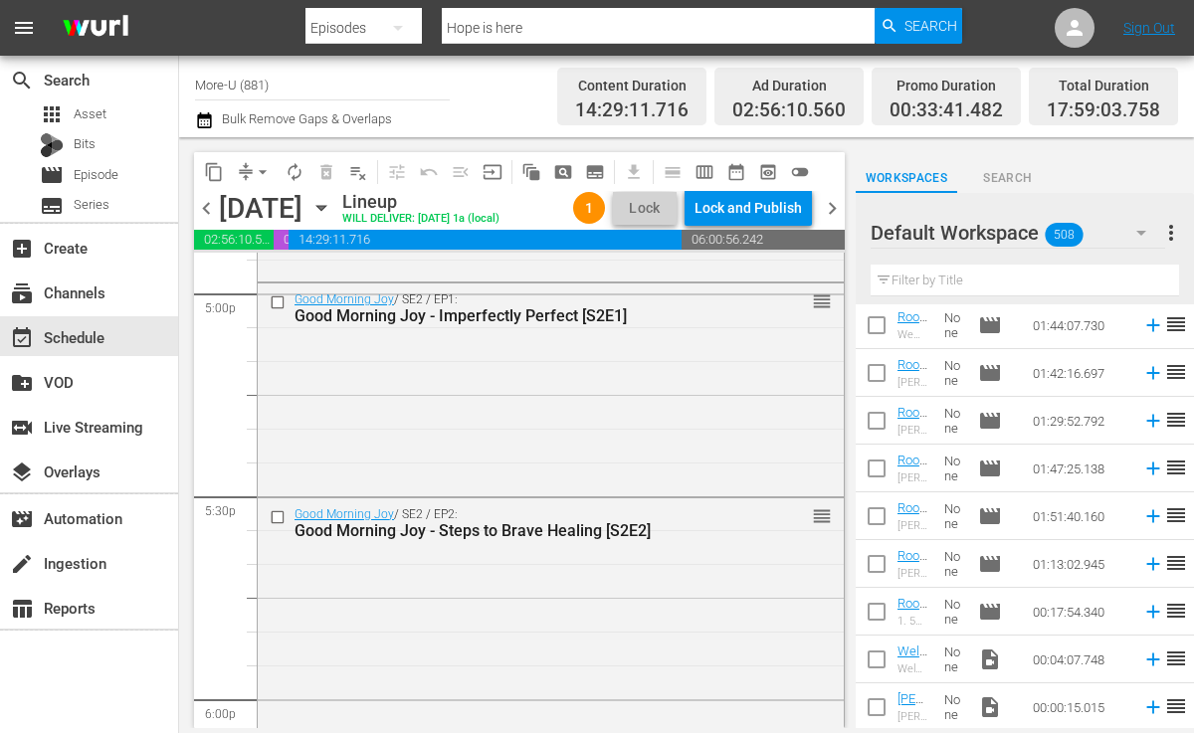
click at [966, 281] on input "text" at bounding box center [1025, 281] width 309 height 32
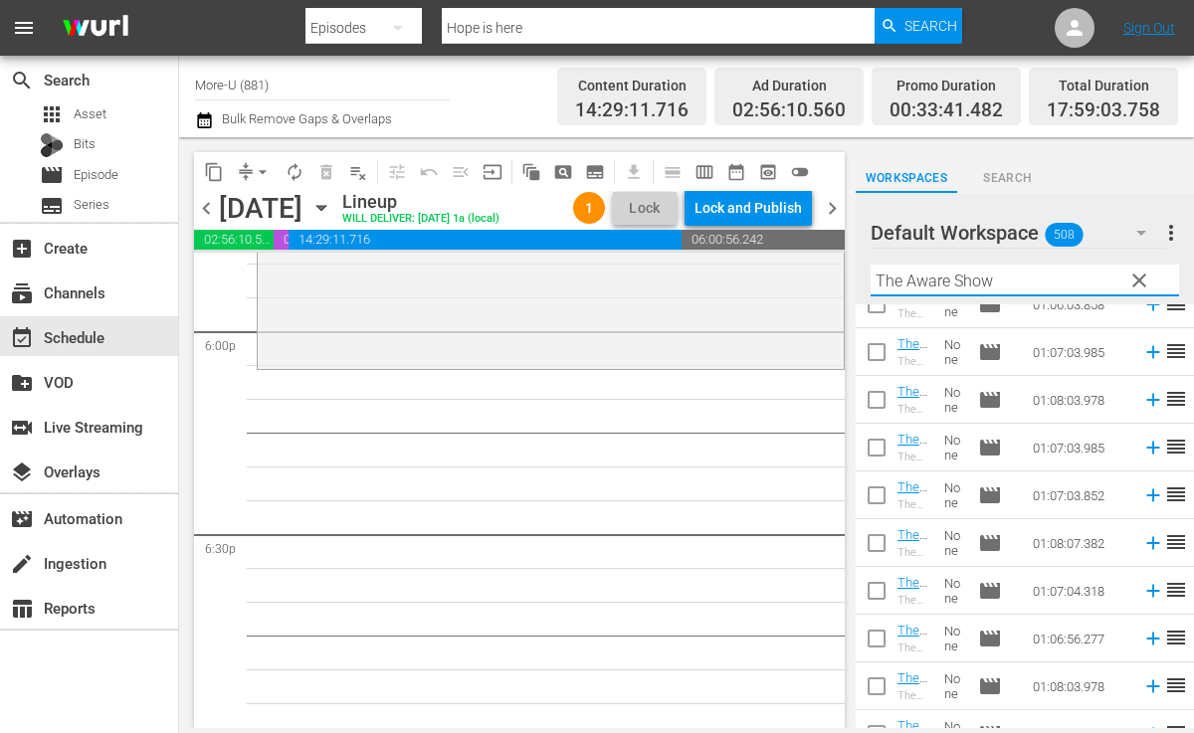
scroll to position [519, 0]
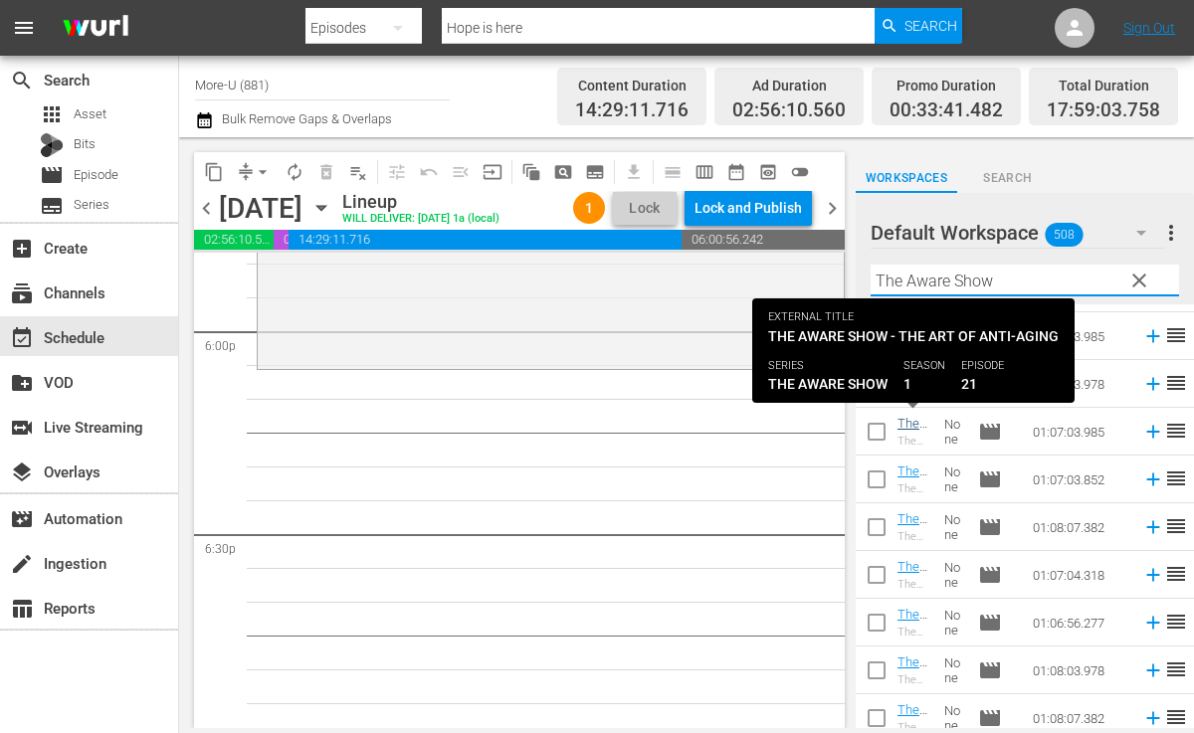
type input "The Aware Show"
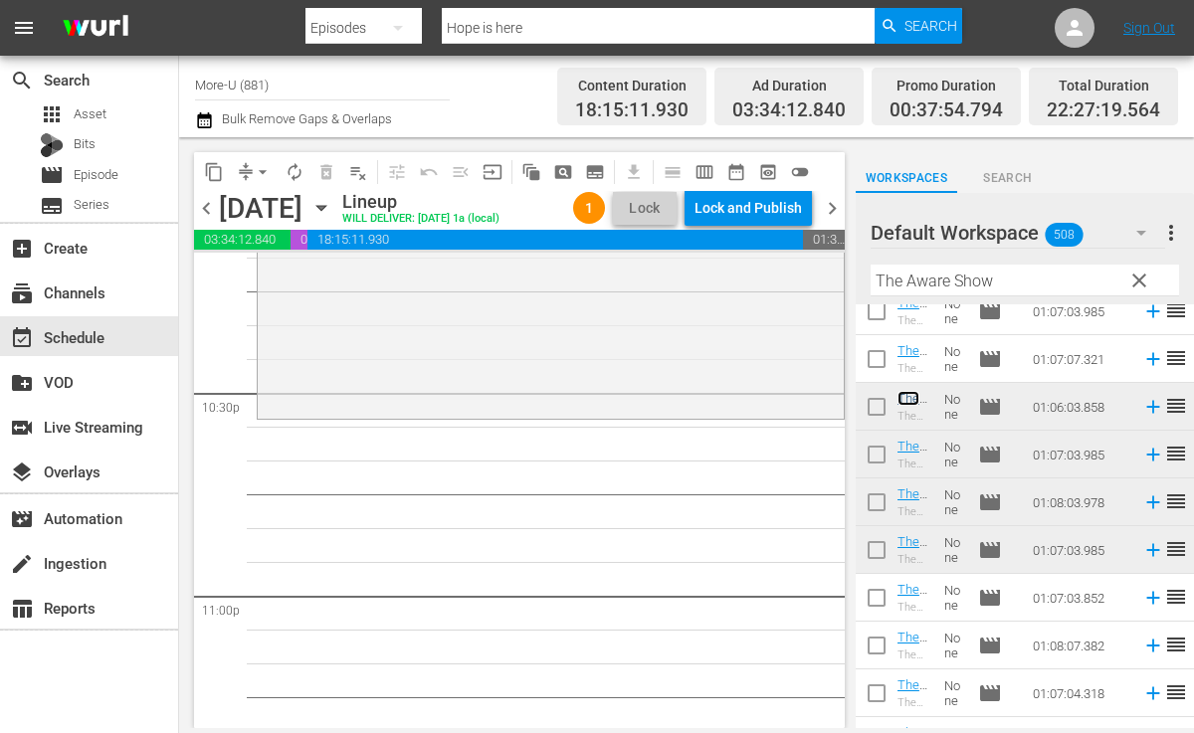
scroll to position [9023, 0]
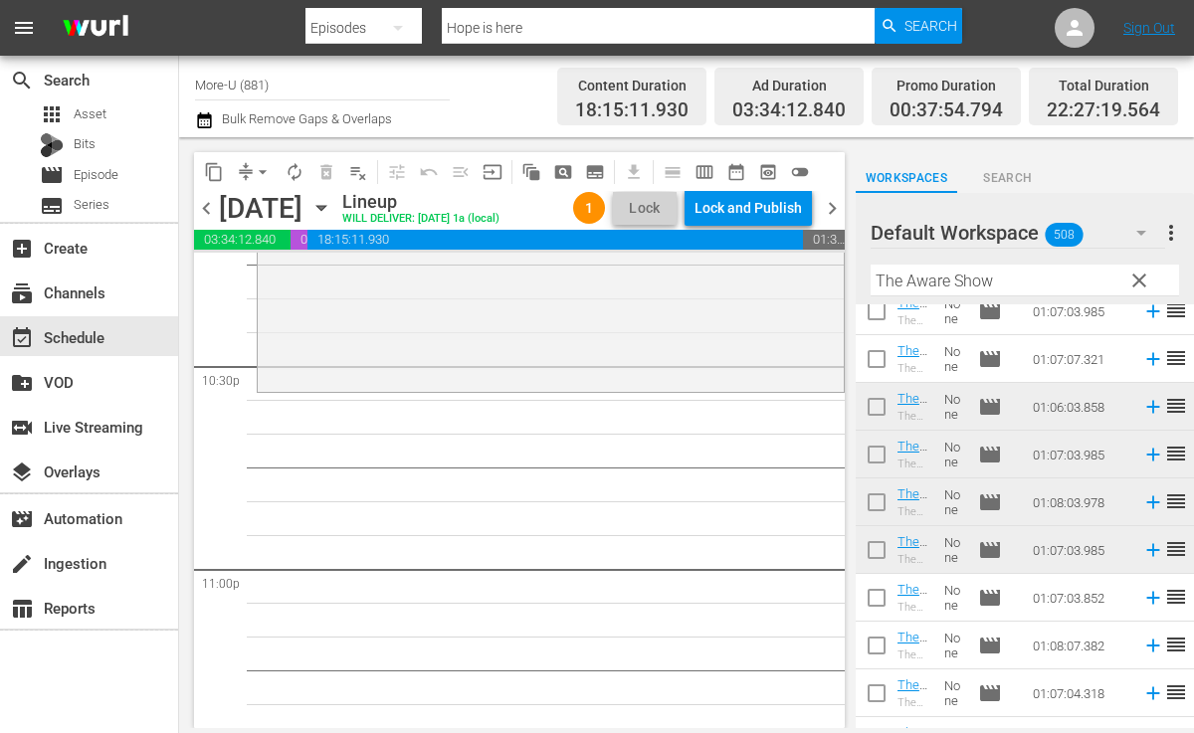
drag, startPoint x: 1146, startPoint y: 282, endPoint x: 1065, endPoint y: 272, distance: 82.2
click at [1146, 282] on span "clear" at bounding box center [1140, 281] width 24 height 24
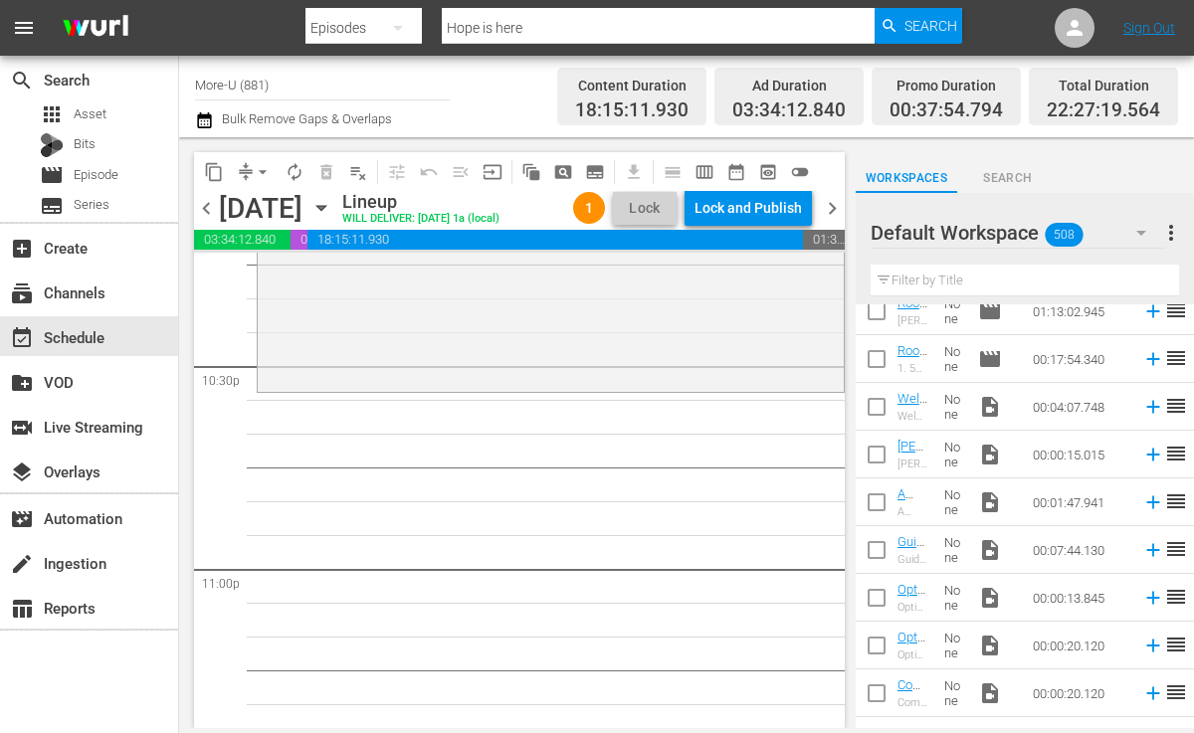
click at [1052, 270] on input "text" at bounding box center [1025, 281] width 309 height 32
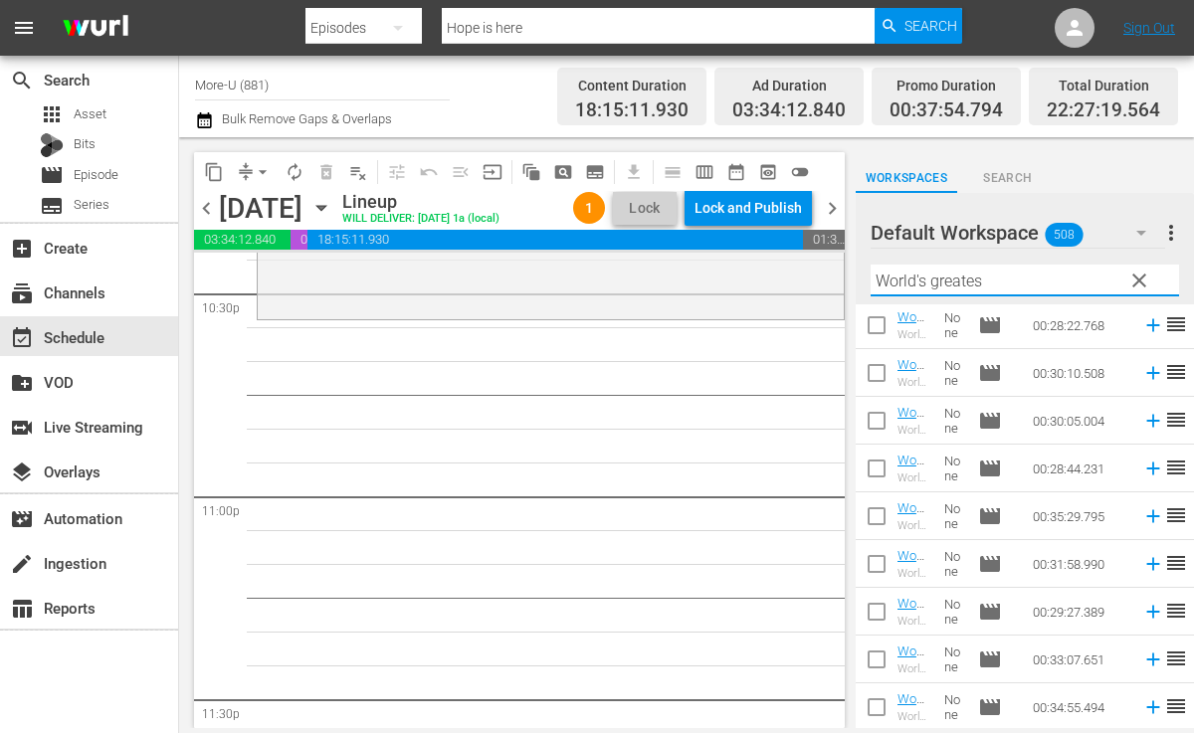
scroll to position [9101, 0]
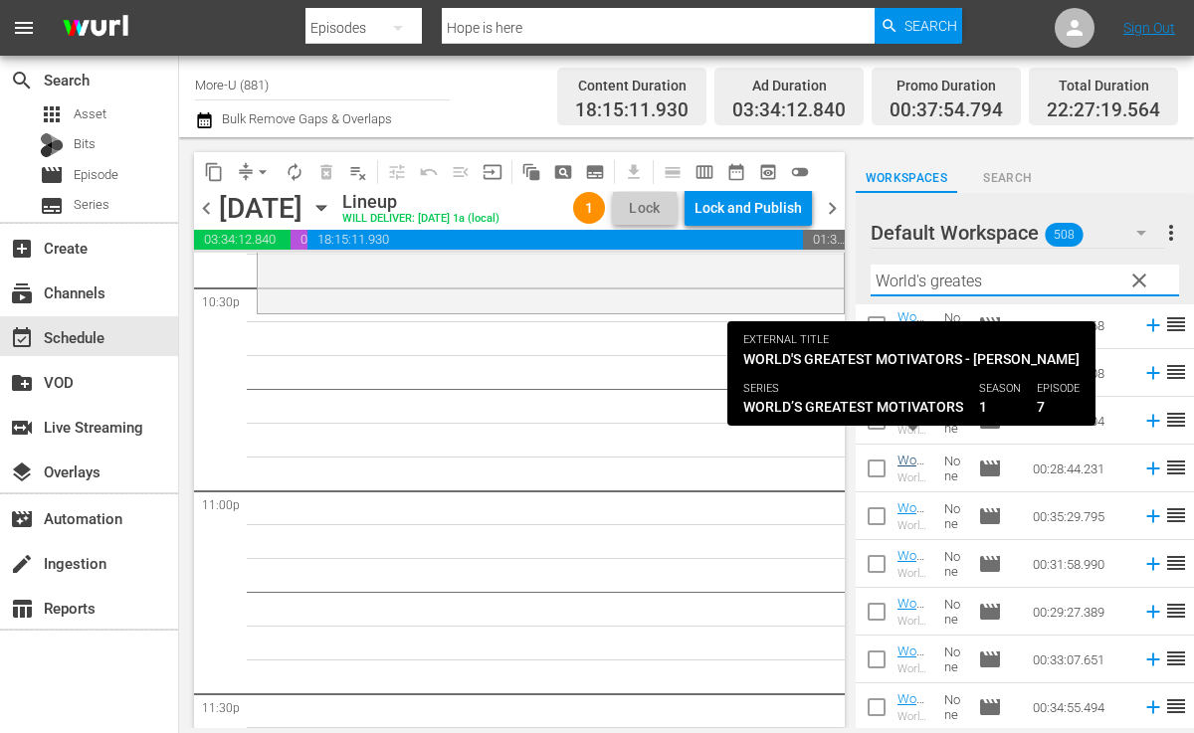
type input "World's greates"
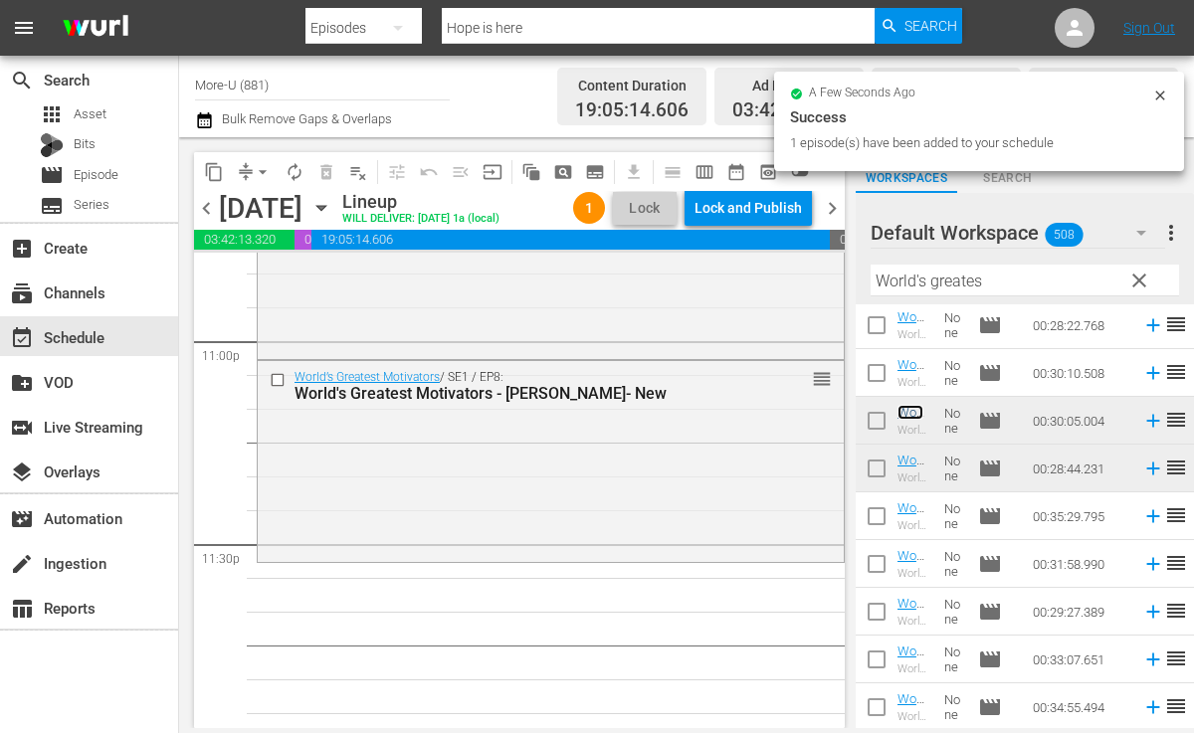
scroll to position [9301, 0]
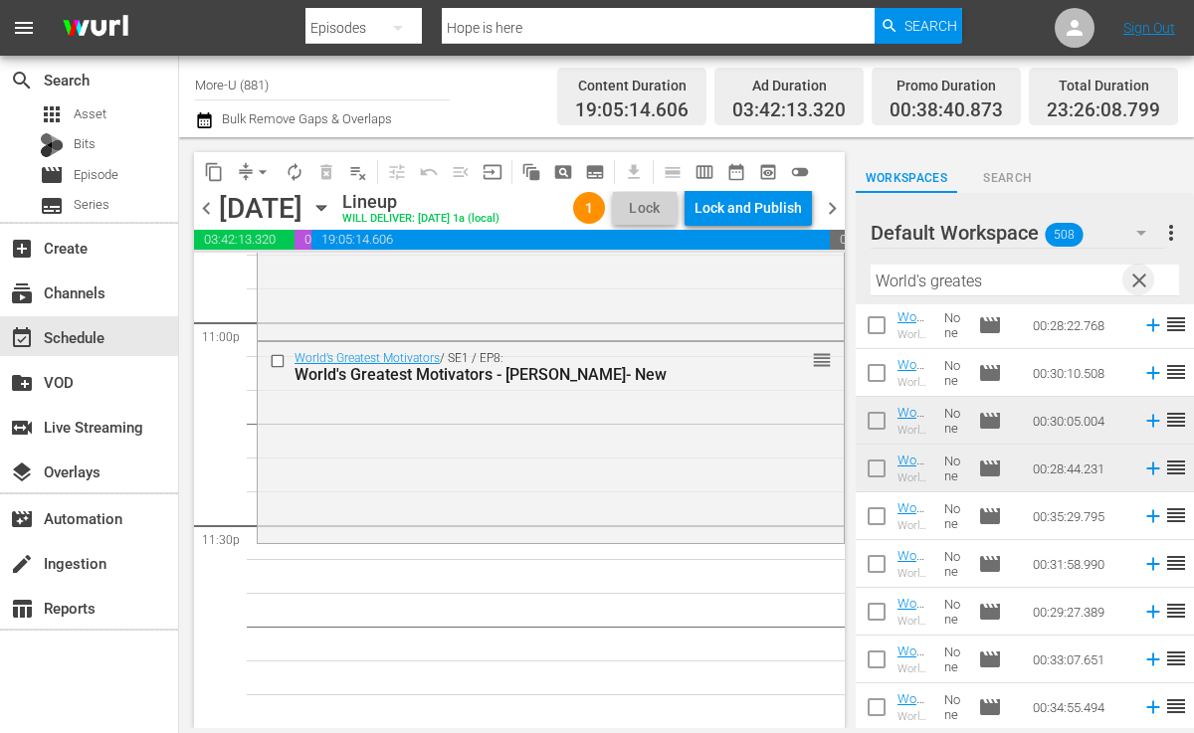
click at [1139, 277] on span "clear" at bounding box center [1140, 281] width 24 height 24
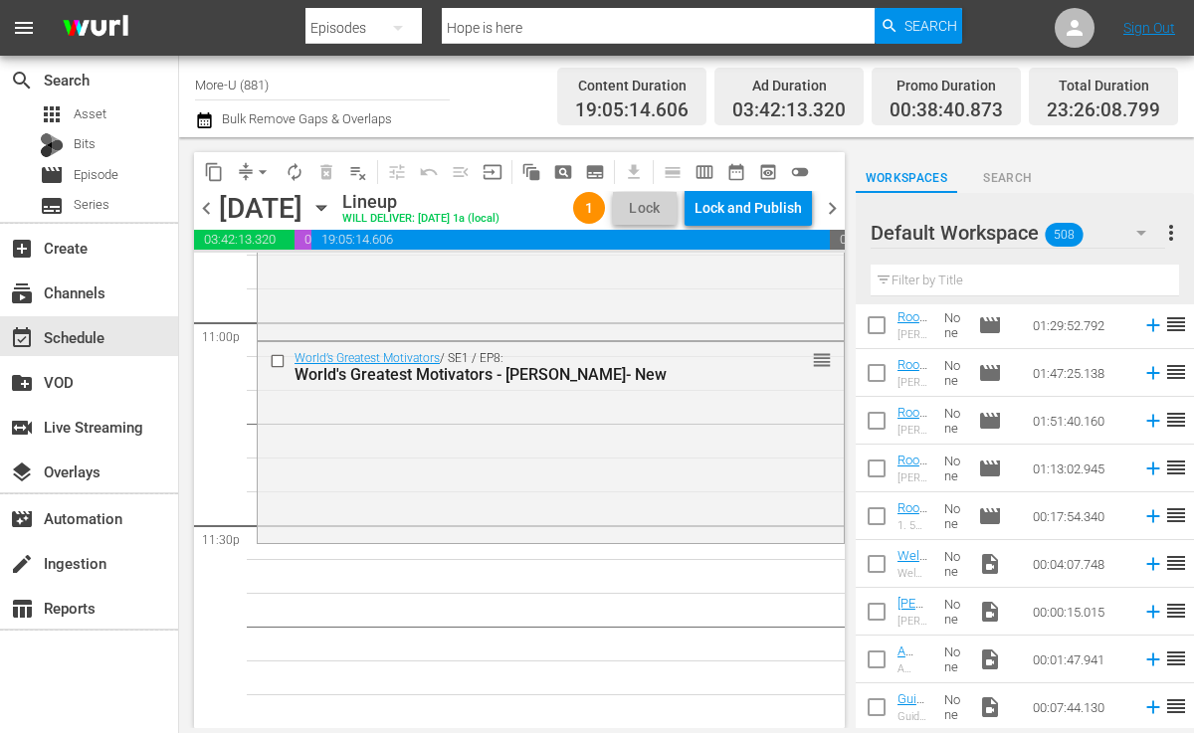
click at [1016, 283] on input "text" at bounding box center [1025, 281] width 309 height 32
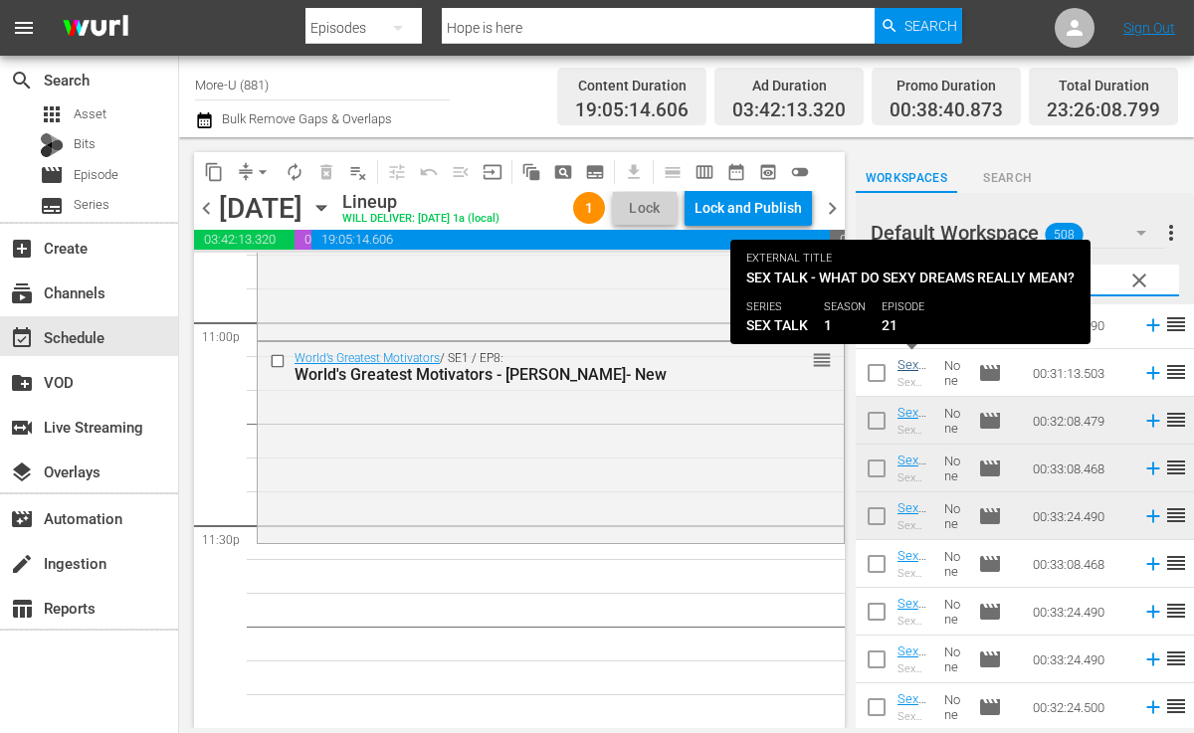
type input "Sex Talk"
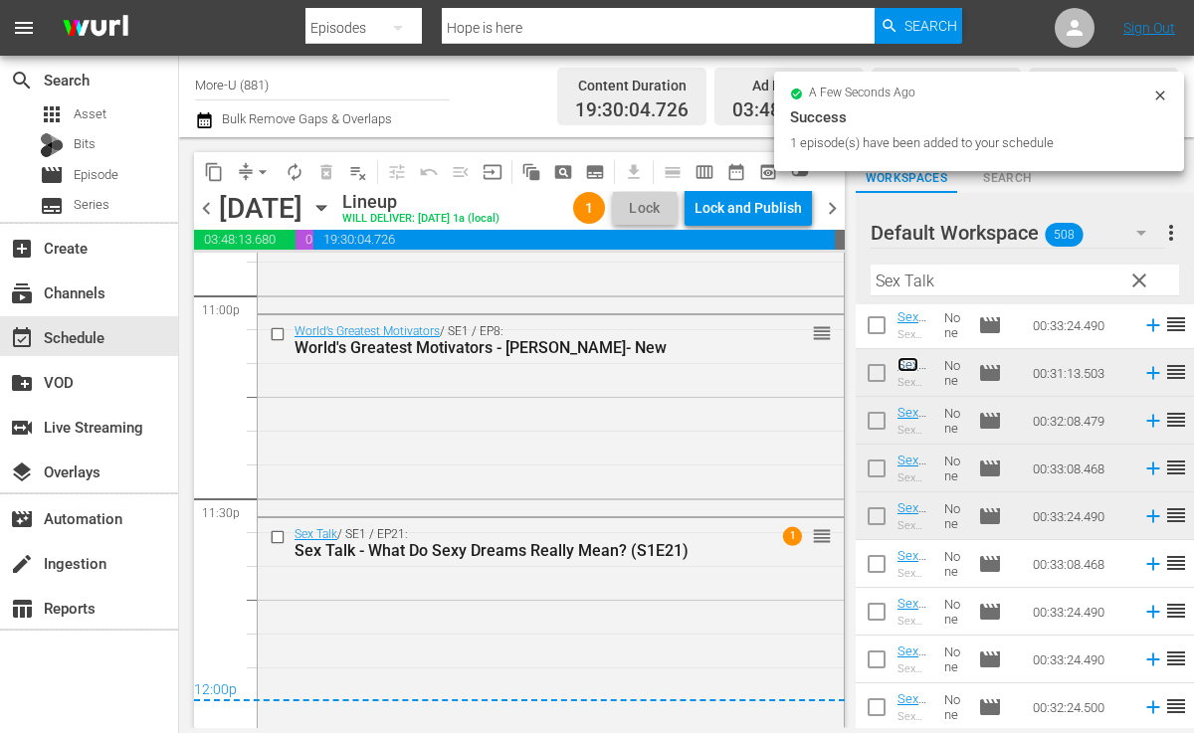
scroll to position [9328, 0]
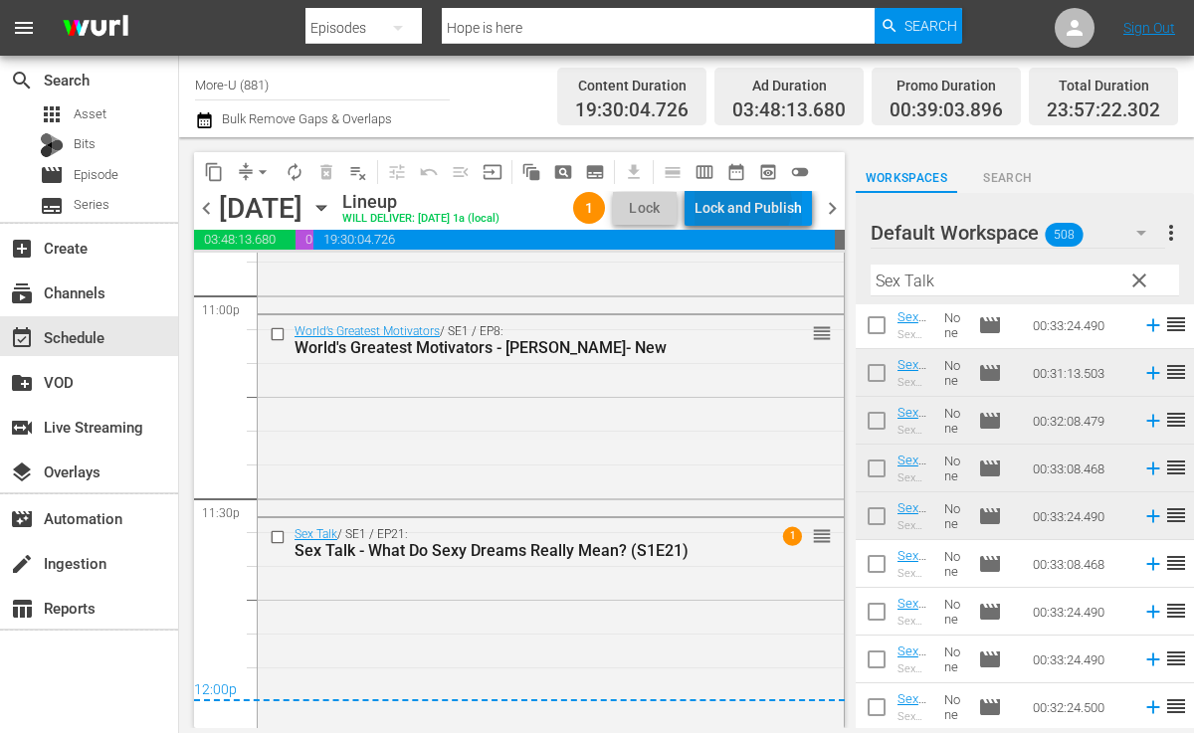
click at [741, 208] on div "Lock and Publish" at bounding box center [748, 208] width 107 height 36
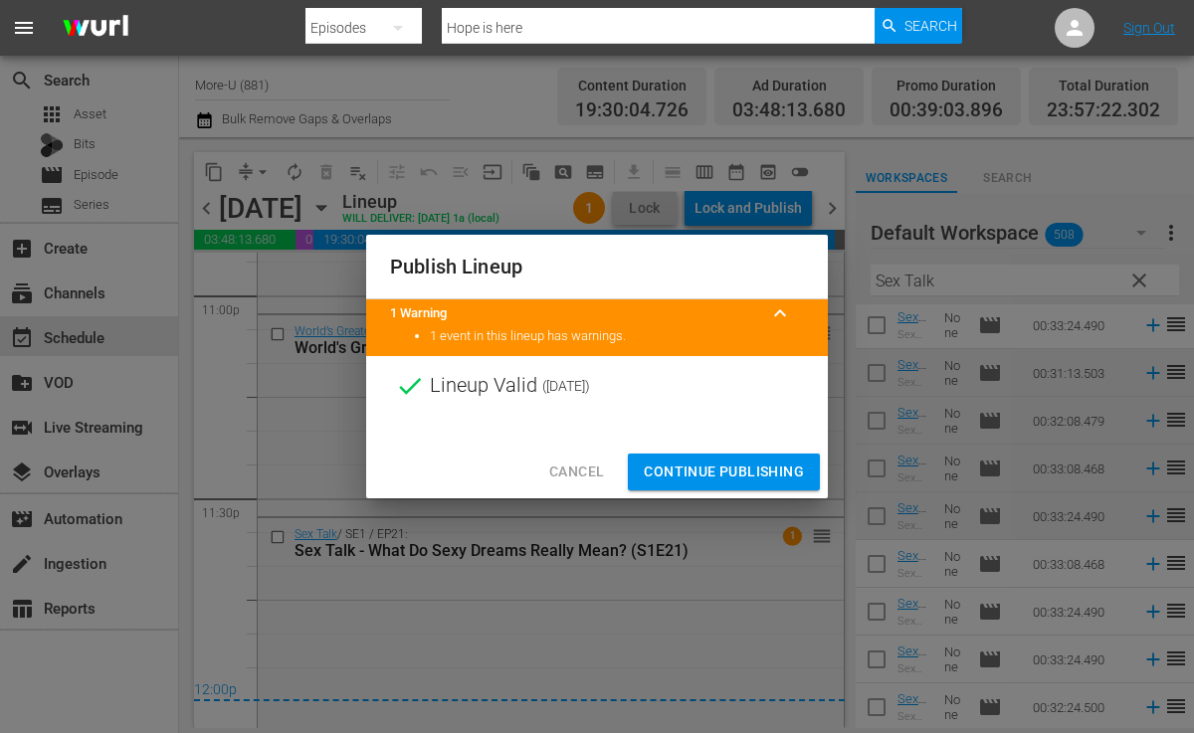
click at [727, 461] on span "Continue Publishing" at bounding box center [724, 472] width 160 height 25
